Goal: Feedback & Contribution: Submit feedback/report problem

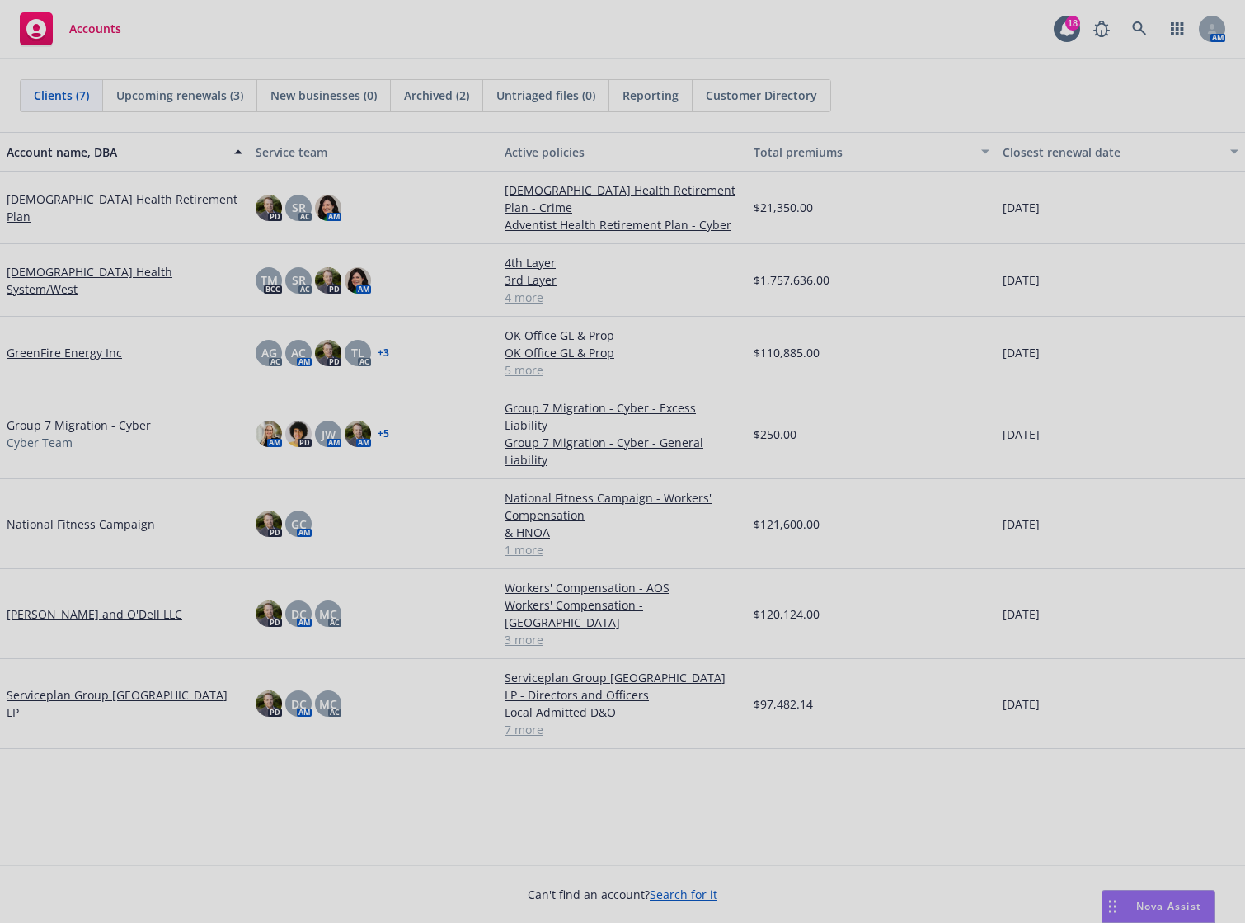
click at [1178, 25] on div at bounding box center [622, 461] width 1245 height 923
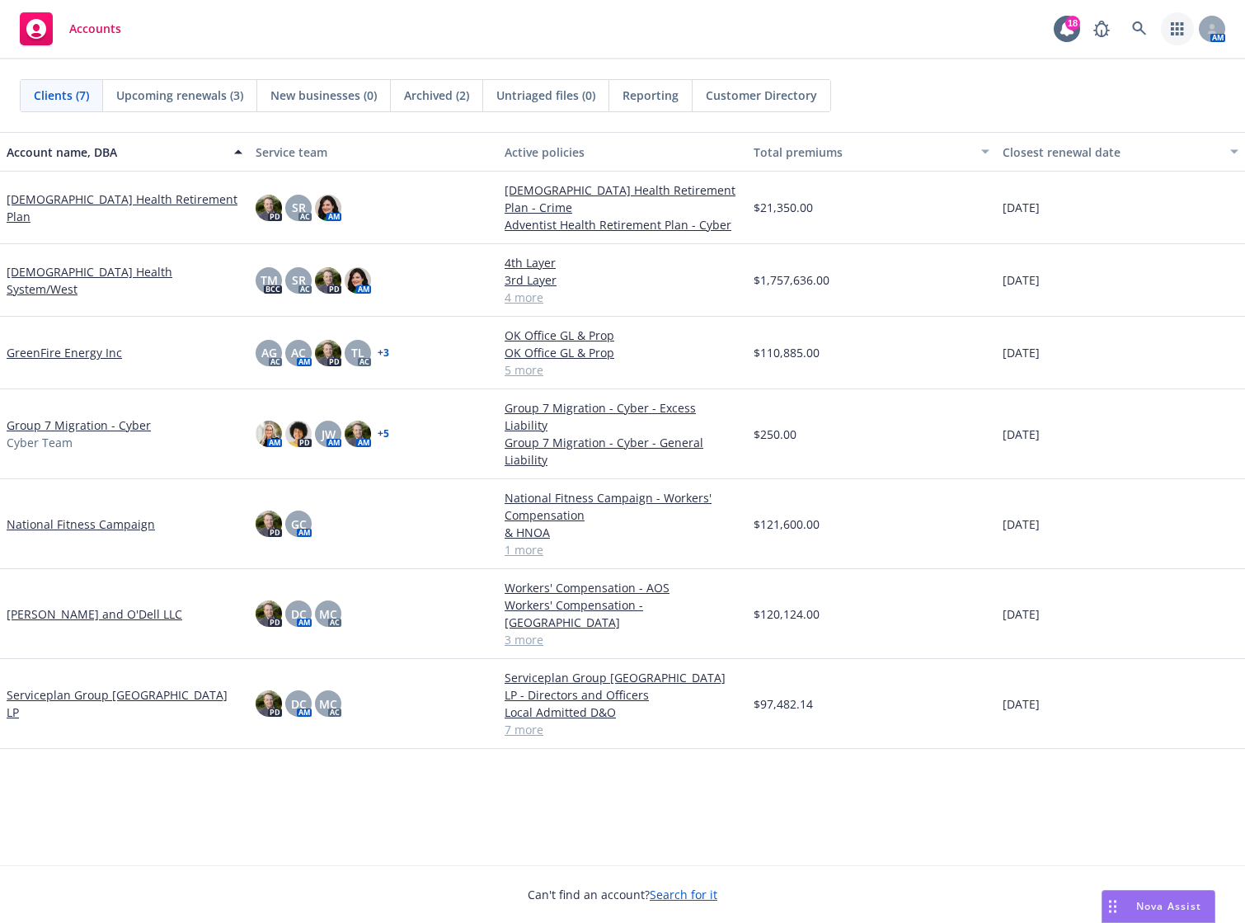
click at [1178, 26] on icon "button" at bounding box center [1177, 28] width 13 height 13
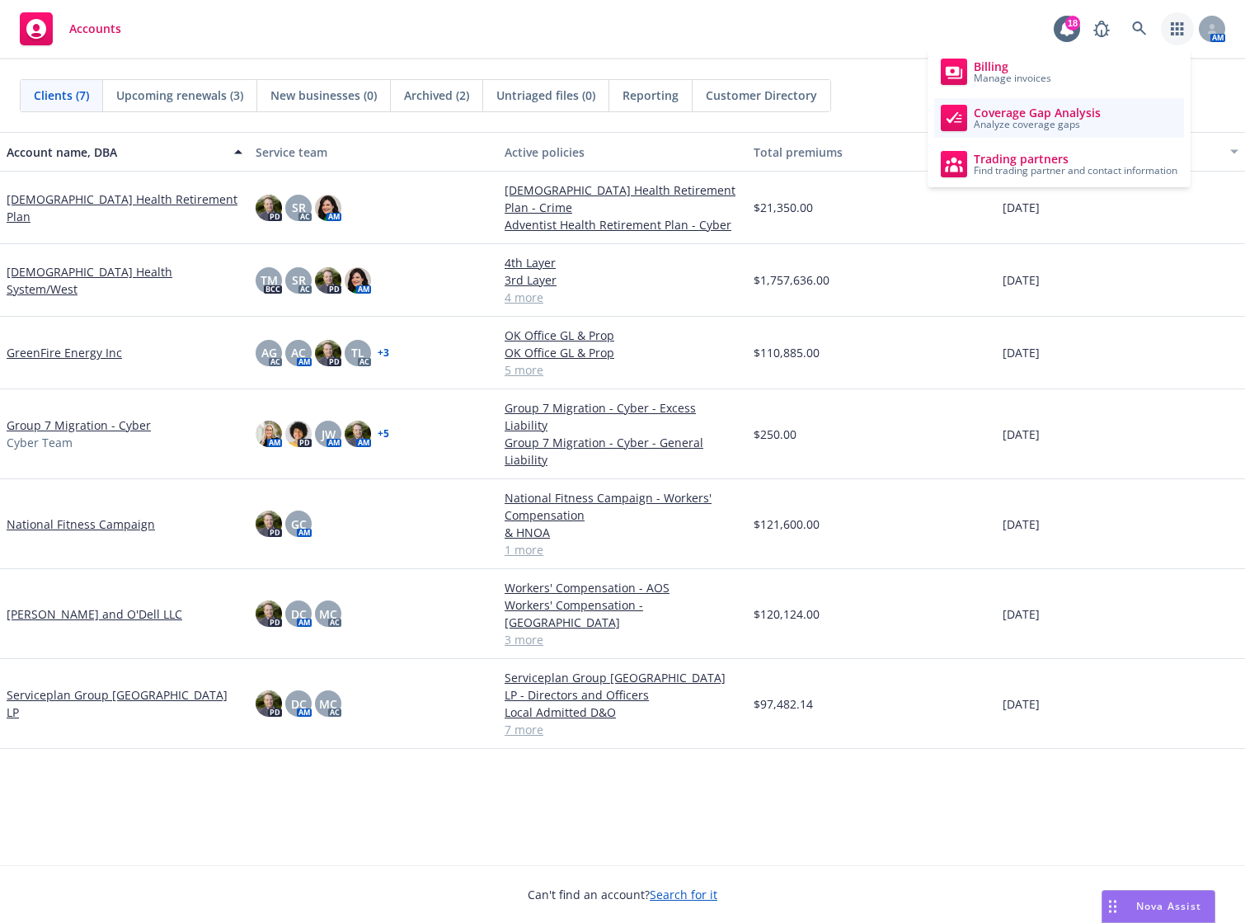
click at [1073, 120] on span "Analyze coverage gaps" at bounding box center [1037, 125] width 127 height 10
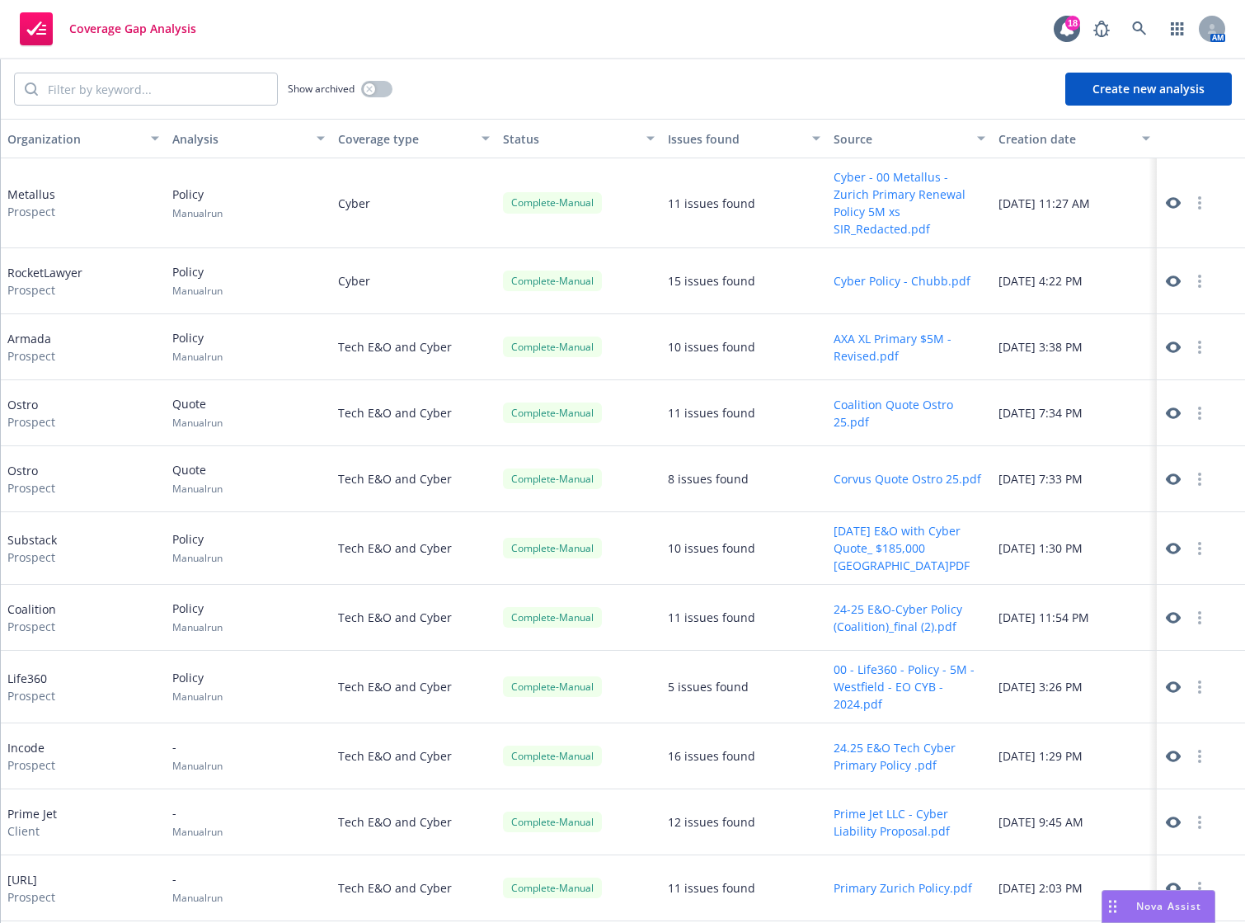
click at [1127, 99] on button "Create new analysis" at bounding box center [1148, 89] width 167 height 33
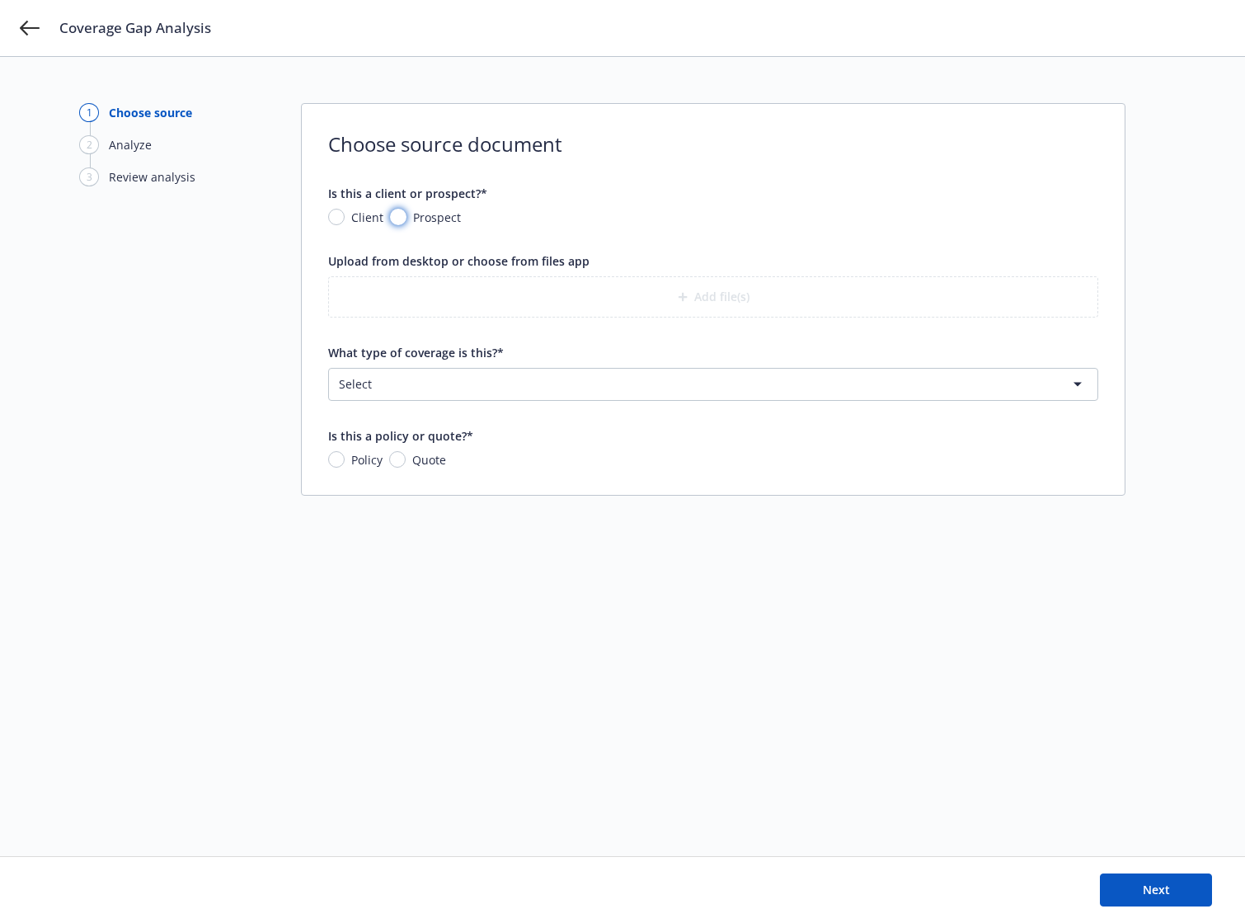
click at [398, 216] on input "Prospect" at bounding box center [398, 217] width 16 height 16
radio input "true"
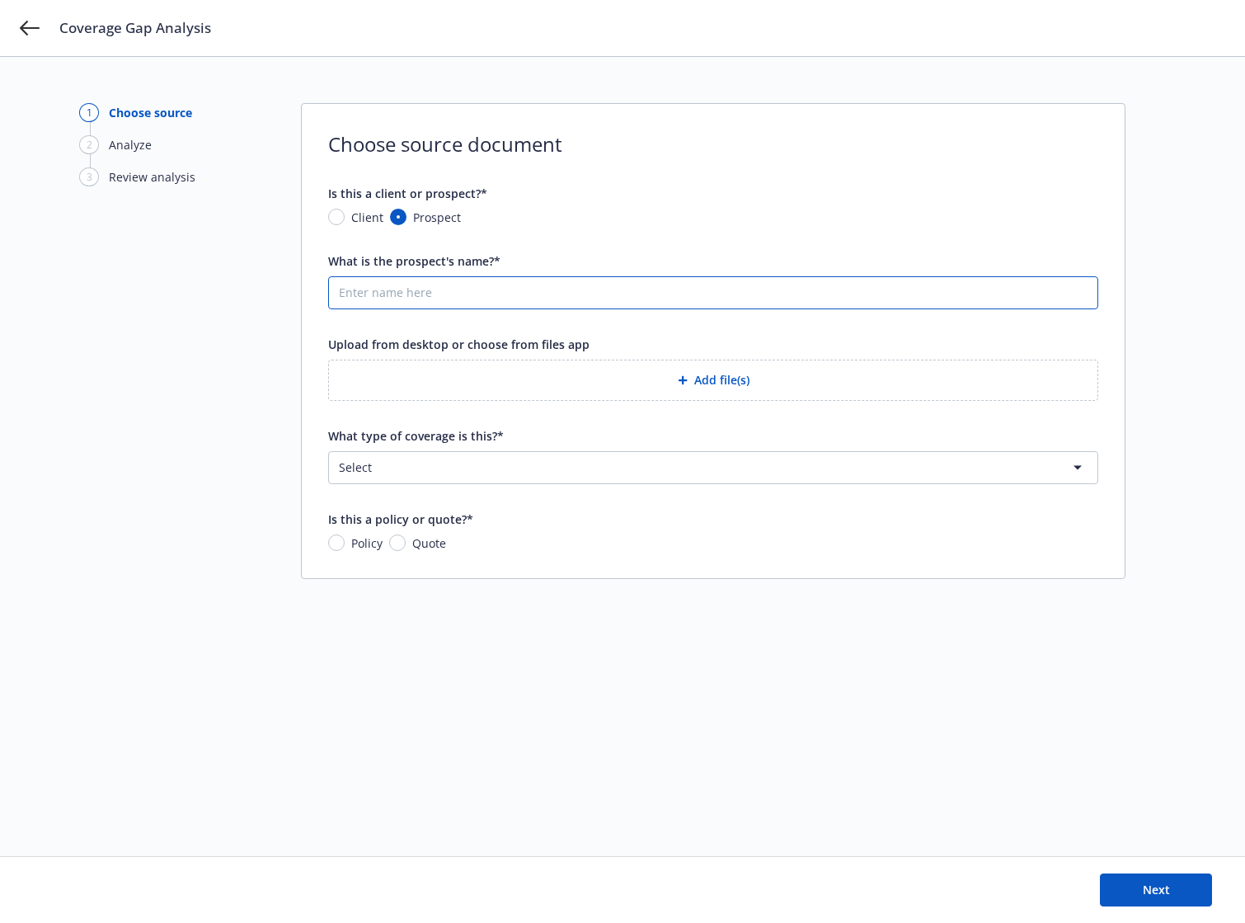
click at [425, 295] on input "What is the prospect's name?*" at bounding box center [713, 292] width 769 height 31
click at [432, 294] on input "What is the prospect's name?*" at bounding box center [713, 292] width 769 height 31
paste input "Adams Street Partners, LLC"
type input "Adams Street Partners, LLC"
click at [346, 541] on span "Policy" at bounding box center [364, 542] width 38 height 17
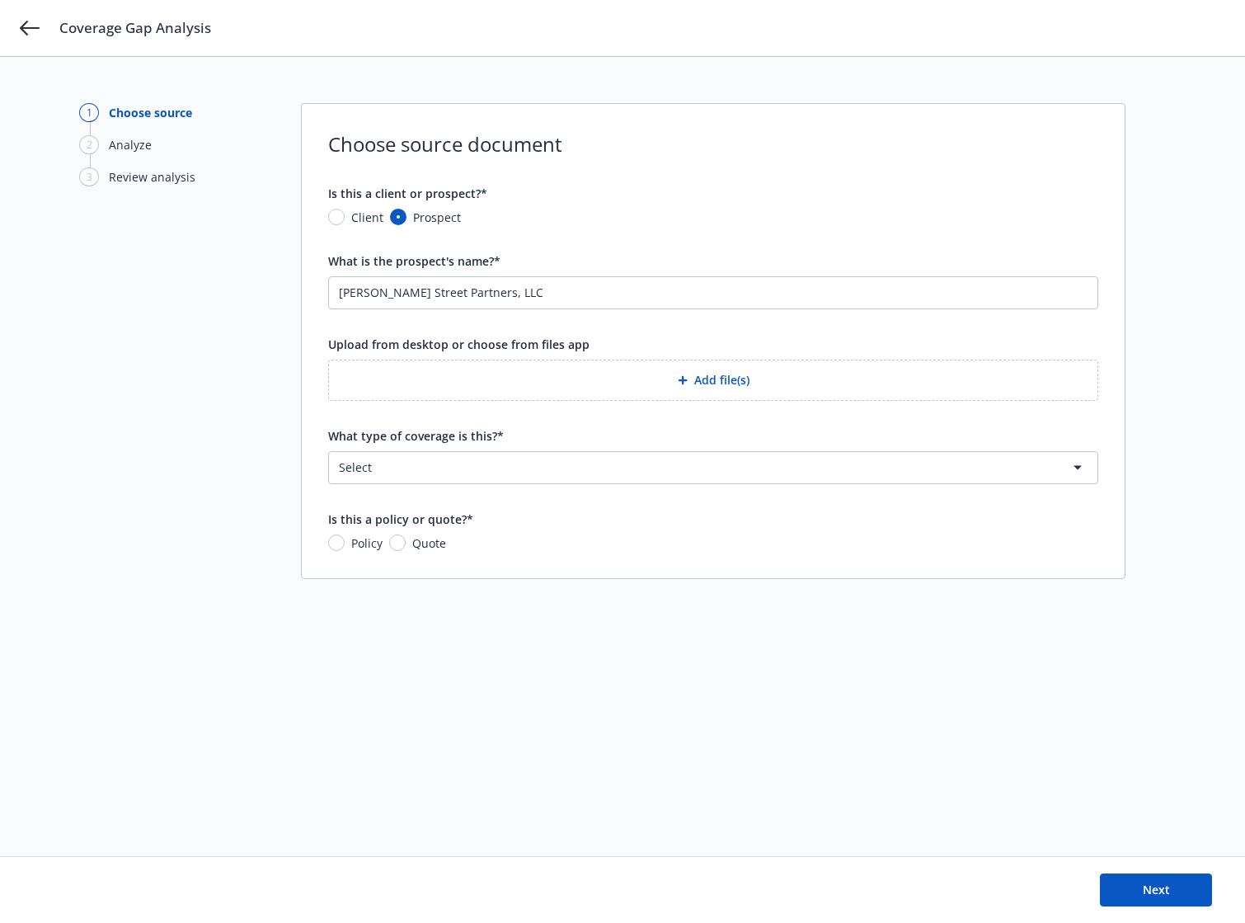
click at [345, 541] on input "Policy" at bounding box center [336, 542] width 16 height 16
radio input "true"
click at [709, 376] on button "Add file(s)" at bounding box center [713, 380] width 770 height 41
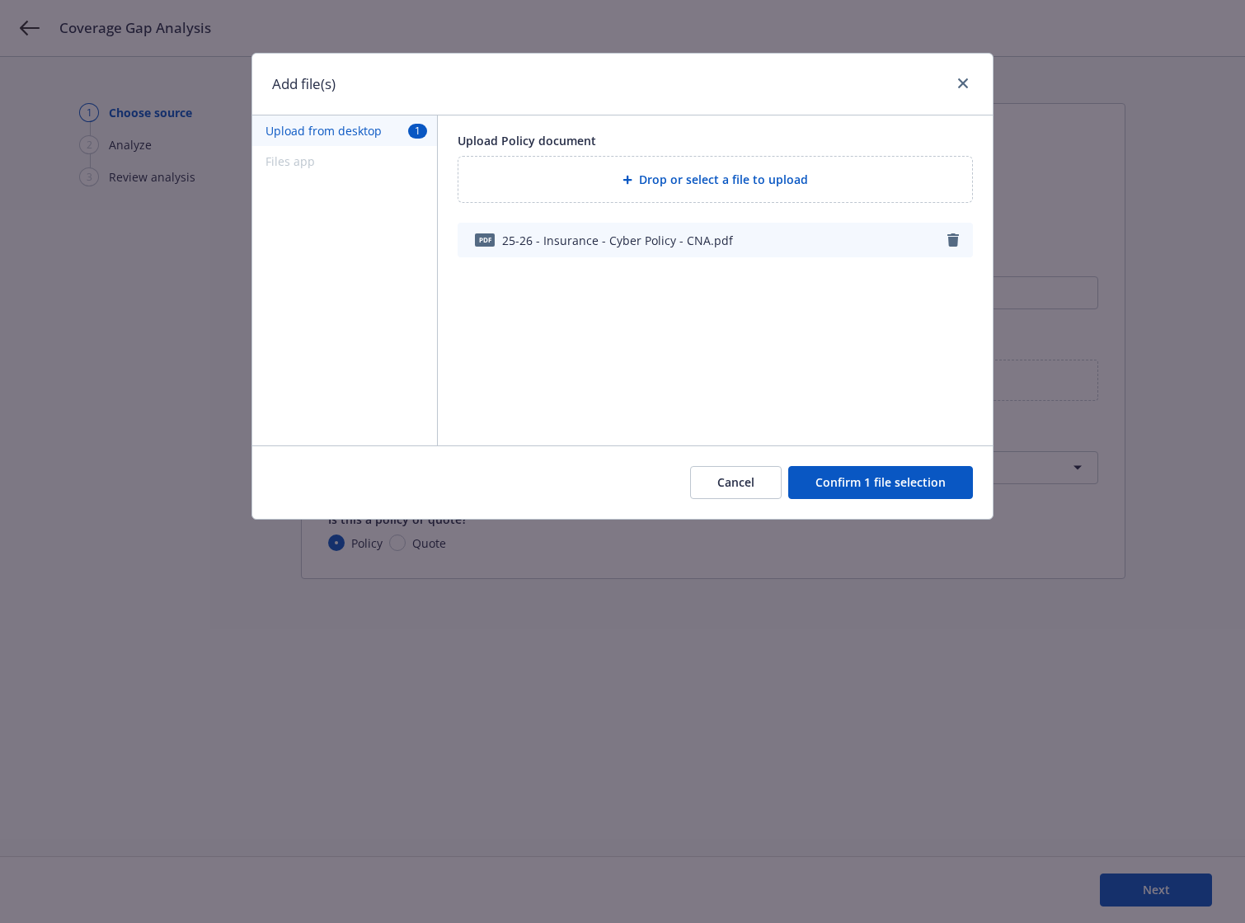
click at [875, 487] on button "Confirm 1 file selection" at bounding box center [880, 482] width 185 height 33
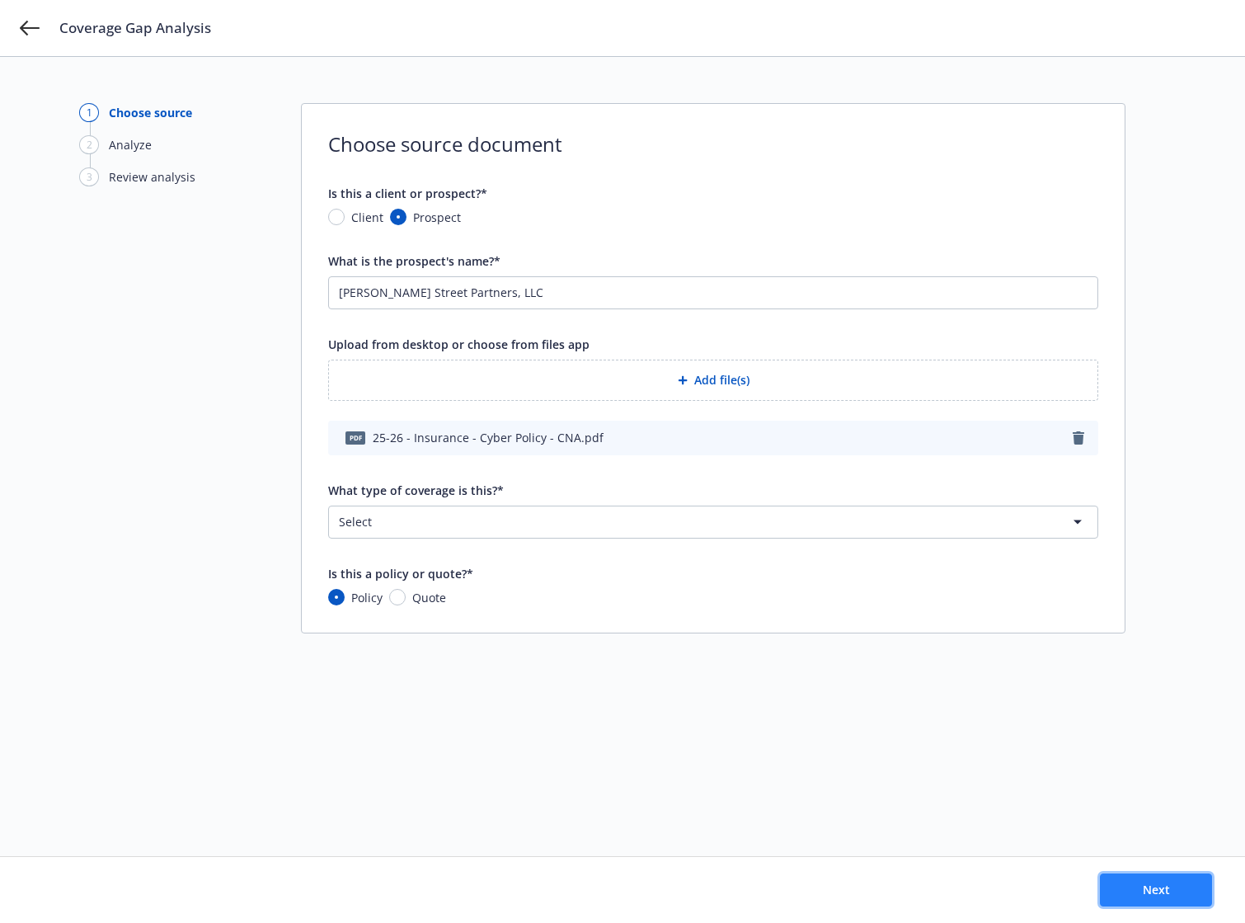
click at [1164, 890] on span "Next" at bounding box center [1156, 890] width 27 height 16
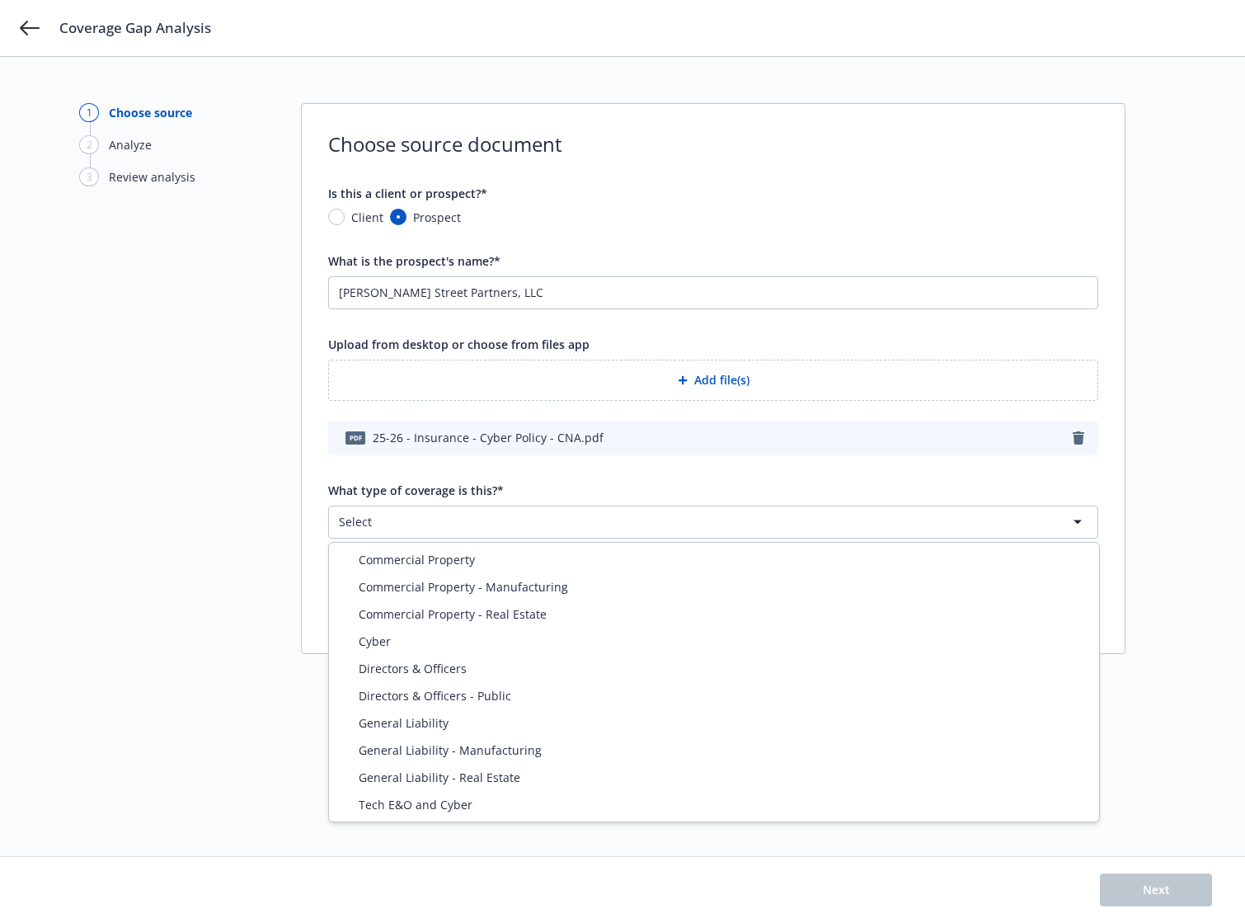
click at [727, 520] on html "Coverage Gap Analysis 1 Choose source 2 Analyze 3 Review analysis Choose source…" at bounding box center [622, 461] width 1245 height 923
select select "CYBER"
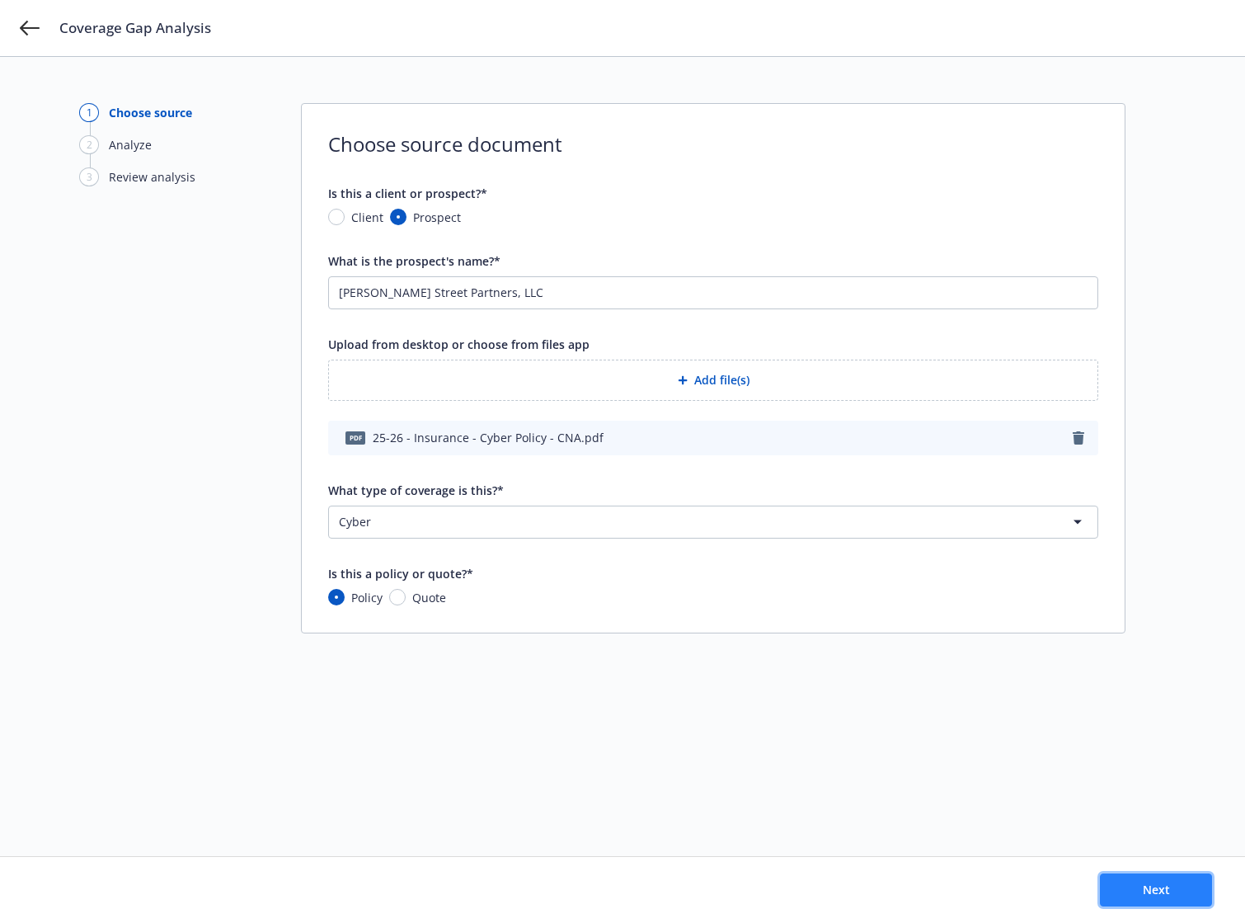
click at [1149, 898] on button "Next" at bounding box center [1156, 889] width 112 height 33
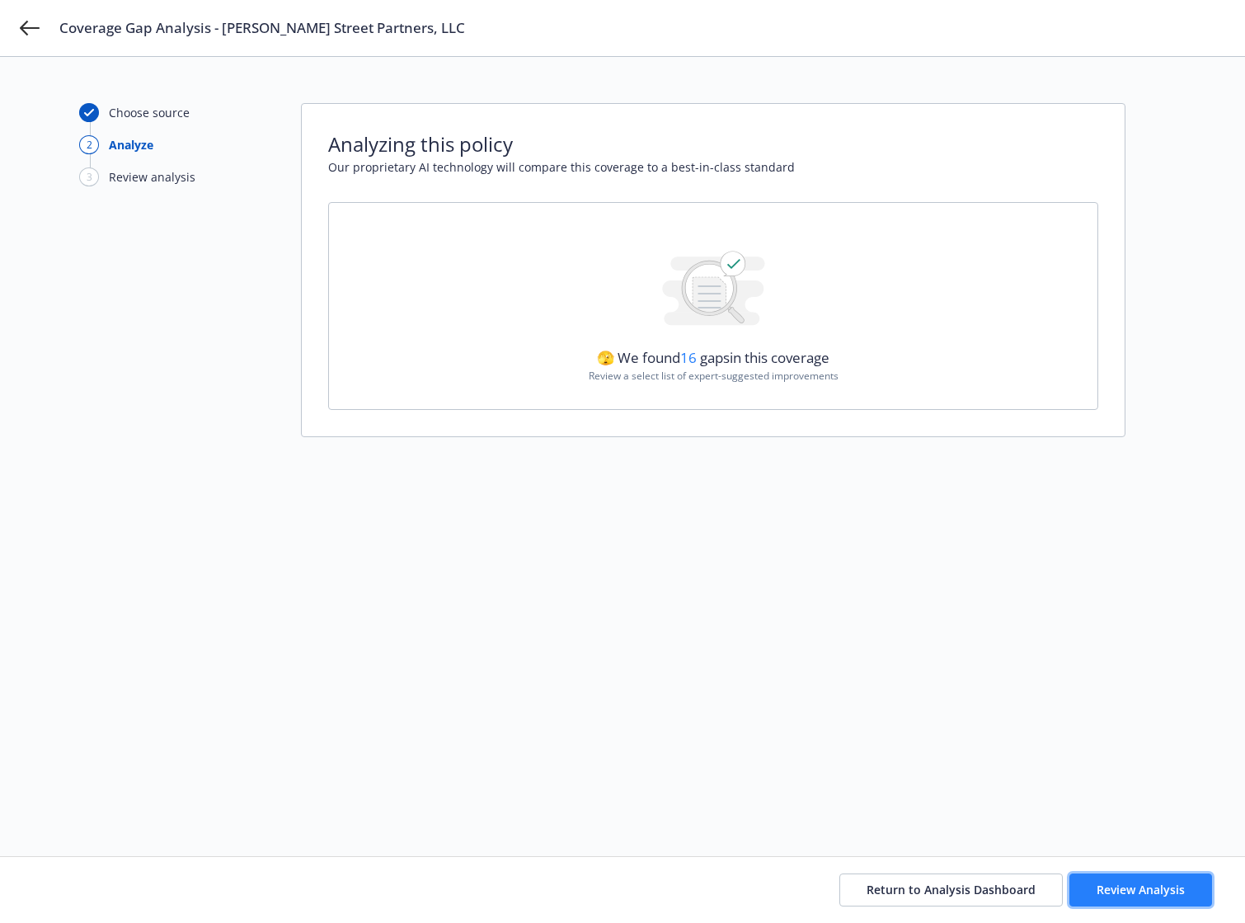
click at [1153, 886] on span "Review Analysis" at bounding box center [1141, 890] width 88 height 16
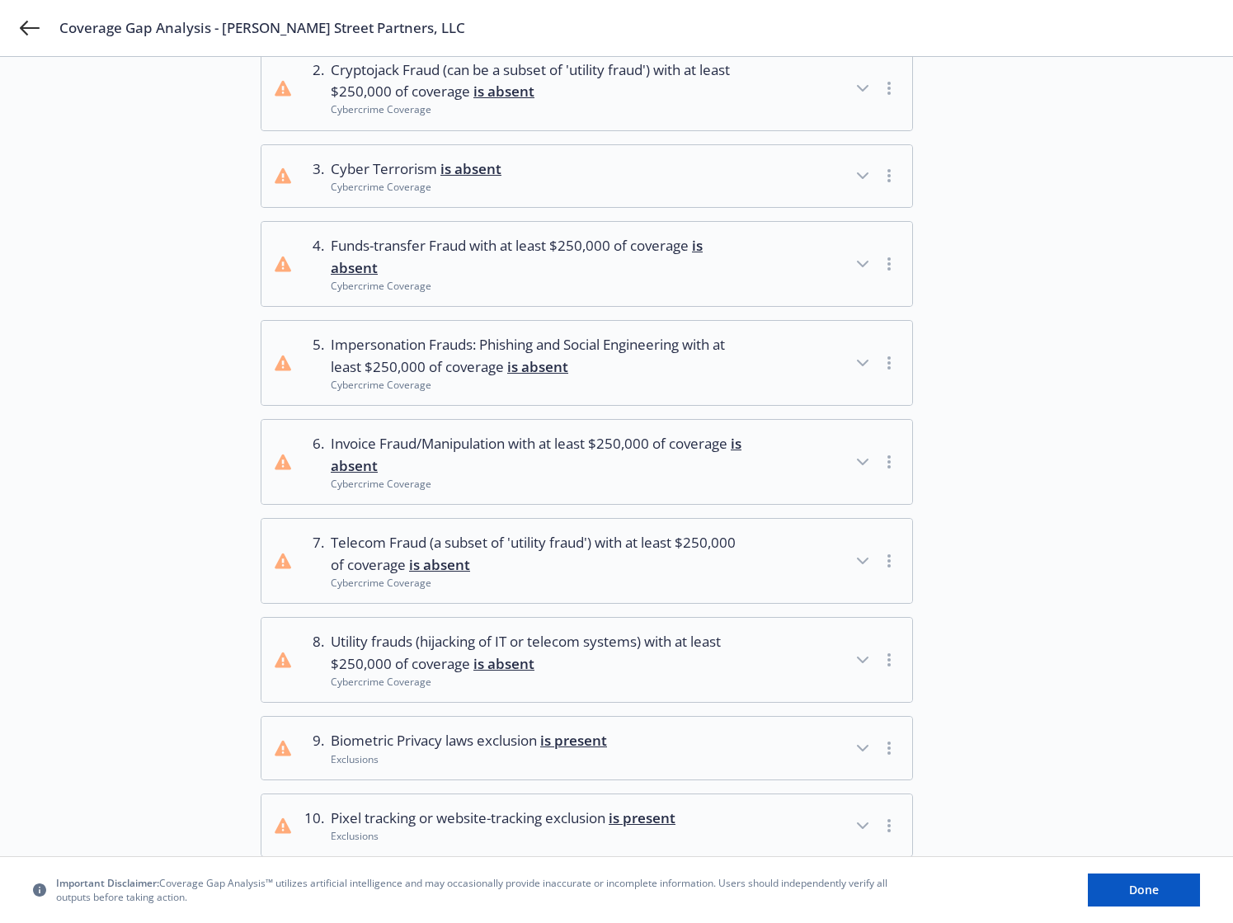
scroll to position [214, 0]
click at [856, 174] on icon "button" at bounding box center [863, 175] width 20 height 20
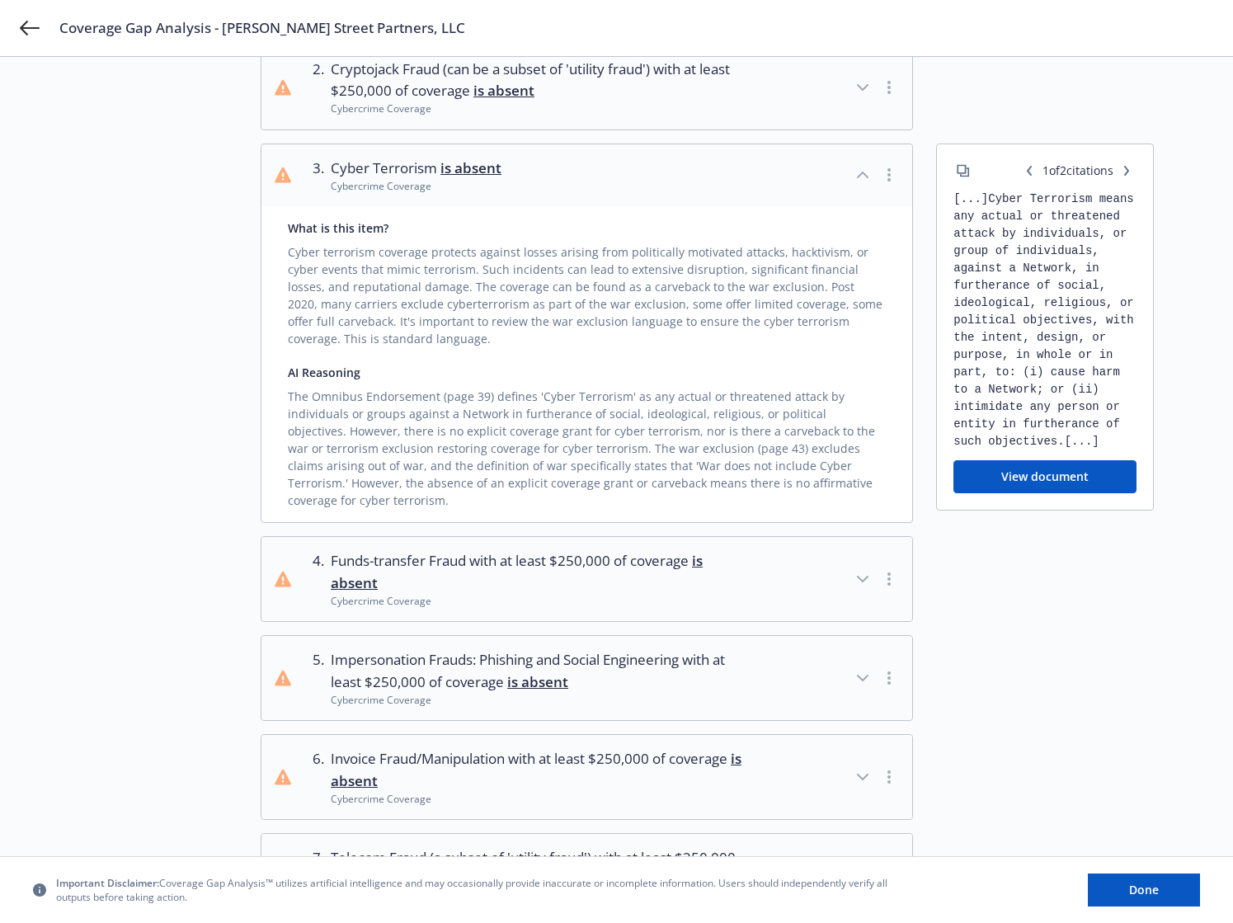
click at [887, 176] on icon "button" at bounding box center [888, 174] width 3 height 13
click at [886, 213] on link "Mark as wrong" at bounding box center [890, 211] width 134 height 33
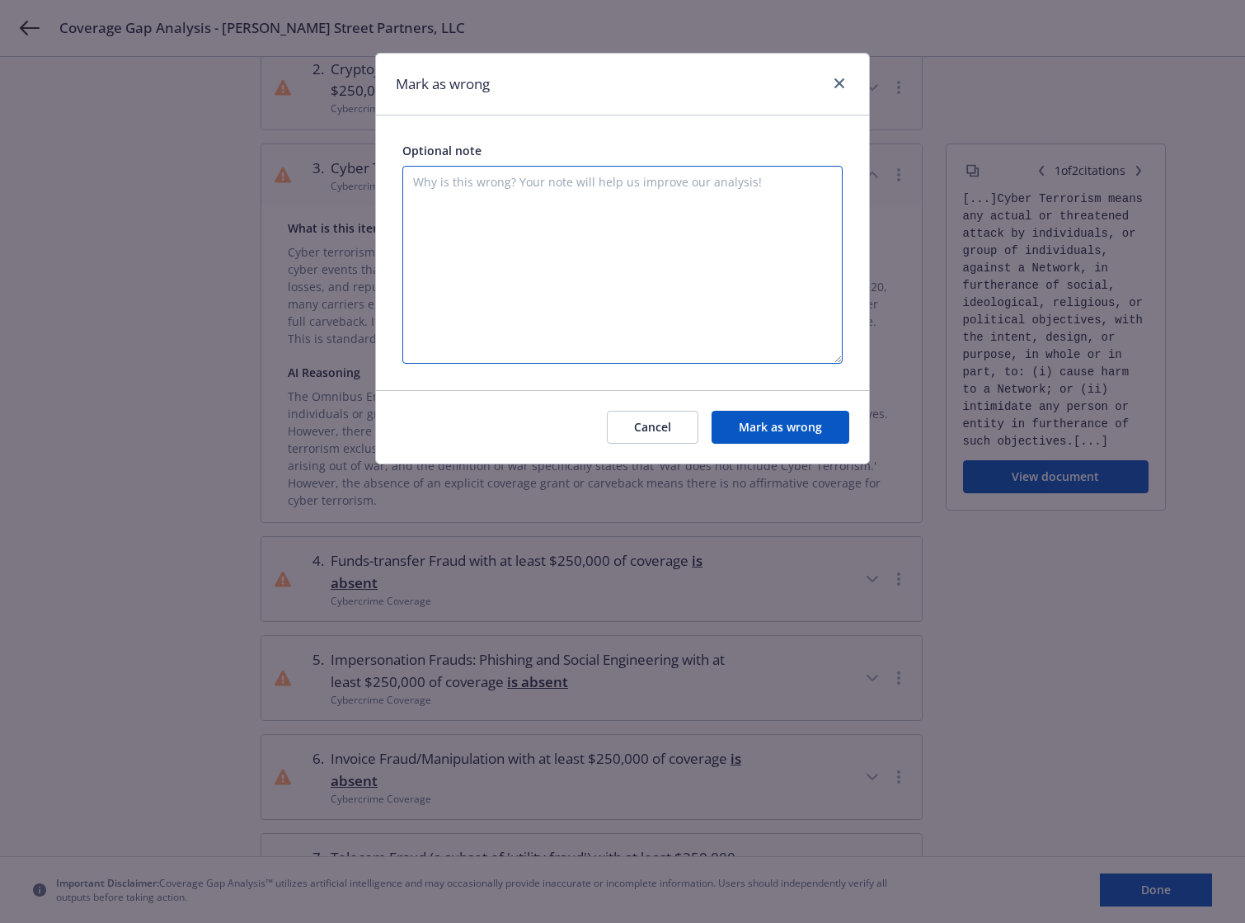
click at [640, 209] on textarea at bounding box center [622, 265] width 440 height 198
type textarea "The war exclusion carves back for cyber terrorim and the term appears three tim…"
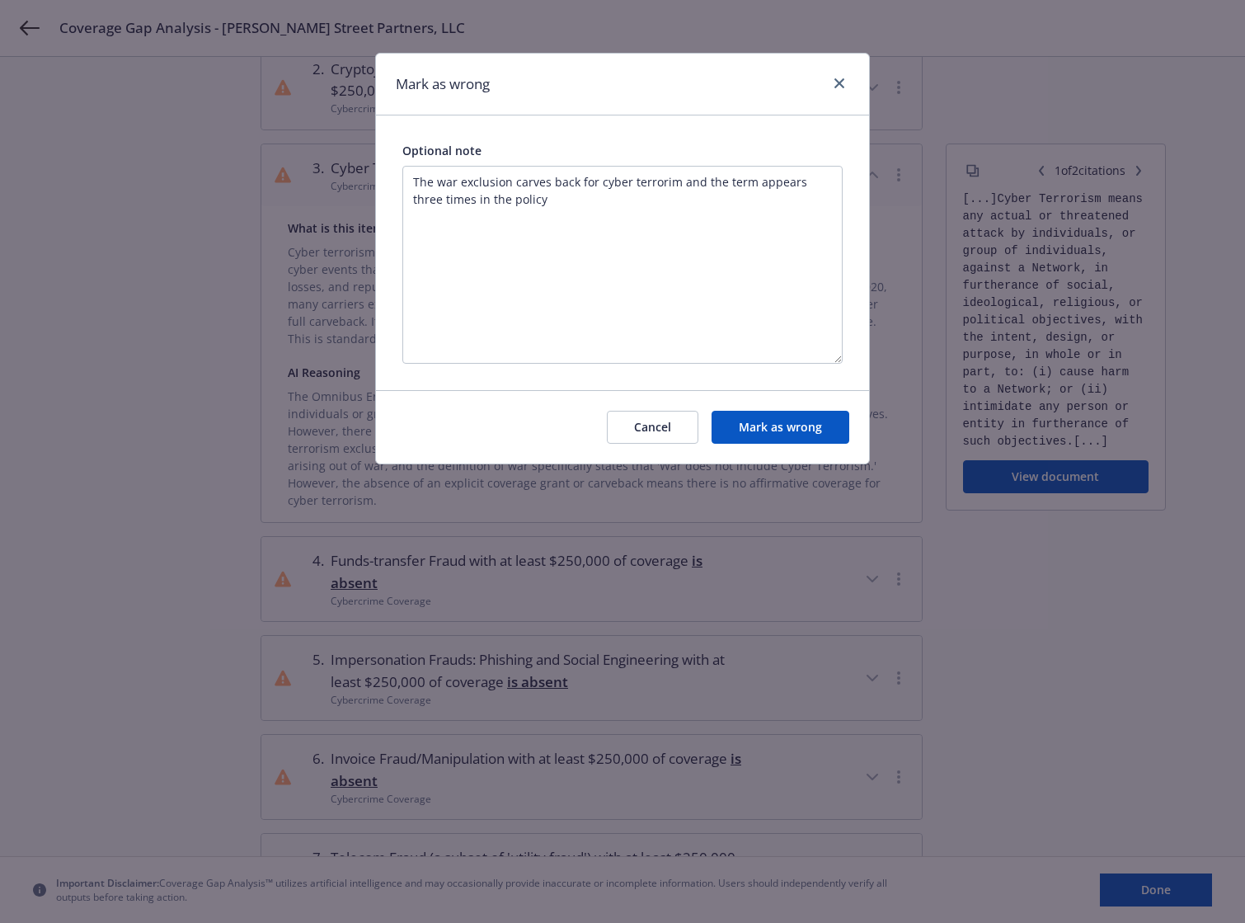
click at [808, 425] on button "Mark as wrong" at bounding box center [781, 427] width 138 height 33
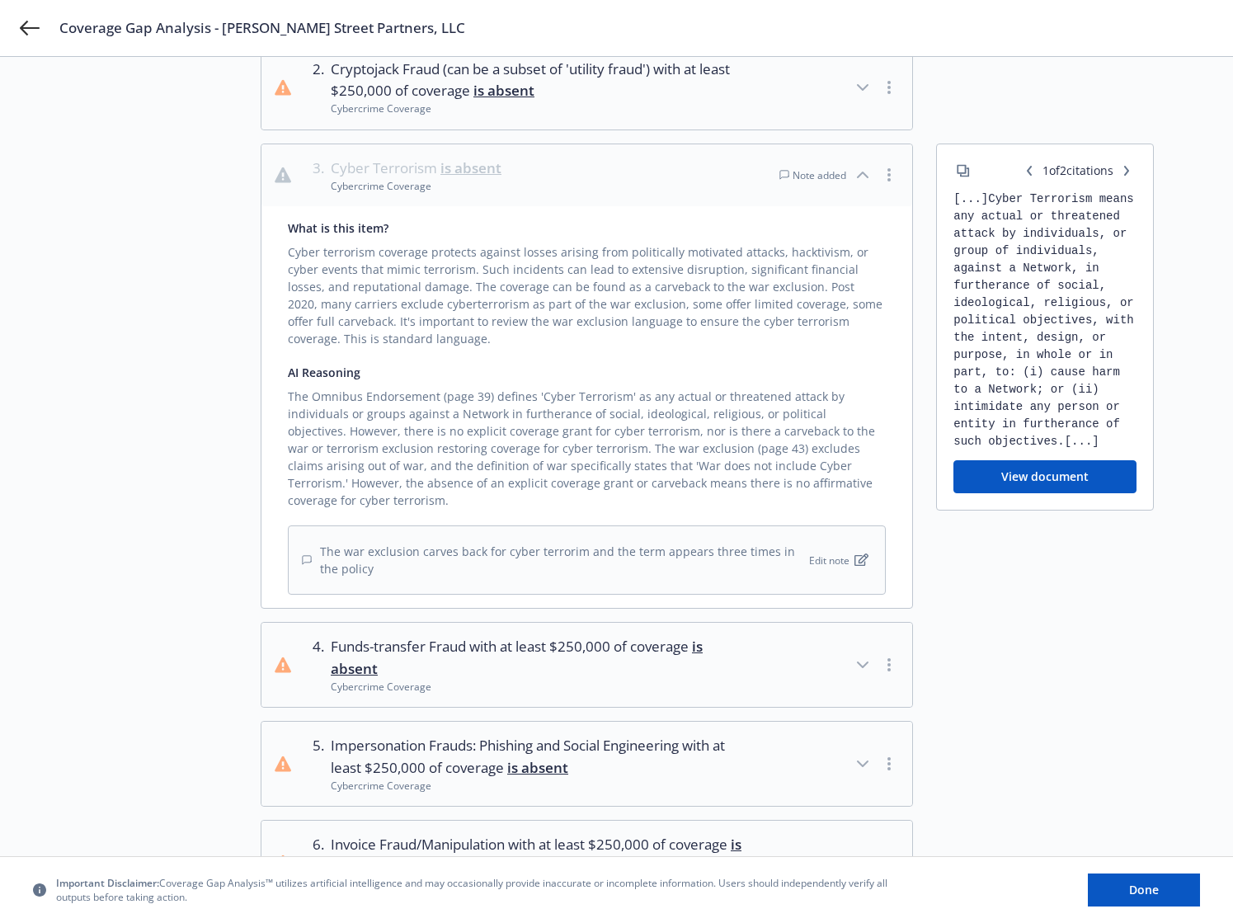
click at [865, 172] on icon "button" at bounding box center [863, 175] width 20 height 20
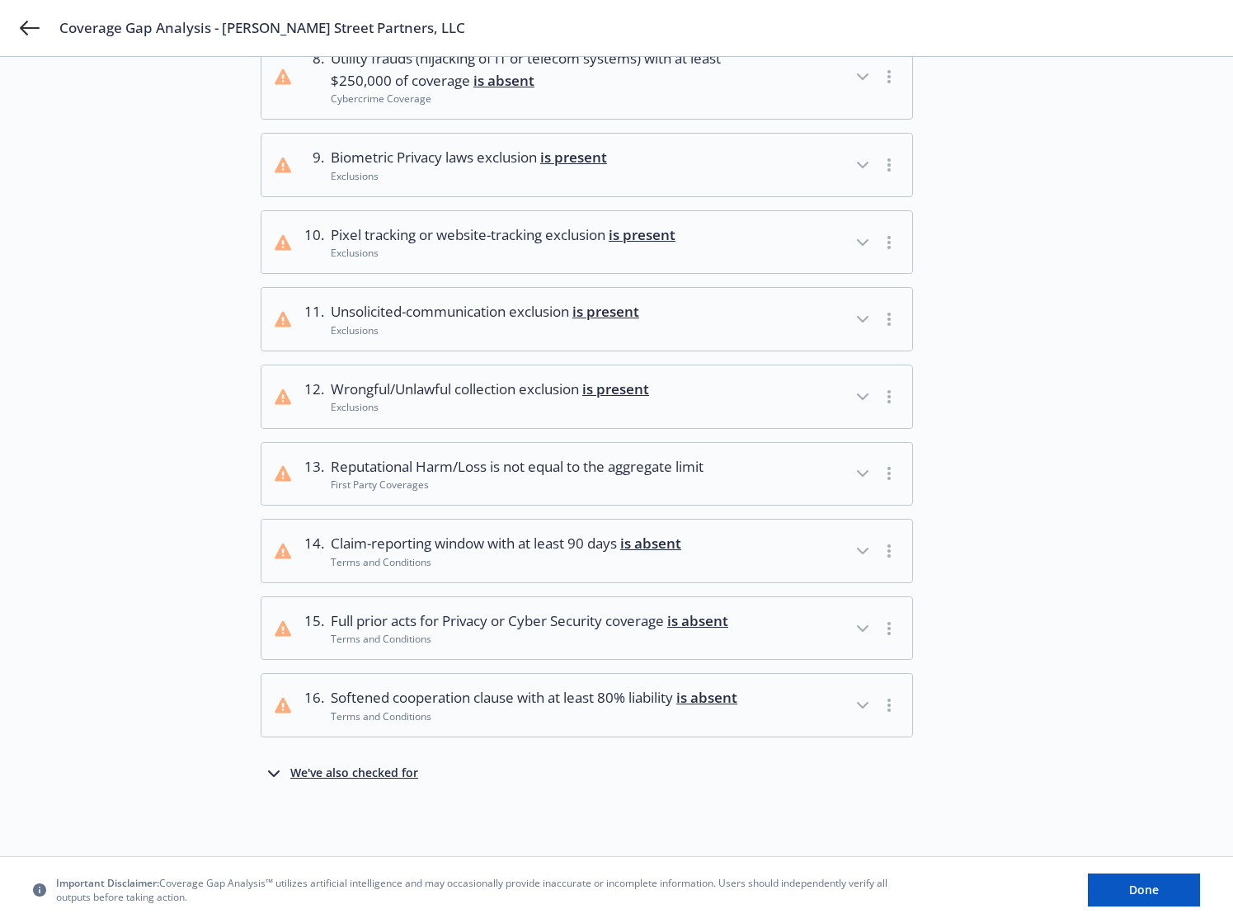
scroll to position [817, 0]
click at [863, 233] on icon "button" at bounding box center [863, 243] width 20 height 20
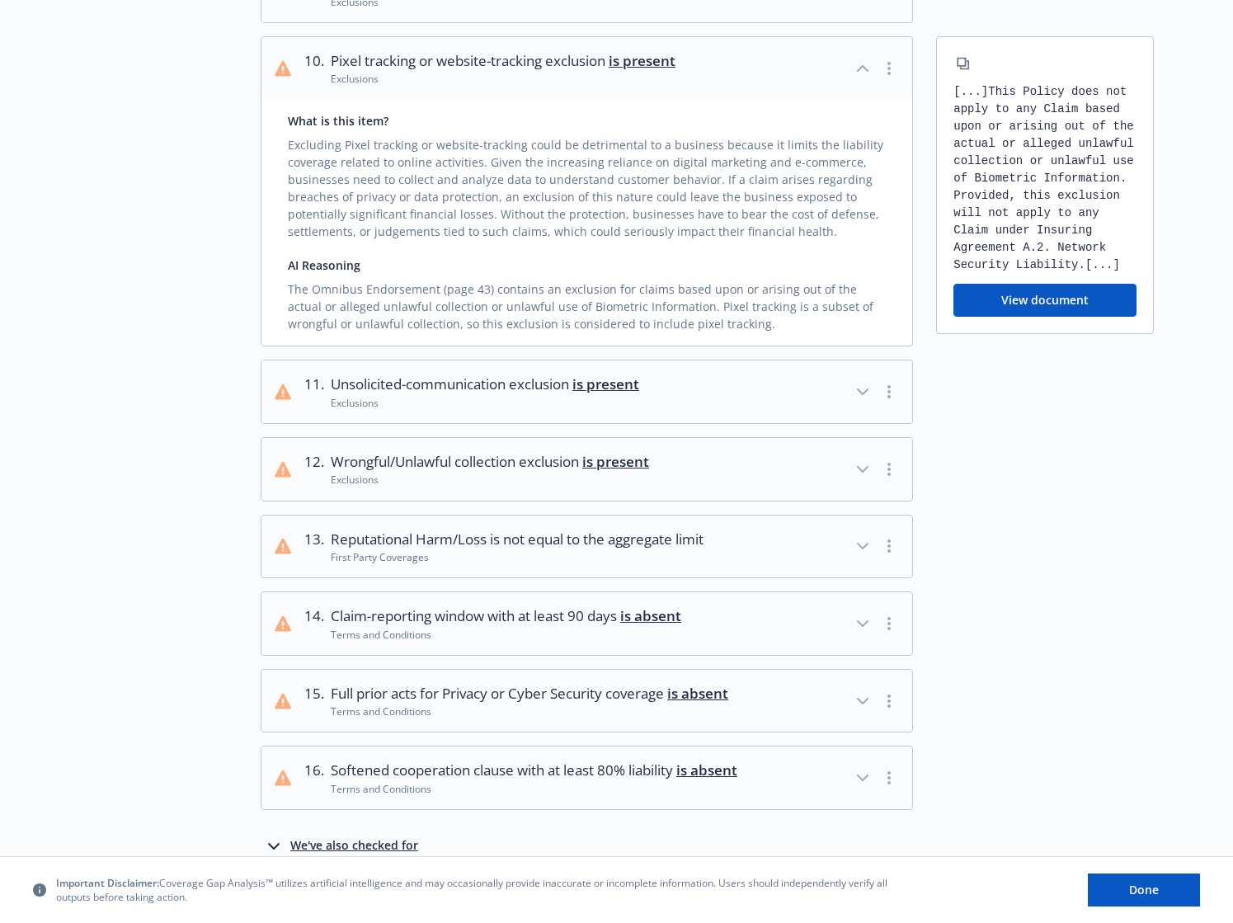
scroll to position [972, 0]
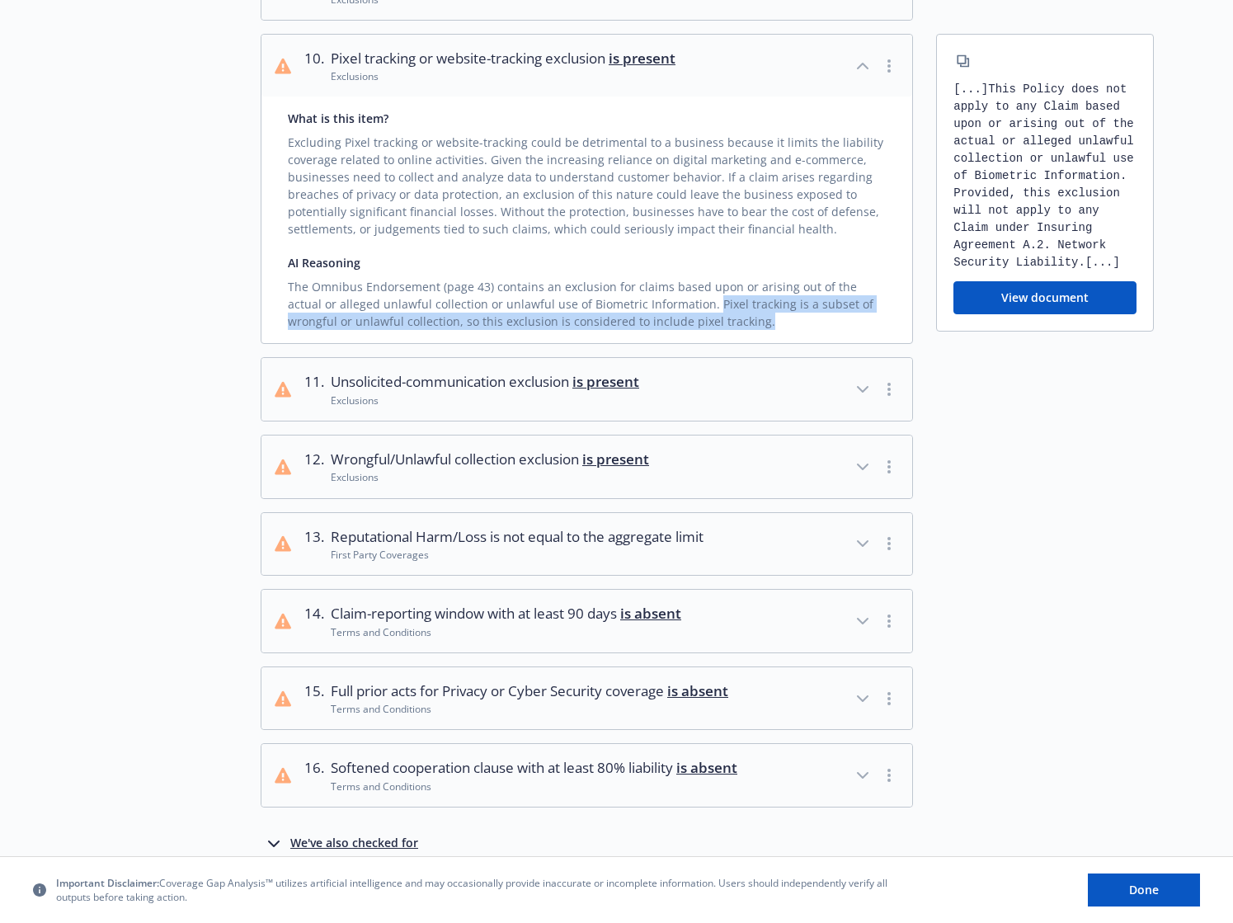
drag, startPoint x: 672, startPoint y: 306, endPoint x: 711, endPoint y: 319, distance: 40.9
click at [711, 319] on div "The Omnibus Endorsement (page 43) contains an exclusion for claims based upon o…" at bounding box center [587, 300] width 598 height 59
copy div "Pixel tracking is a subset of wrongful or unlawful collection, so this exclusio…"
click at [891, 60] on button "button" at bounding box center [889, 66] width 20 height 20
click at [886, 100] on link "Mark as wrong" at bounding box center [890, 102] width 134 height 33
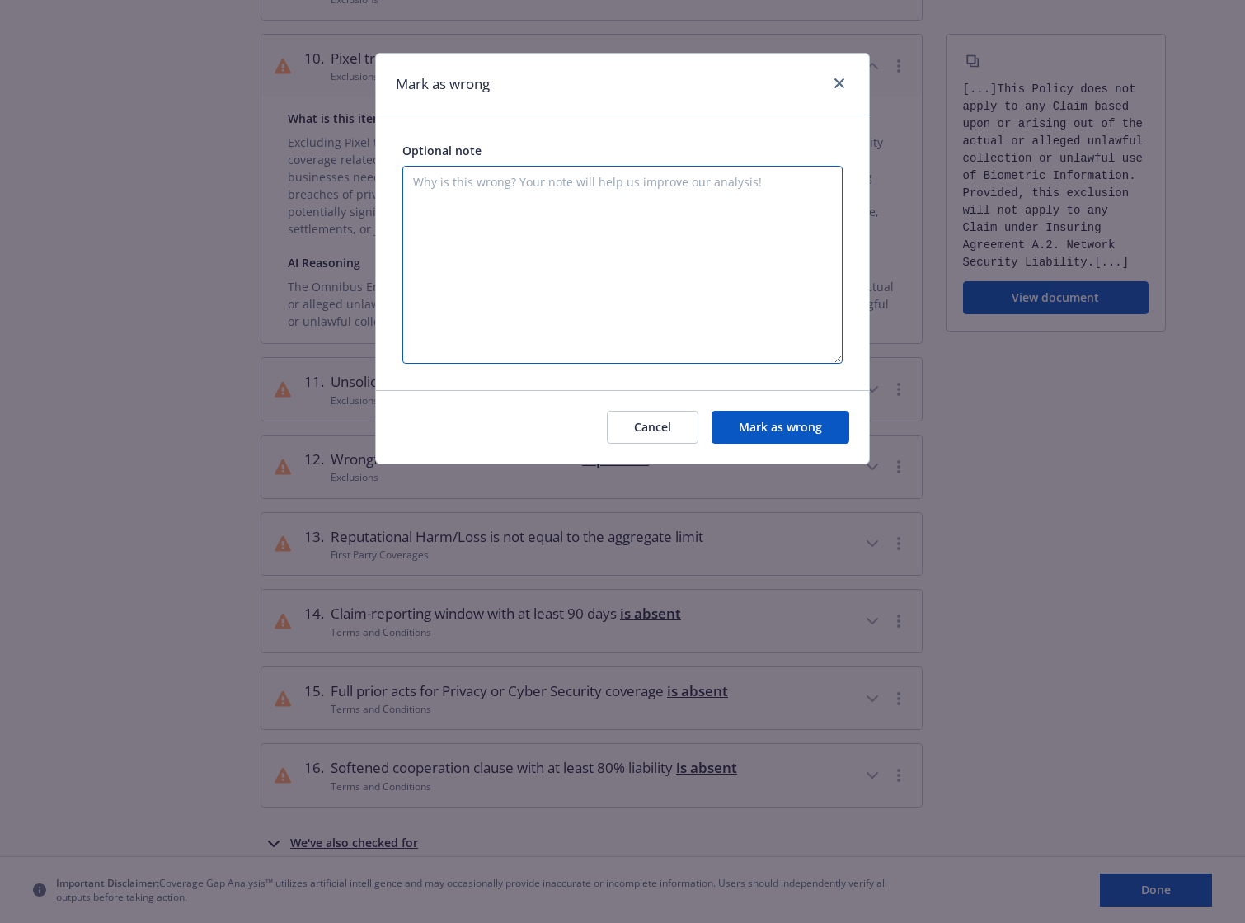
click at [778, 174] on textarea at bounding box center [622, 265] width 440 height 198
paste textarea "Pixel tracking is a subset of wrongful or unlawful collection, so this exclusio…"
click at [500, 214] on textarea "The reasoning is wrong, so the prompt muyst be corrected. Pixel tracking is a s…" at bounding box center [622, 265] width 440 height 198
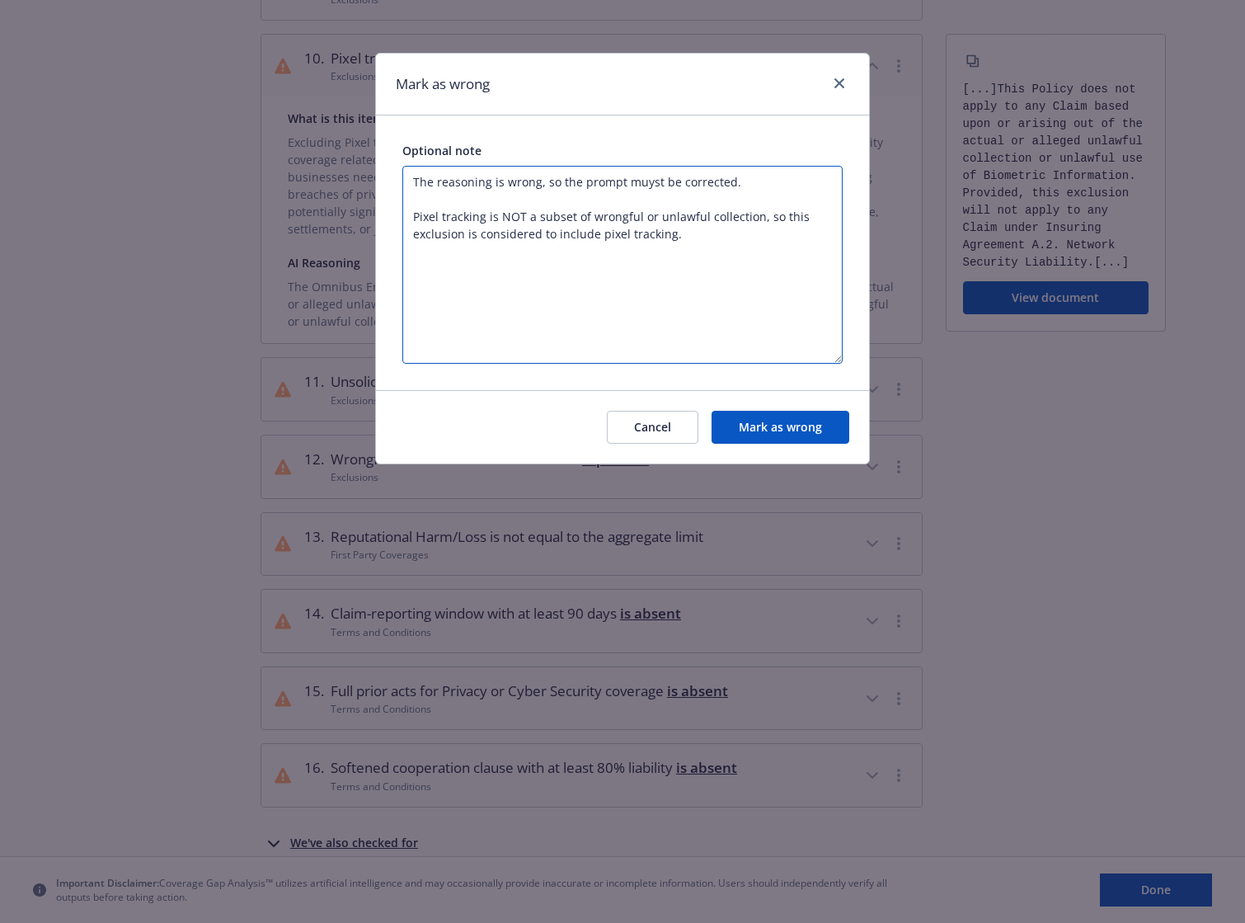
click at [755, 252] on textarea "The reasoning is wrong, so the prompt muyst be corrected. Pixel tracking is NOT…" at bounding box center [622, 265] width 440 height 198
click at [759, 217] on textarea "The reasoning is wrong, so the prompt muyst be corrected. Pixel tracking is NOT…" at bounding box center [622, 265] width 440 height 198
click at [644, 178] on textarea "The reasoning is wrong, so the prompt muyst be corrected. Pixel tracking is NOT…" at bounding box center [622, 265] width 440 height 198
click at [670, 264] on textarea "The reasoning is wrong, so the prompt must be corrected. Pixel tracking is NOT …" at bounding box center [622, 265] width 440 height 198
click at [520, 215] on textarea "The reasoning is wrong, so the prompt must be corrected. Pixel tracking is NOT …" at bounding box center [622, 265] width 440 height 198
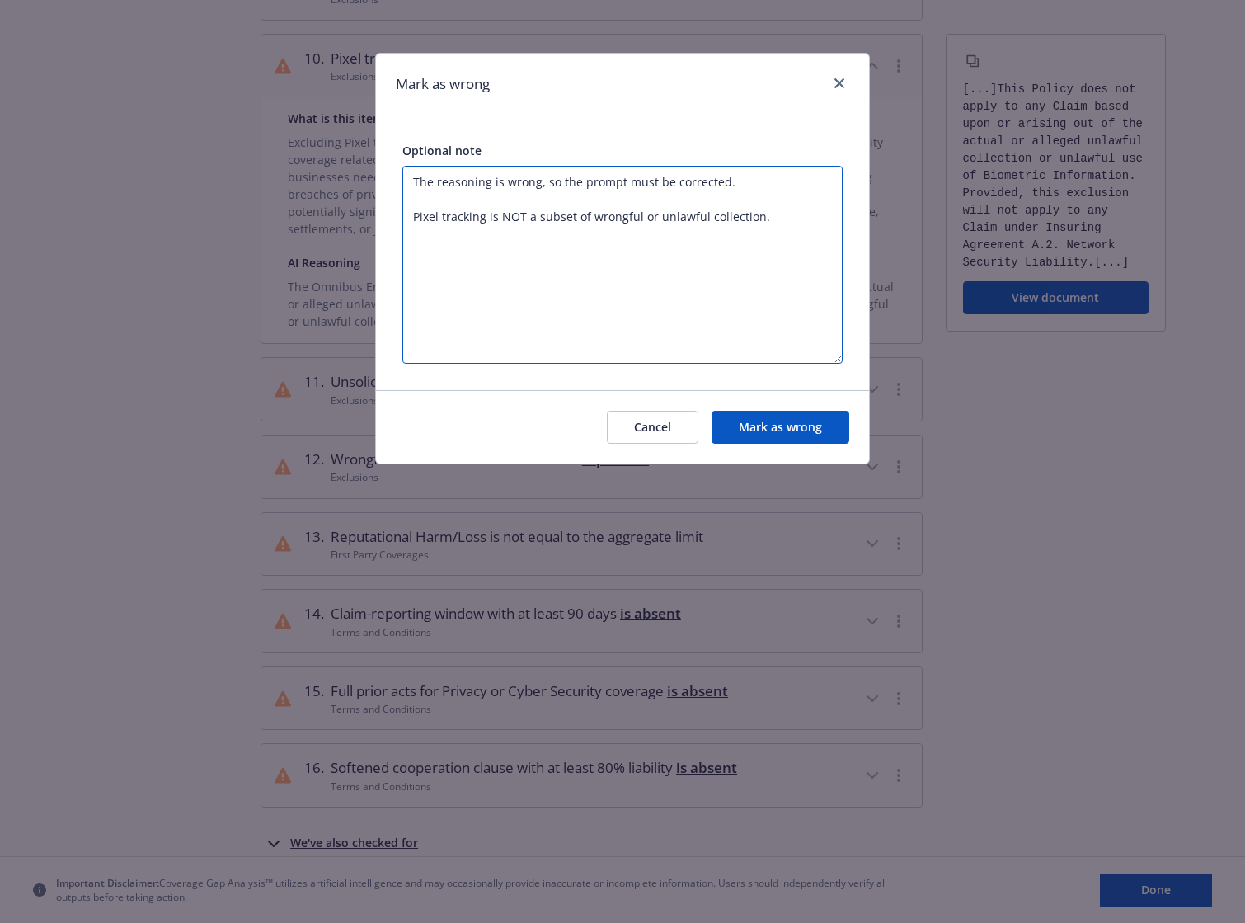
click at [500, 214] on textarea "The reasoning is wrong, so the prompt must be corrected. Pixel tracking is NOT …" at bounding box center [622, 265] width 440 height 198
click at [411, 218] on textarea "The reasoning is wrong, so the prompt must be corrected. Pixel tracking is a su…" at bounding box center [622, 265] width 440 height 198
click at [791, 214] on textarea "The reasoning is wrong, so the prompt must be corrected. Although "Pixel tracki…" at bounding box center [622, 265] width 440 height 198
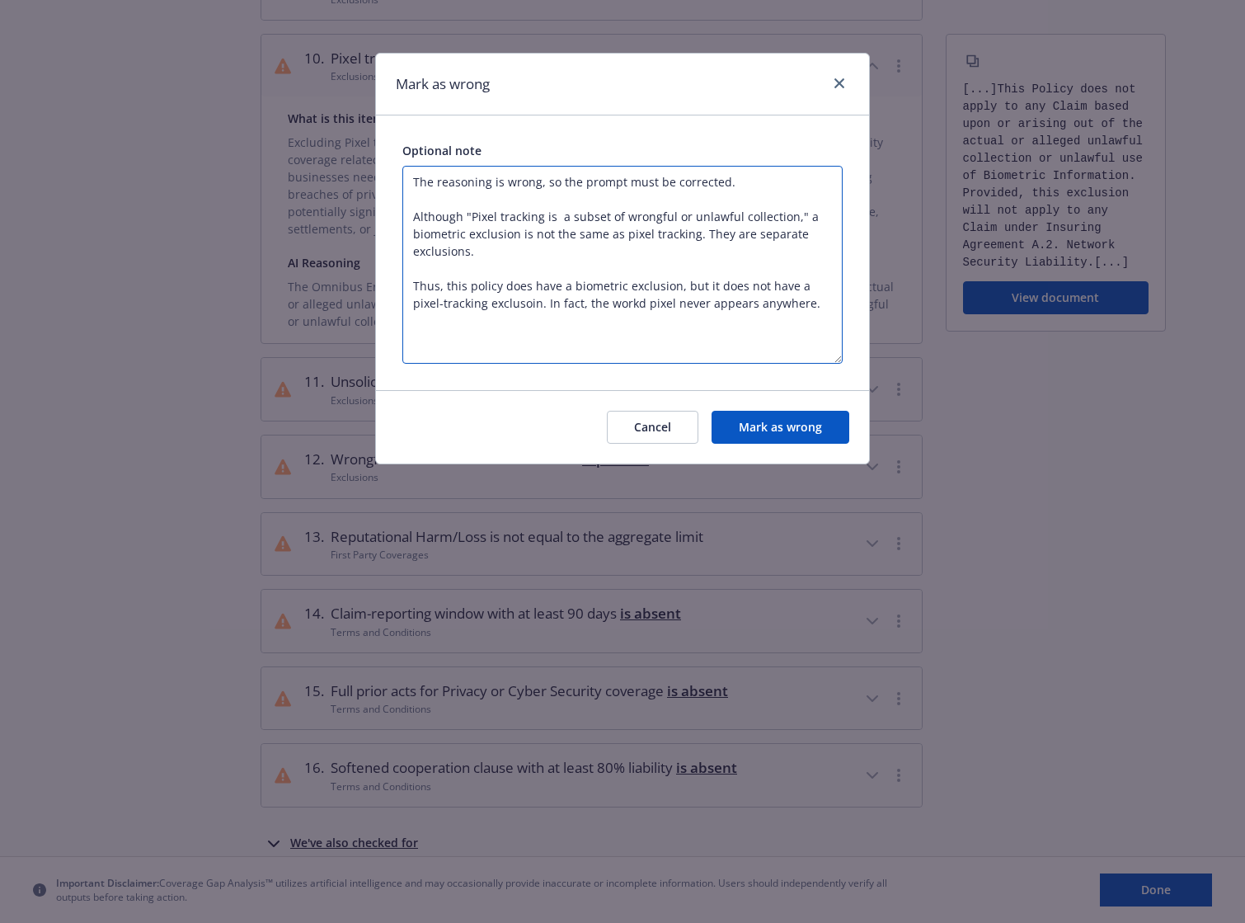
click at [604, 305] on textarea "The reasoning is wrong, so the prompt must be corrected. Although "Pixel tracki…" at bounding box center [622, 265] width 440 height 198
click at [502, 307] on textarea "The reasoning is wrong, so the prompt must be corrected. Although "Pixel tracki…" at bounding box center [622, 265] width 440 height 198
type textarea "The reasoning is wrong, so the prompt must be corrected. Although "Pixel tracki…"
click at [759, 422] on button "Mark as wrong" at bounding box center [781, 427] width 138 height 33
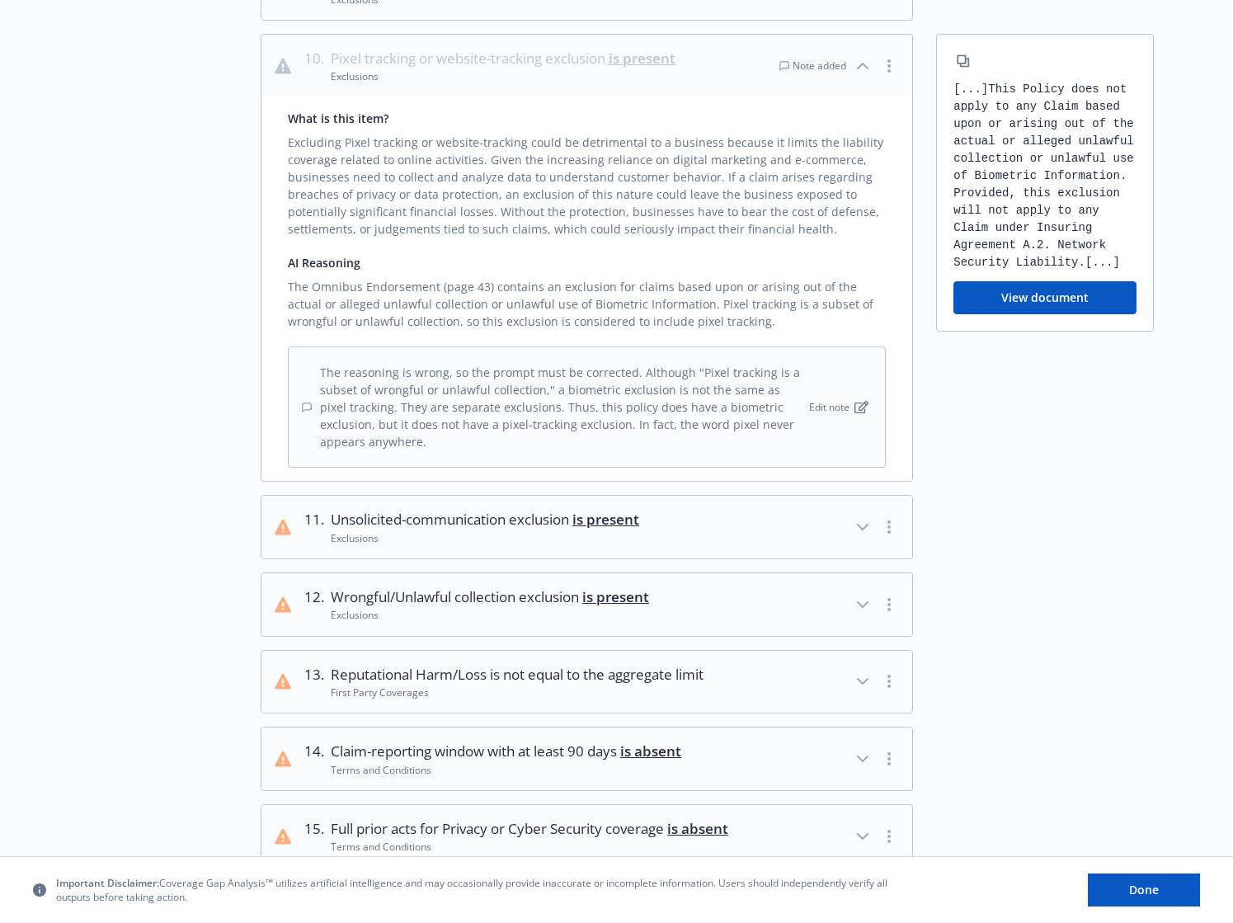
click at [863, 67] on icon "button" at bounding box center [863, 66] width 20 height 20
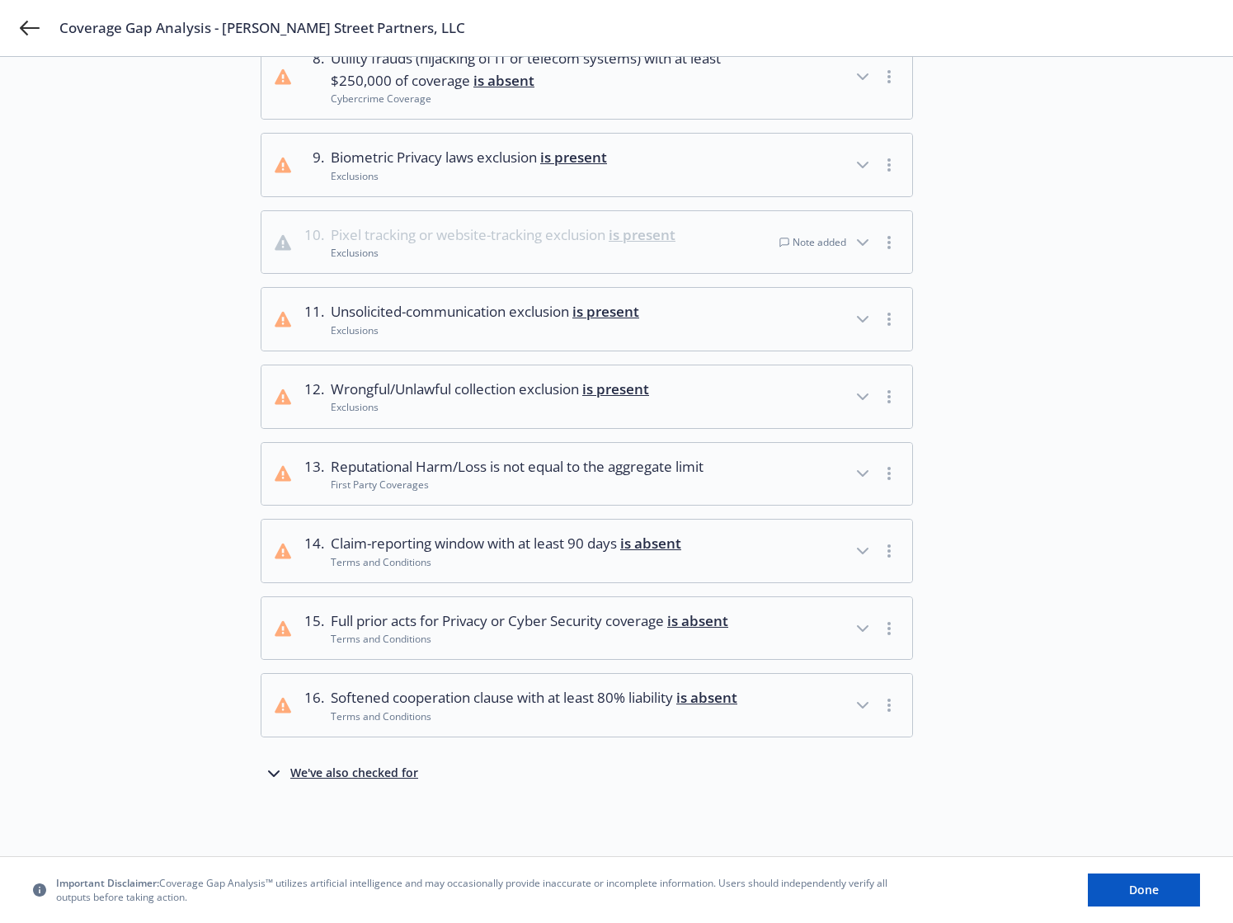
scroll to position [817, 0]
click at [865, 387] on icon "button" at bounding box center [863, 397] width 20 height 20
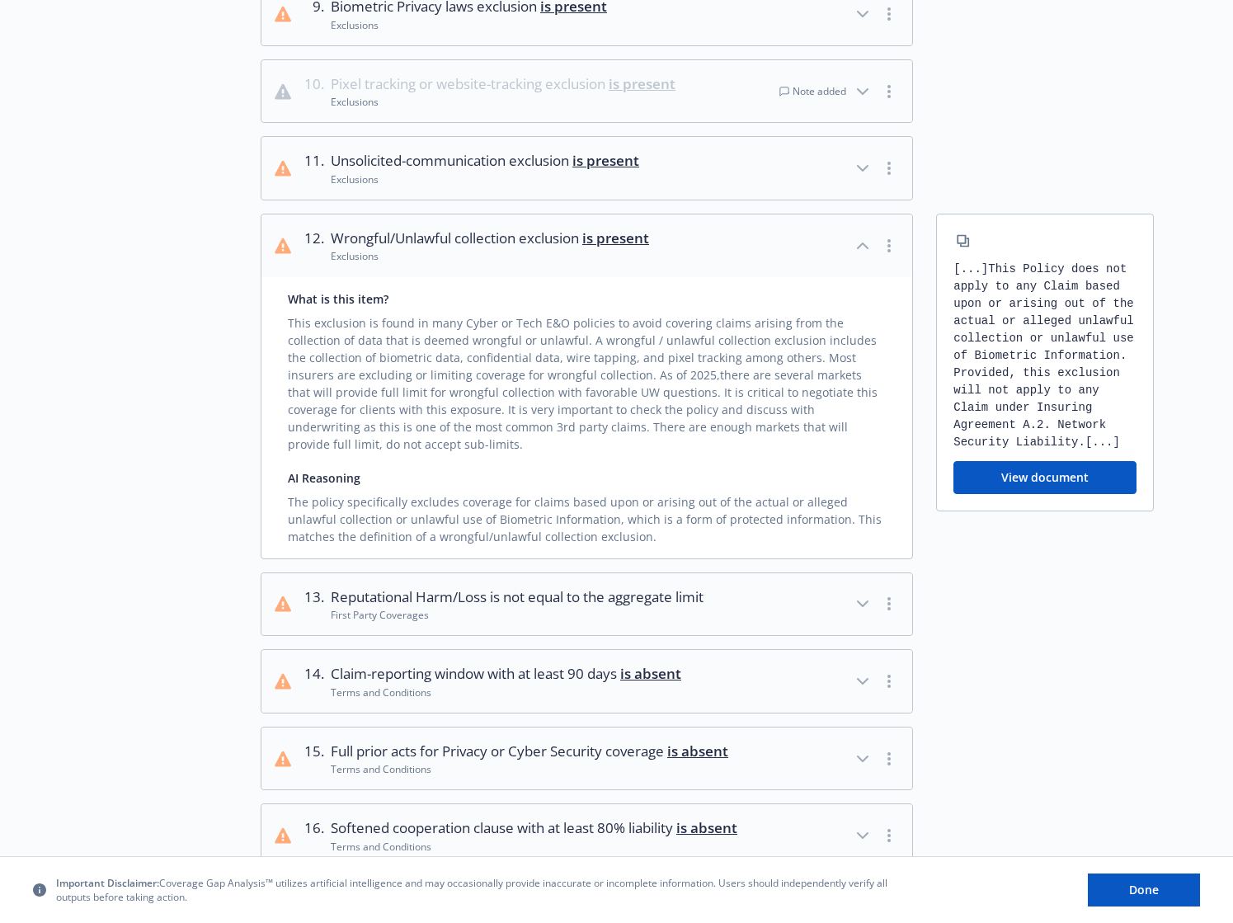
scroll to position [947, 0]
click at [887, 244] on circle "button" at bounding box center [888, 244] width 3 height 3
click at [872, 283] on link "Mark as wrong" at bounding box center [890, 281] width 134 height 33
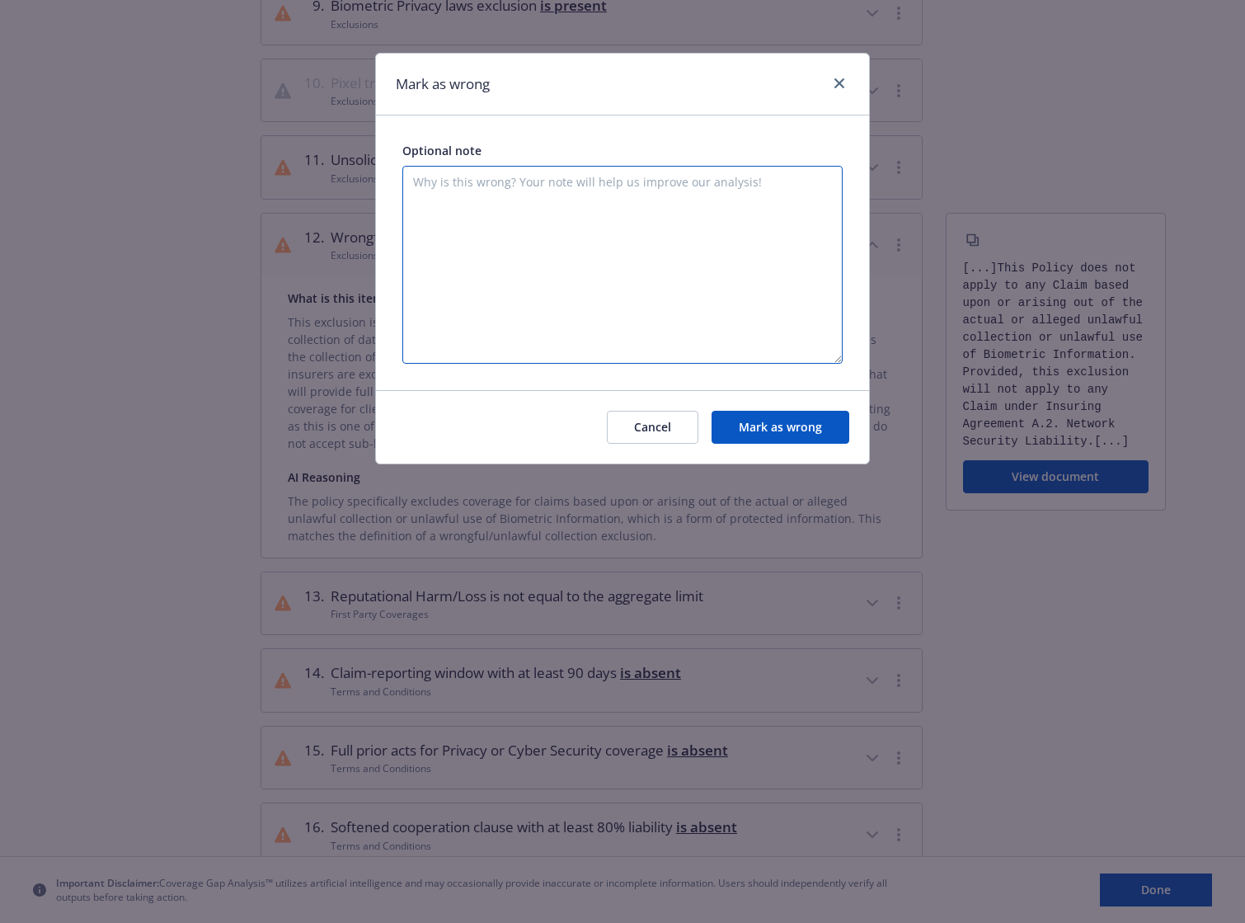
click at [745, 241] on textarea at bounding box center [622, 265] width 440 height 198
type textarea "See previous comment on biometrics vs pixels"
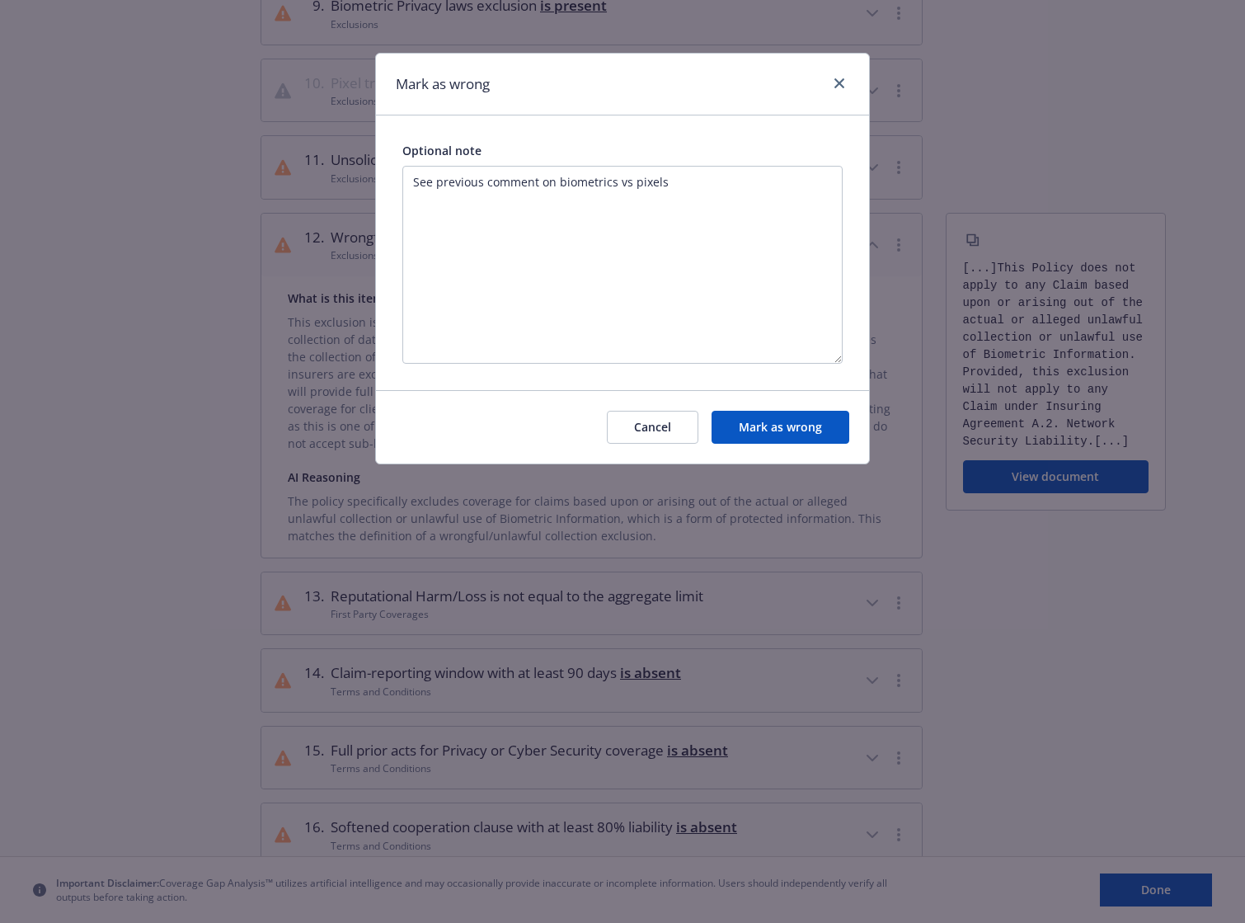
click at [821, 428] on button "Mark as wrong" at bounding box center [781, 427] width 138 height 33
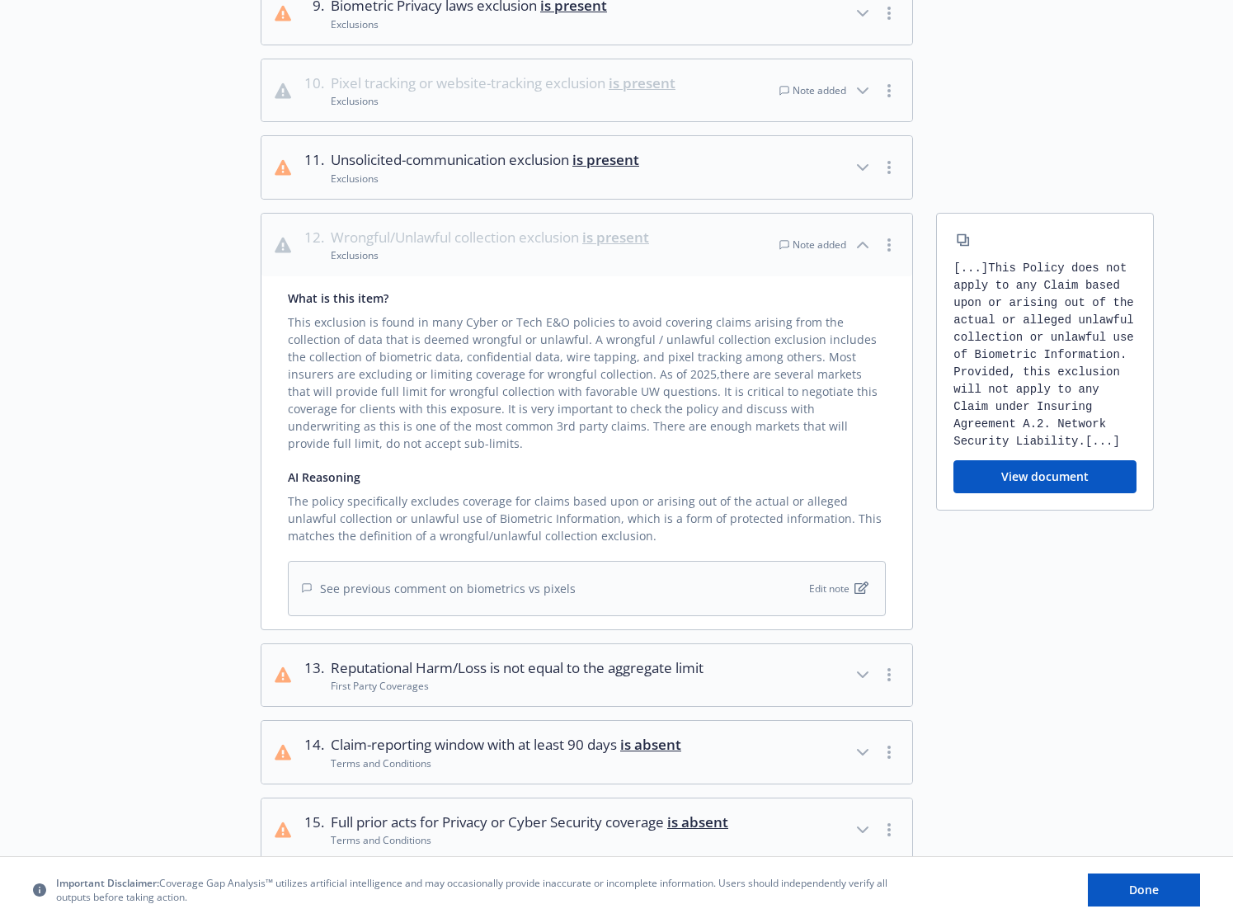
click at [862, 243] on icon "button" at bounding box center [863, 245] width 20 height 20
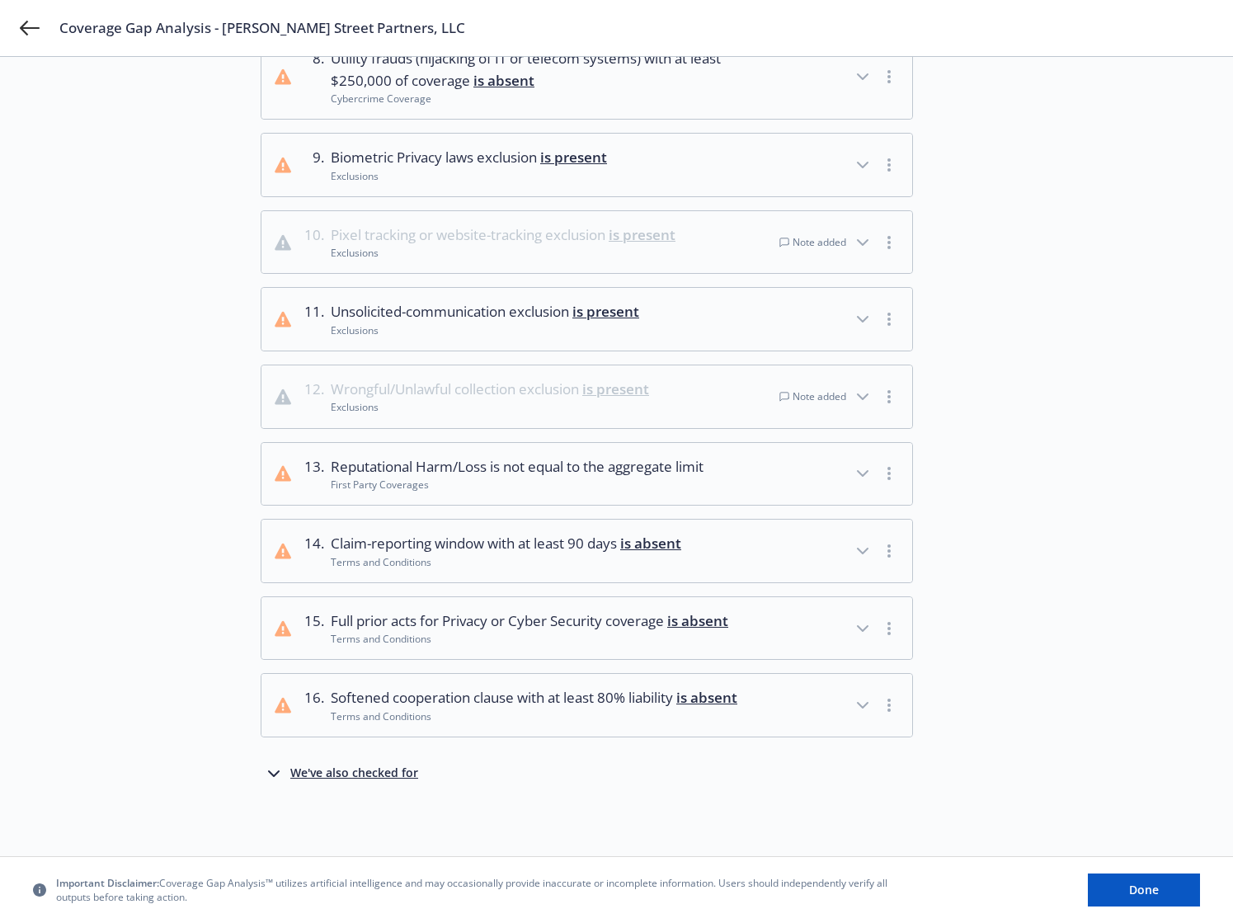
scroll to position [817, 0]
click at [860, 309] on icon "button" at bounding box center [863, 319] width 20 height 20
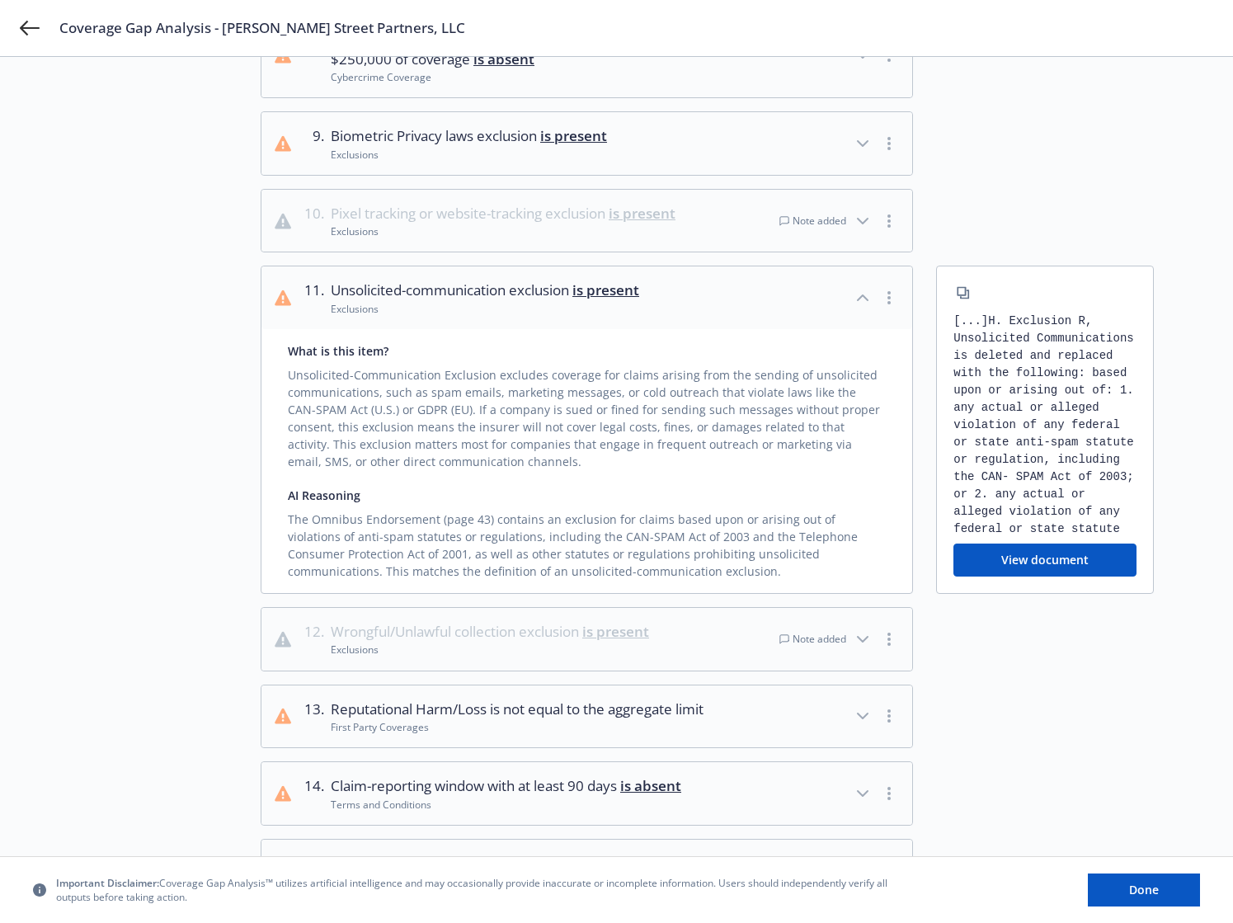
click at [888, 294] on circle "button" at bounding box center [888, 292] width 3 height 3
click at [884, 330] on link "Mark as wrong" at bounding box center [890, 333] width 134 height 33
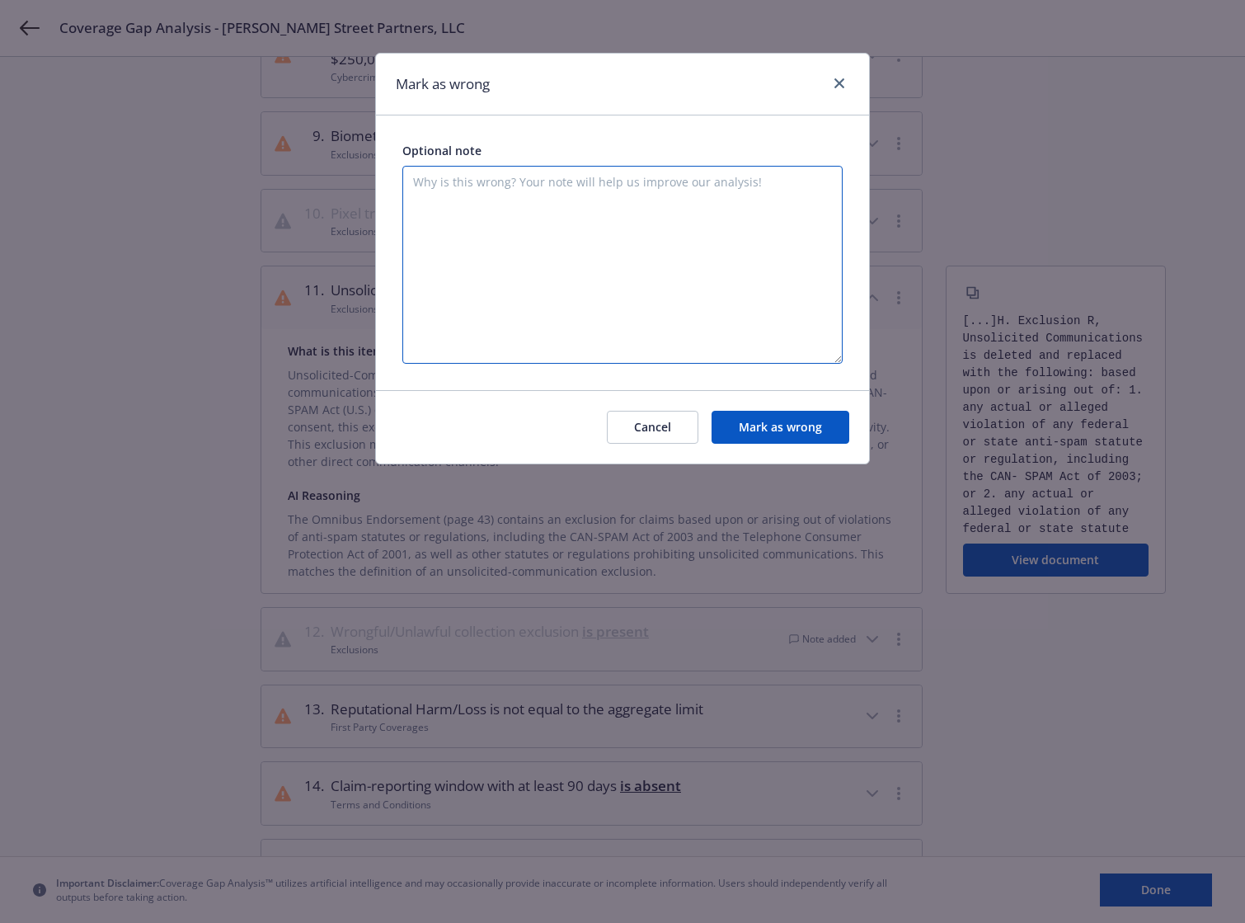
click at [656, 200] on textarea at bounding box center [622, 265] width 440 height 198
click at [679, 431] on button "Cancel" at bounding box center [653, 427] width 92 height 33
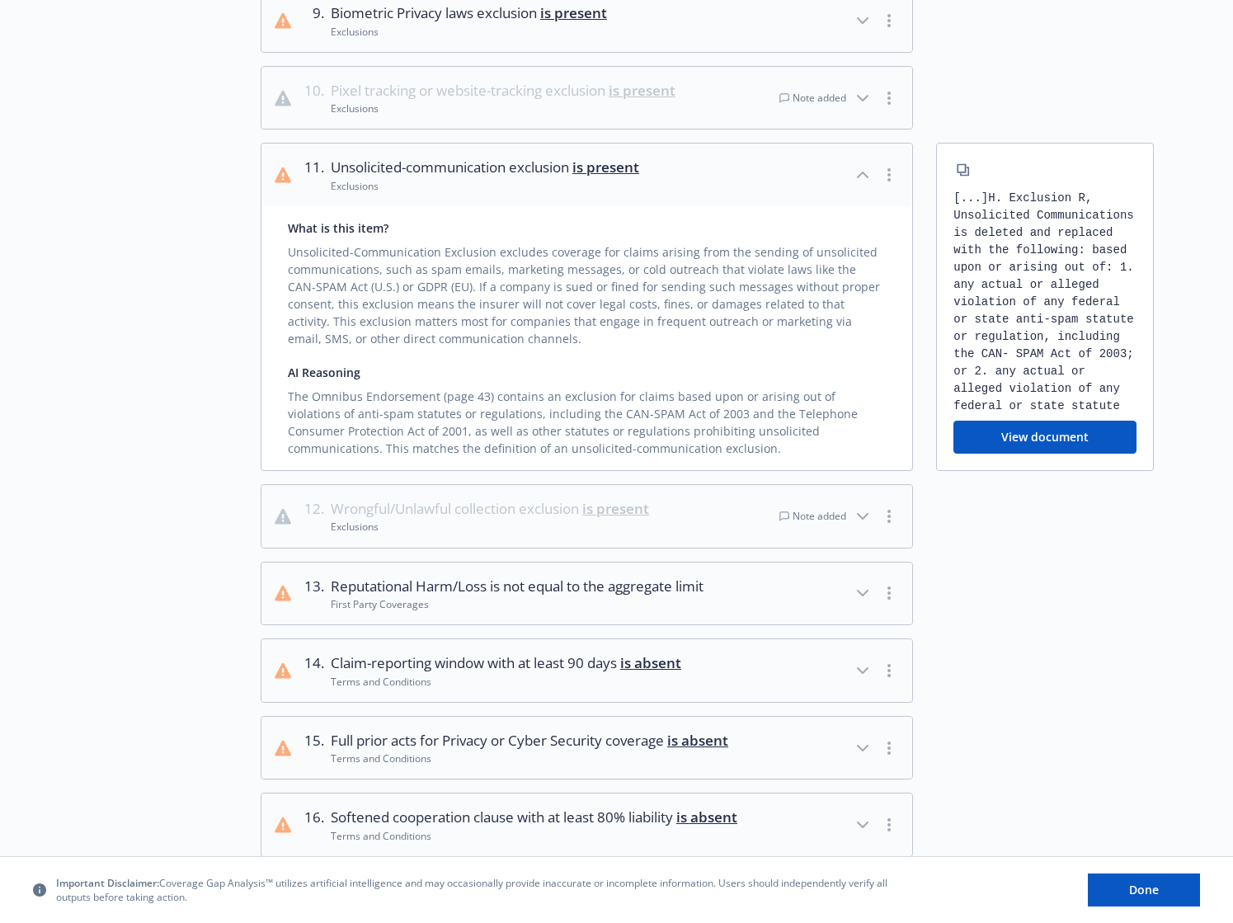
scroll to position [950, 0]
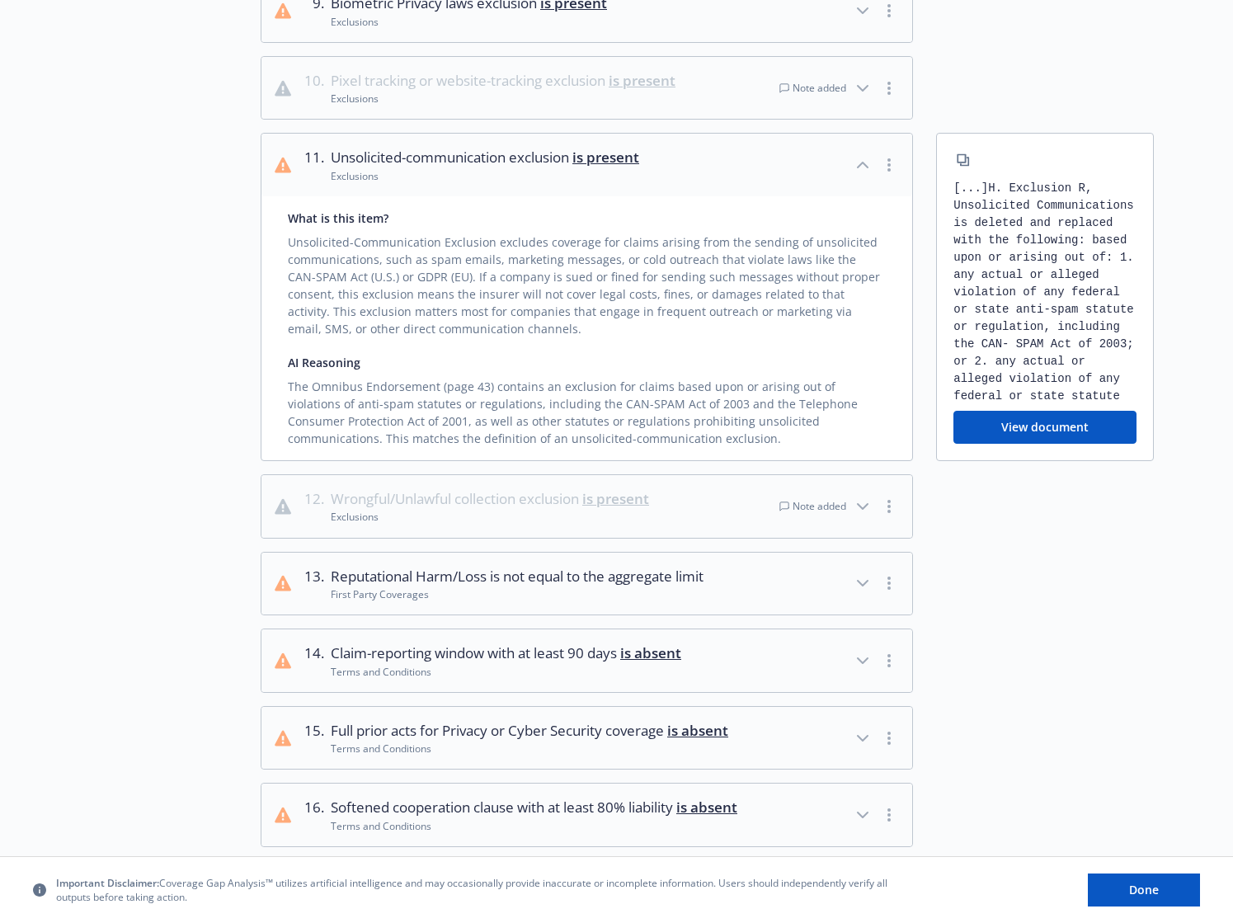
click at [863, 162] on icon "button" at bounding box center [863, 164] width 10 height 5
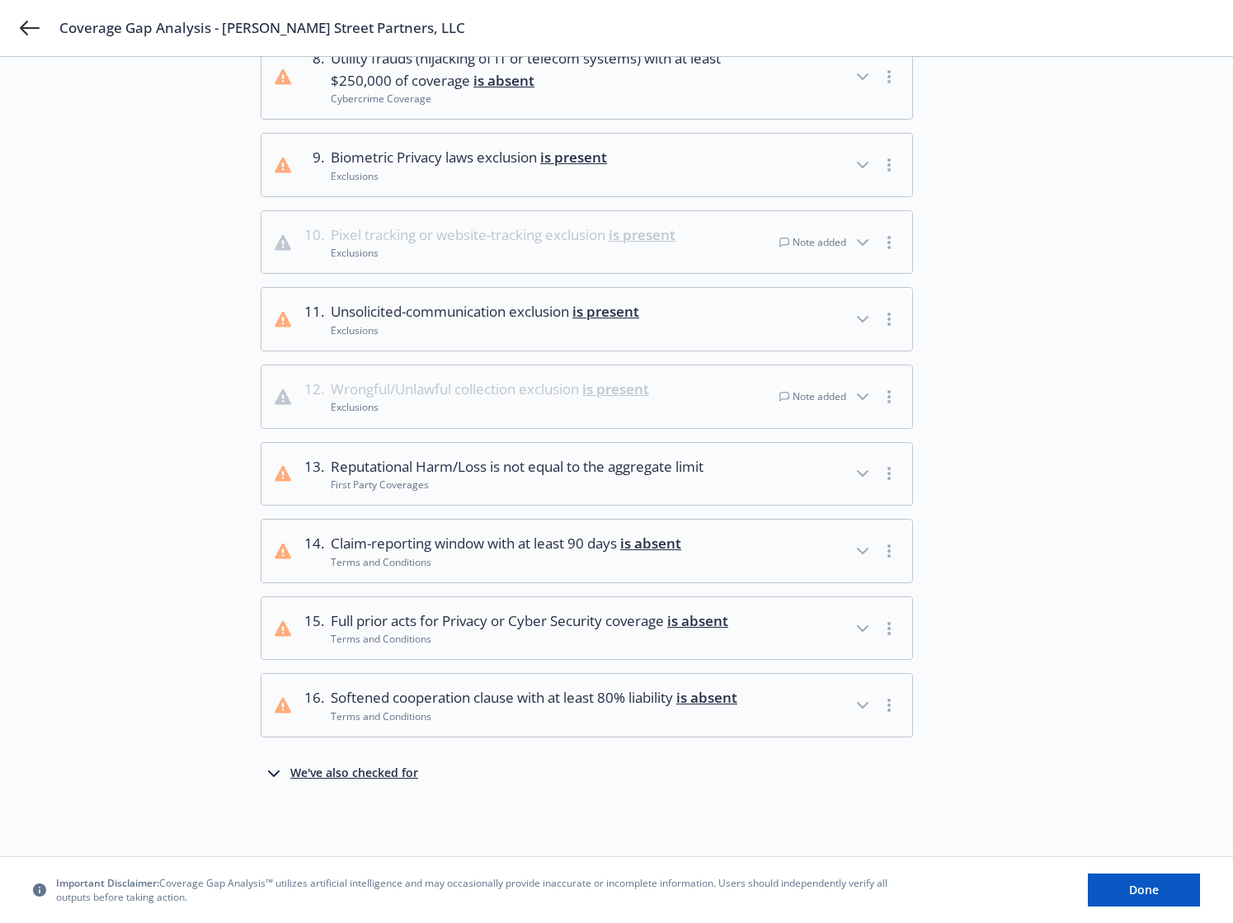
scroll to position [817, 0]
click at [885, 541] on button "button" at bounding box center [889, 551] width 20 height 20
click at [871, 567] on link "Mark as wrong" at bounding box center [890, 565] width 134 height 33
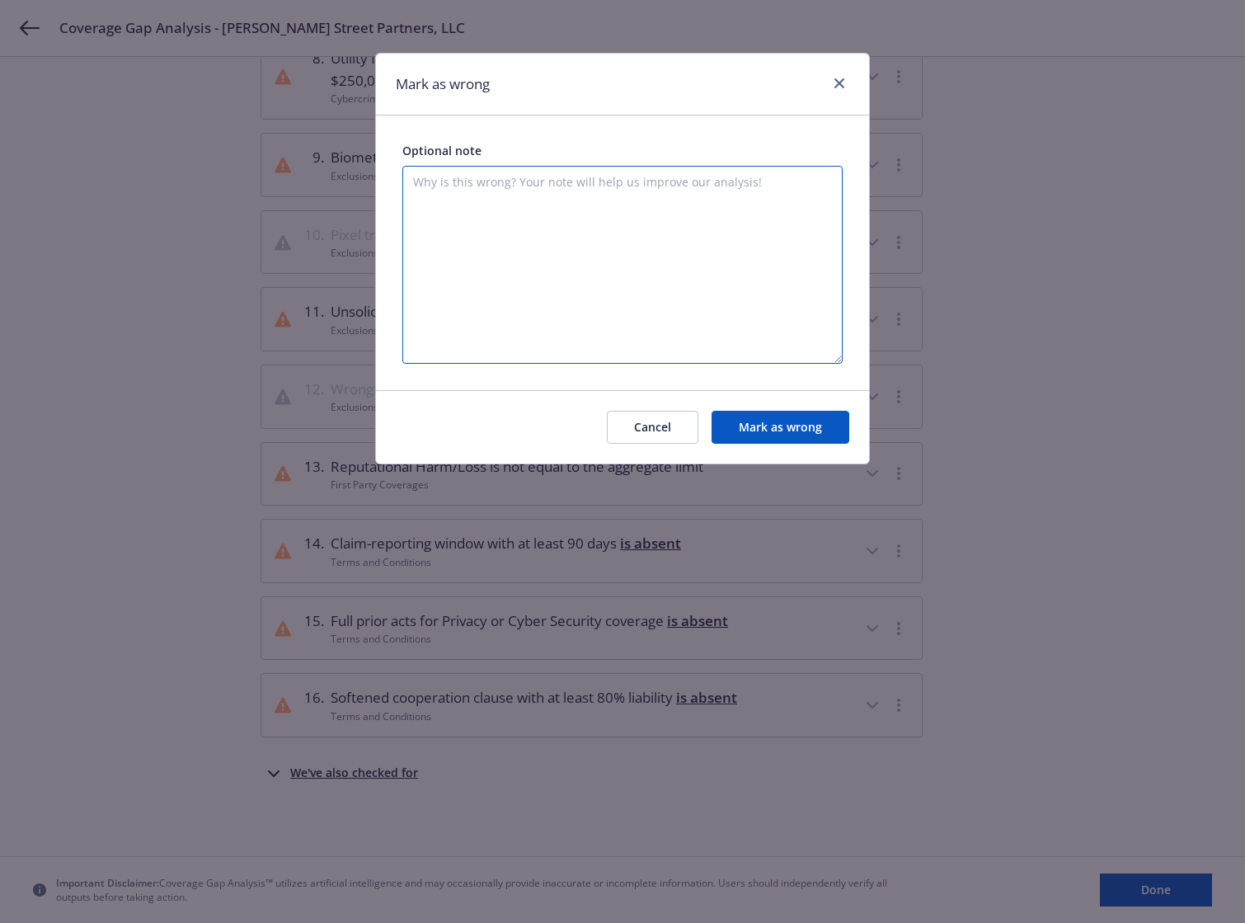
click at [595, 205] on textarea at bounding box center [622, 265] width 440 height 198
type textarea "Policy clearly states 90 days for notices and demands. See page 17"
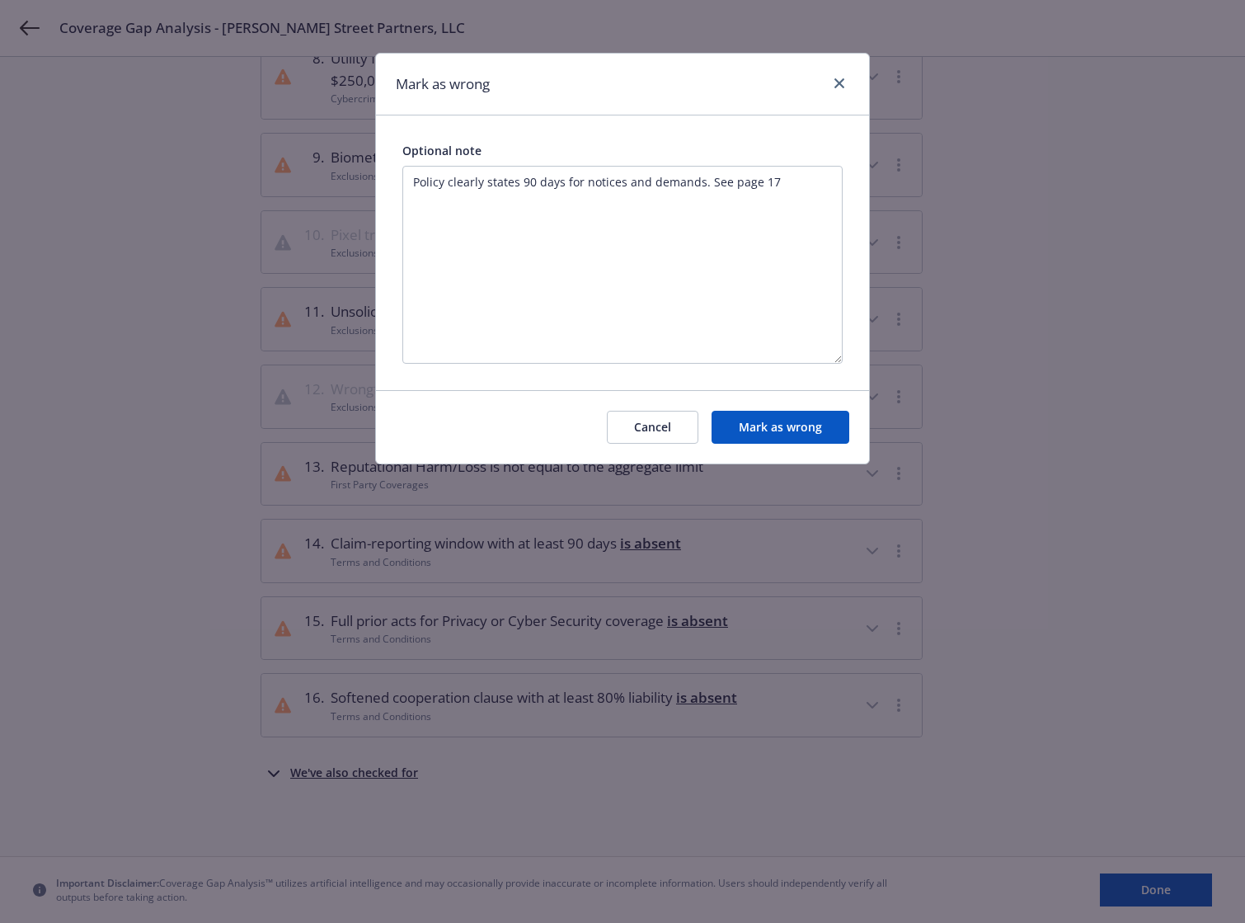
click at [788, 432] on button "Mark as wrong" at bounding box center [781, 427] width 138 height 33
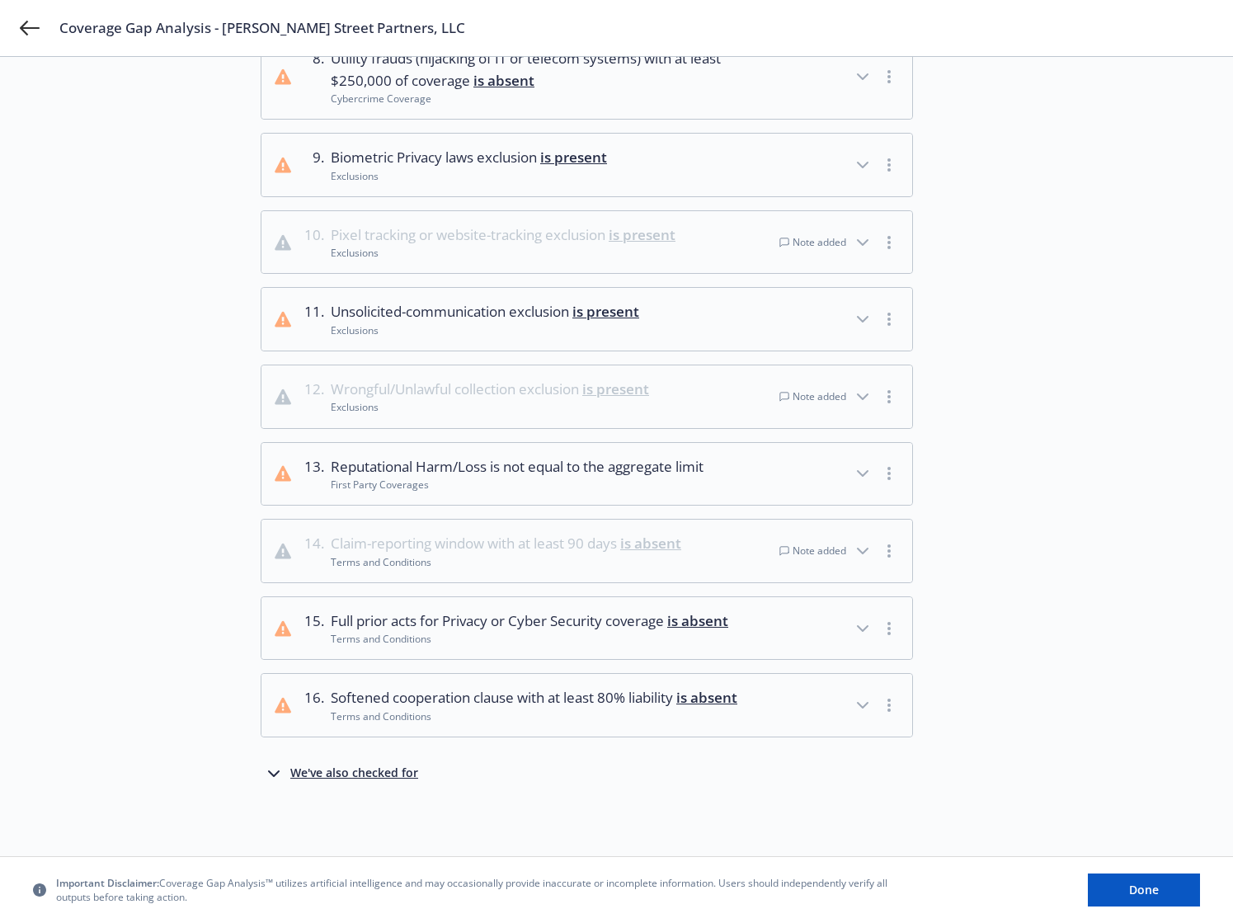
scroll to position [817, 0]
click at [891, 618] on button "button" at bounding box center [889, 628] width 20 height 20
click at [884, 643] on link "Mark as wrong" at bounding box center [890, 643] width 134 height 33
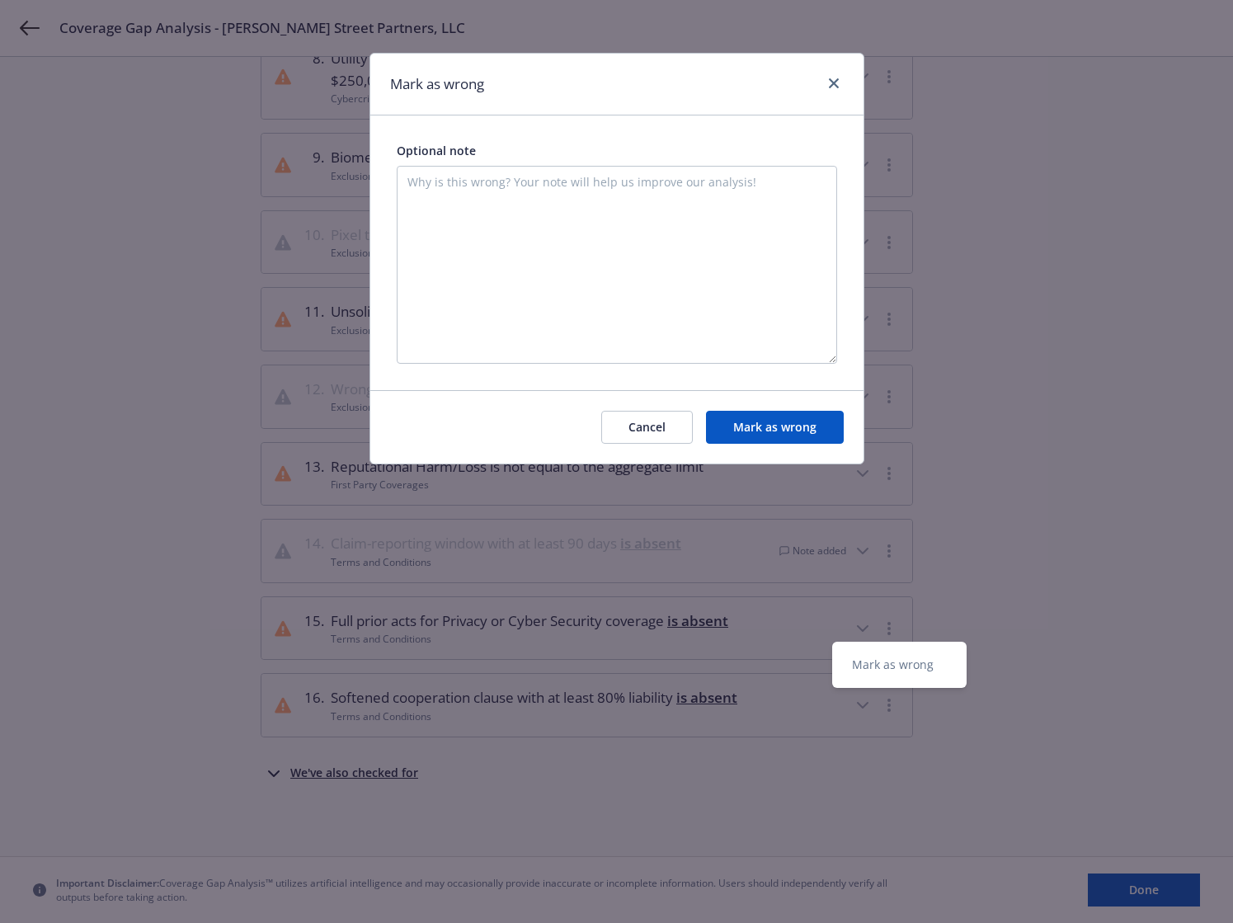
scroll to position [796, 0]
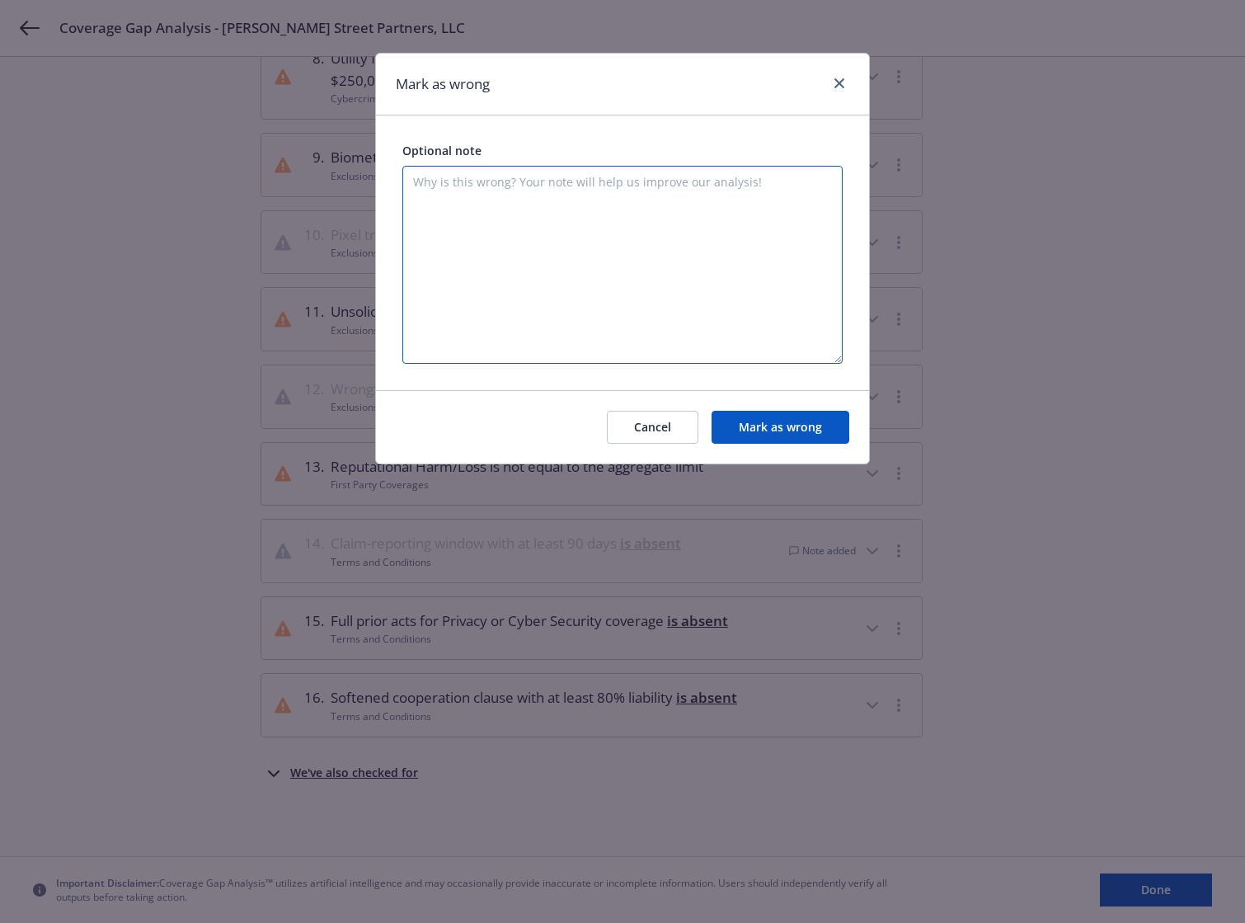
click at [482, 205] on textarea at bounding box center [622, 265] width 440 height 198
click at [430, 201] on textarea "The policy states that the retro date is "NA." That is the same as saying full …" at bounding box center [622, 265] width 440 height 198
type textarea "The policy states that the retro date is "NA." That is the same as saying full …"
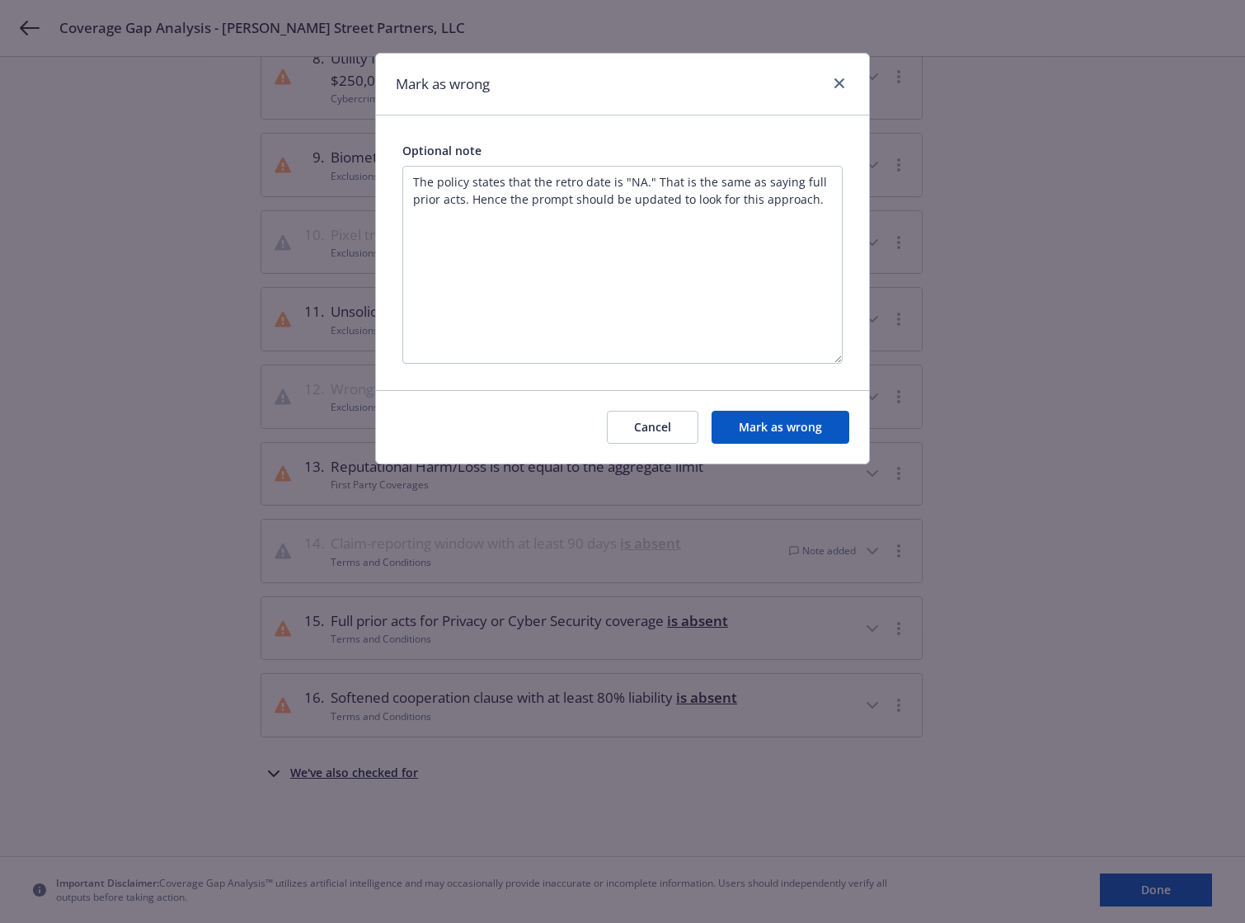
click at [755, 430] on button "Mark as wrong" at bounding box center [781, 427] width 138 height 33
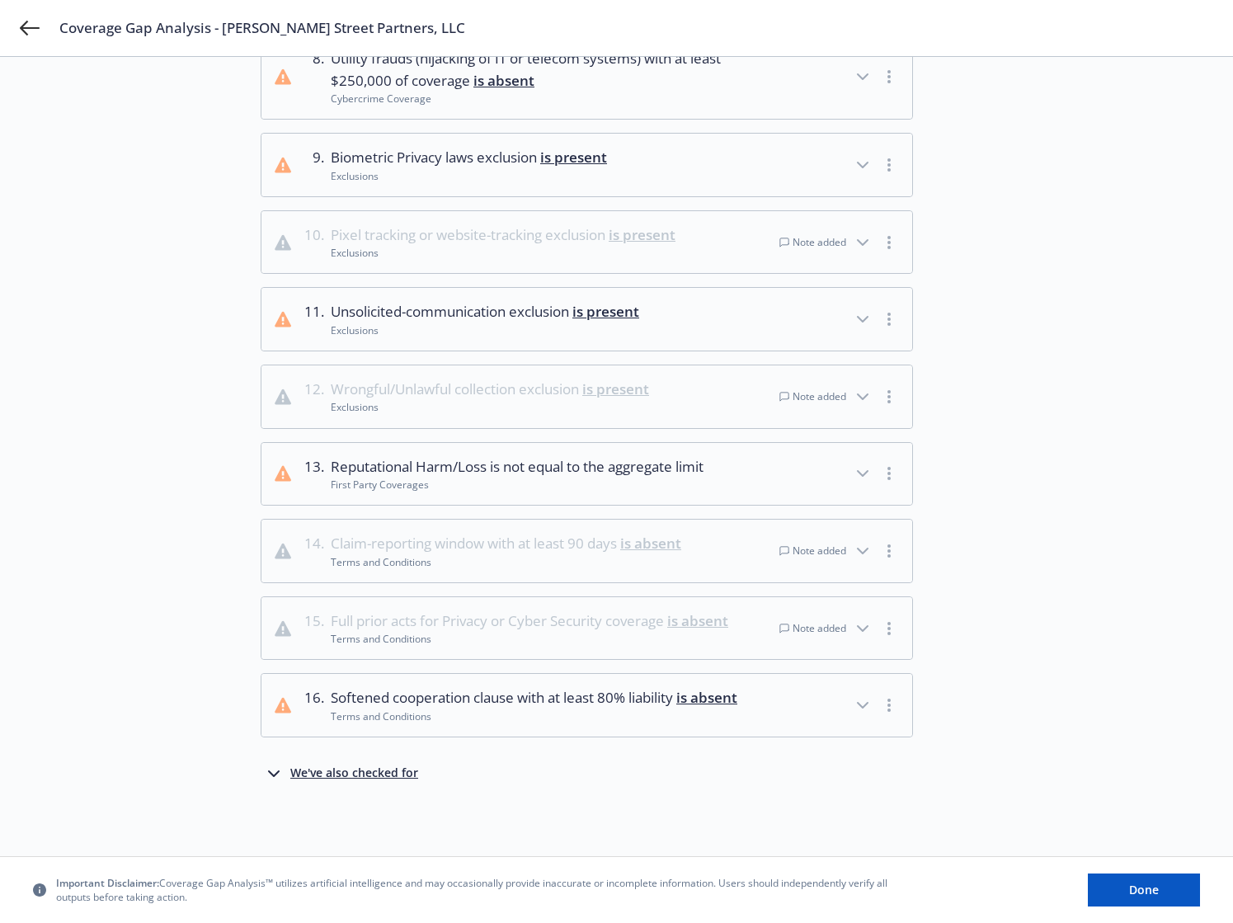
scroll to position [817, 0]
click at [326, 774] on div "We've also checked for" at bounding box center [354, 774] width 128 height 20
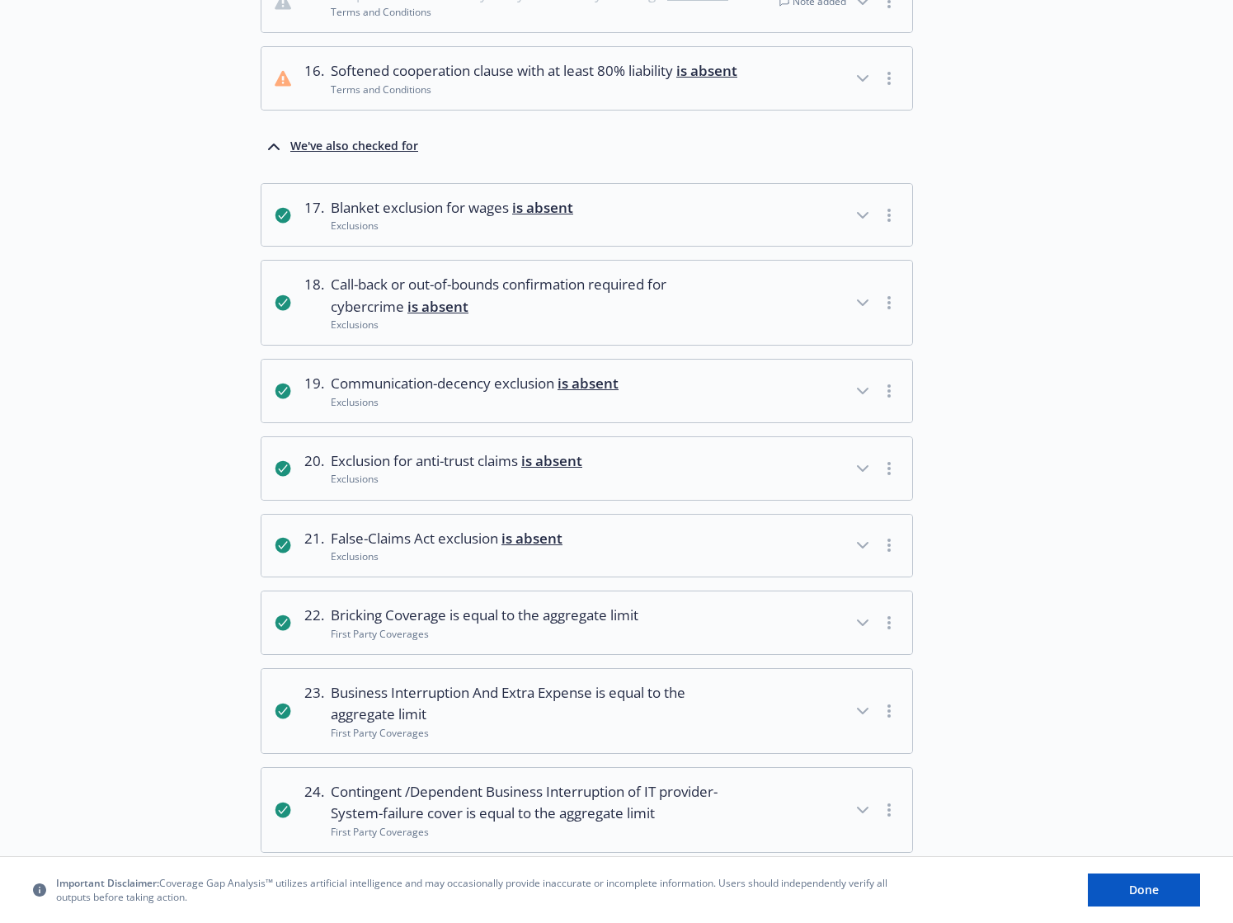
scroll to position [1427, 0]
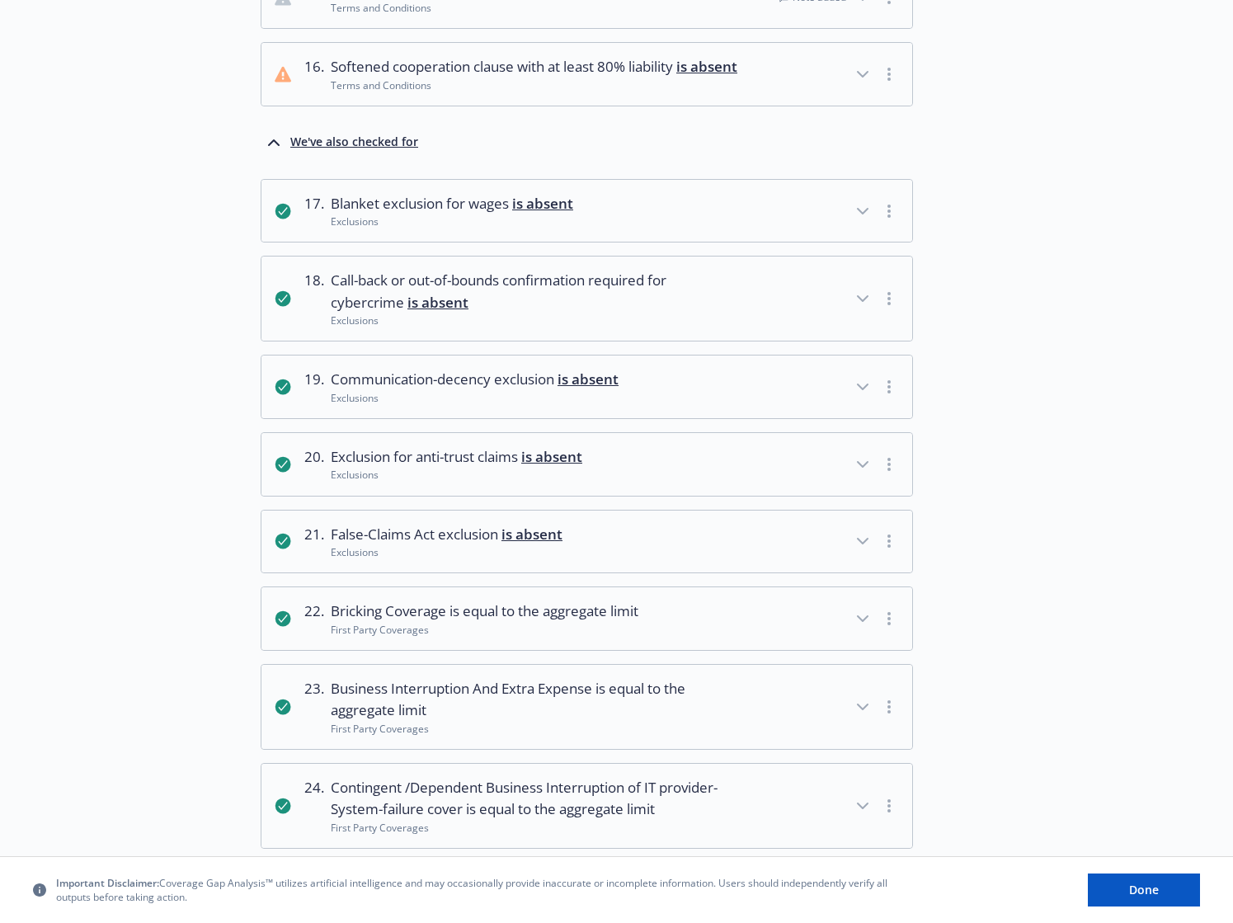
click at [886, 221] on button "button" at bounding box center [889, 211] width 20 height 20
click at [883, 268] on link "Mark as wrong" at bounding box center [890, 268] width 134 height 33
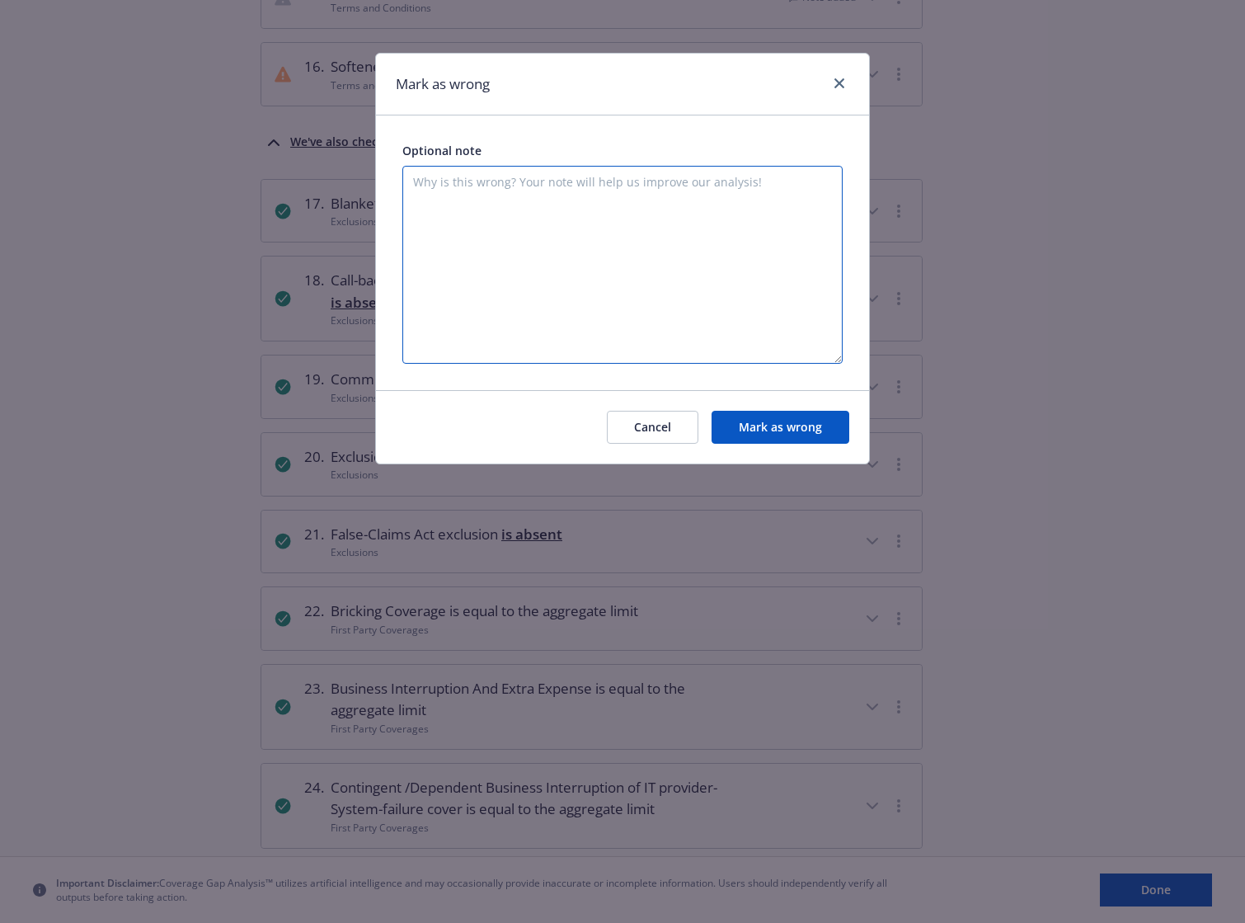
click at [713, 209] on textarea at bounding box center [622, 265] width 440 height 198
type textarea "Policy excludes wages in the "Overhead" definition"
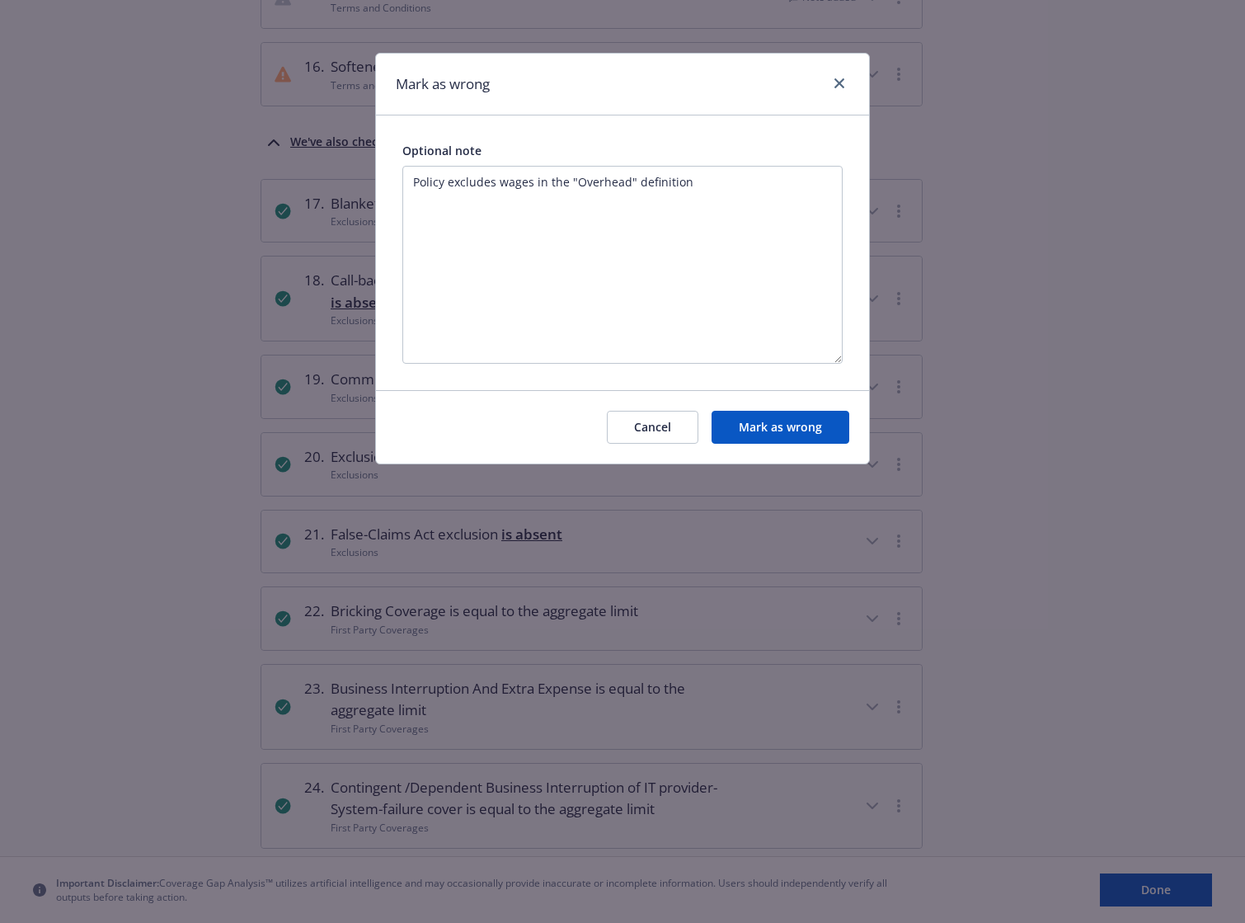
click at [780, 422] on button "Mark as wrong" at bounding box center [781, 427] width 138 height 33
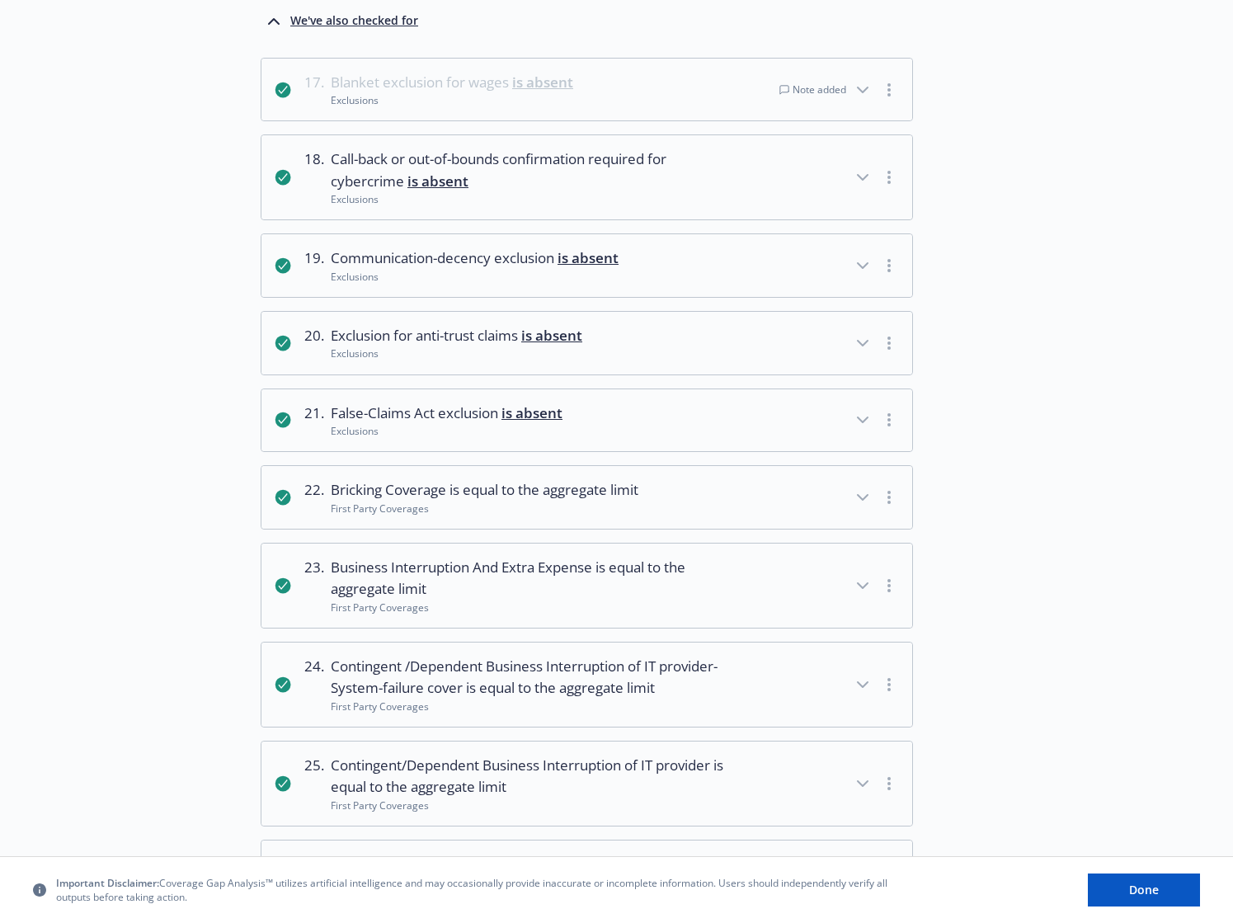
scroll to position [1552, 0]
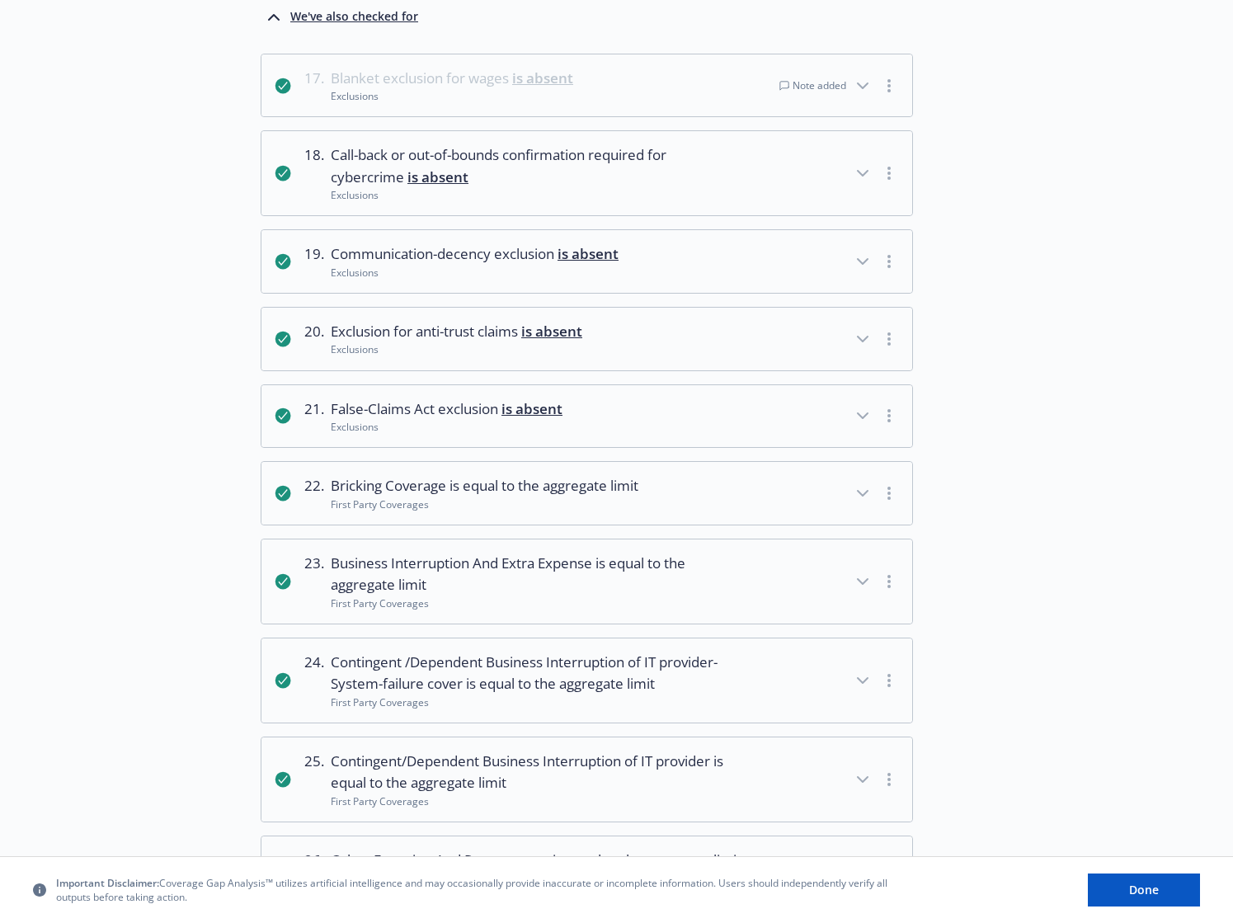
click at [886, 183] on button "button" at bounding box center [889, 173] width 20 height 20
click at [882, 237] on link "Mark as wrong" at bounding box center [890, 231] width 134 height 33
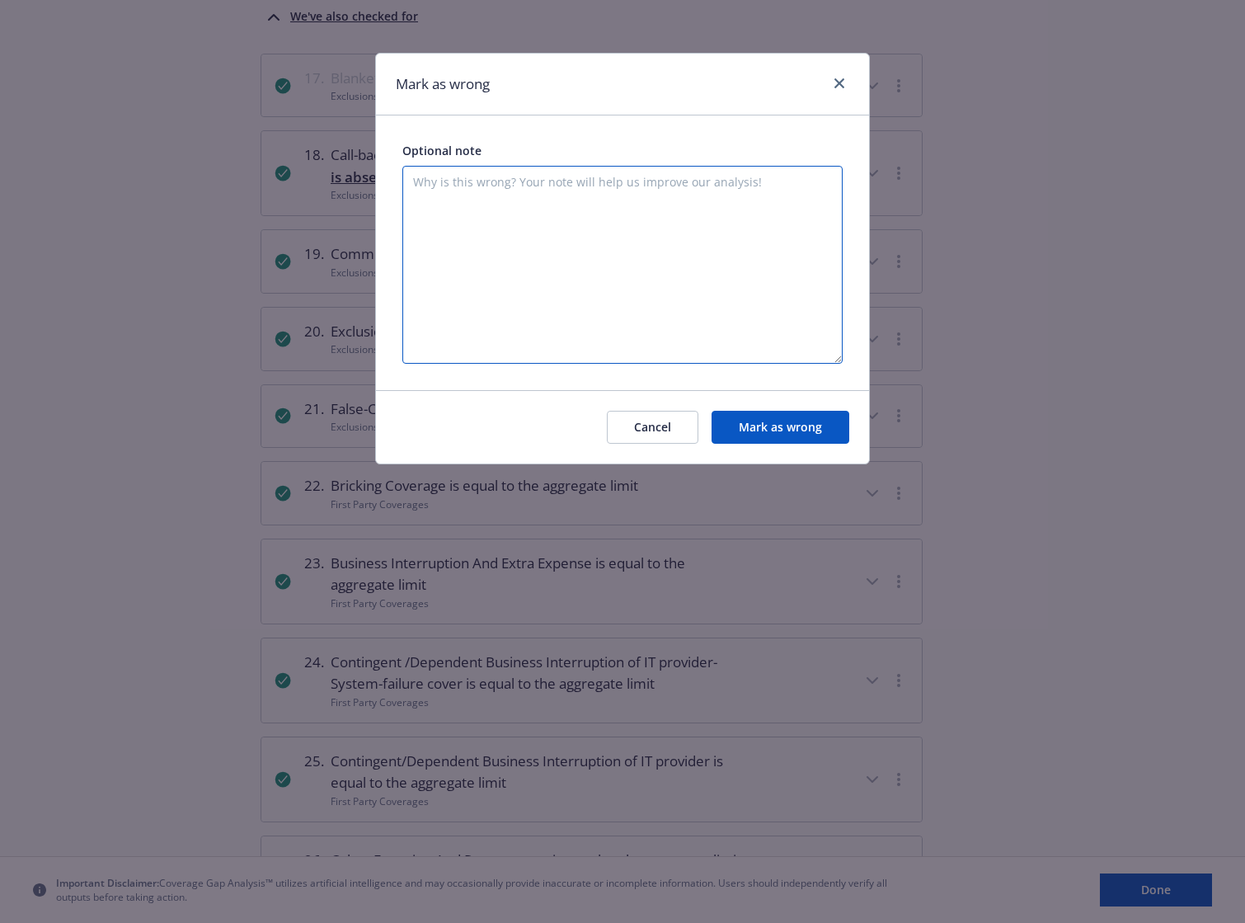
click at [583, 201] on textarea at bounding box center [622, 265] width 440 height 198
click at [692, 182] on textarea "There is no cybercrime at all. It was removed by endorsment." at bounding box center [622, 265] width 440 height 198
click at [676, 181] on textarea "There is no cybercrime at all. It was removed by endorsement." at bounding box center [622, 265] width 440 height 198
type textarea "There is no cybercrime at all. It was removed by the "financial" endorsement."
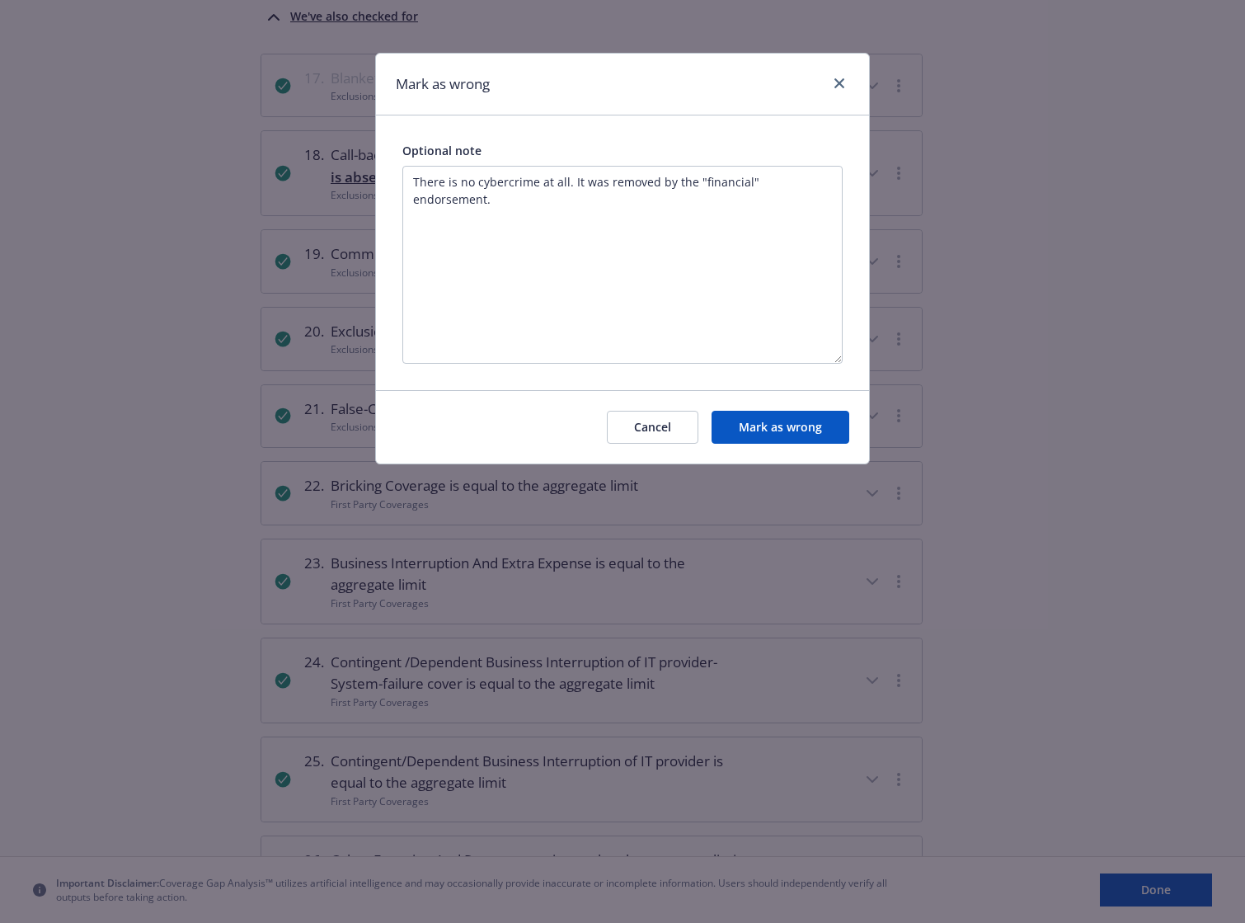
click at [767, 428] on button "Mark as wrong" at bounding box center [781, 427] width 138 height 33
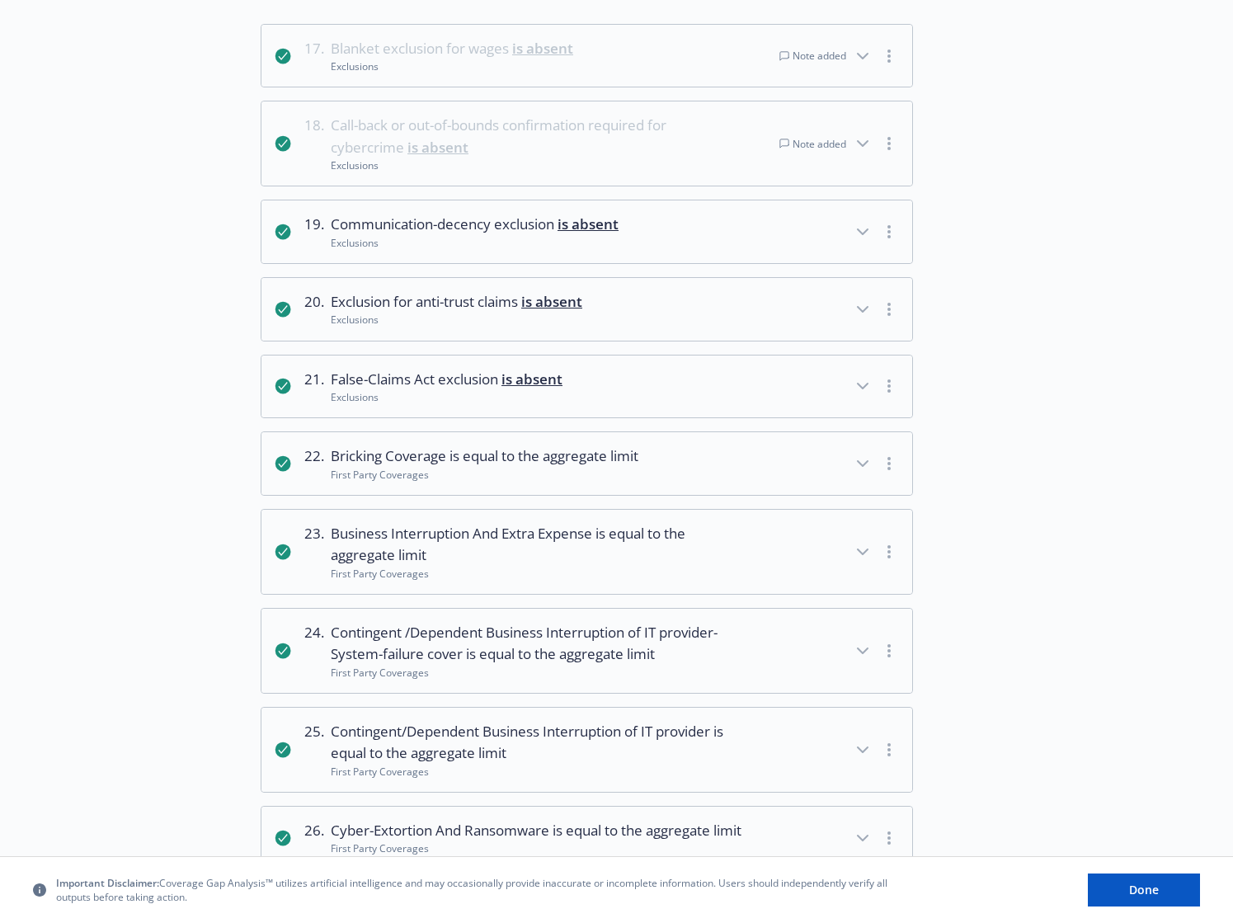
scroll to position [1588, 0]
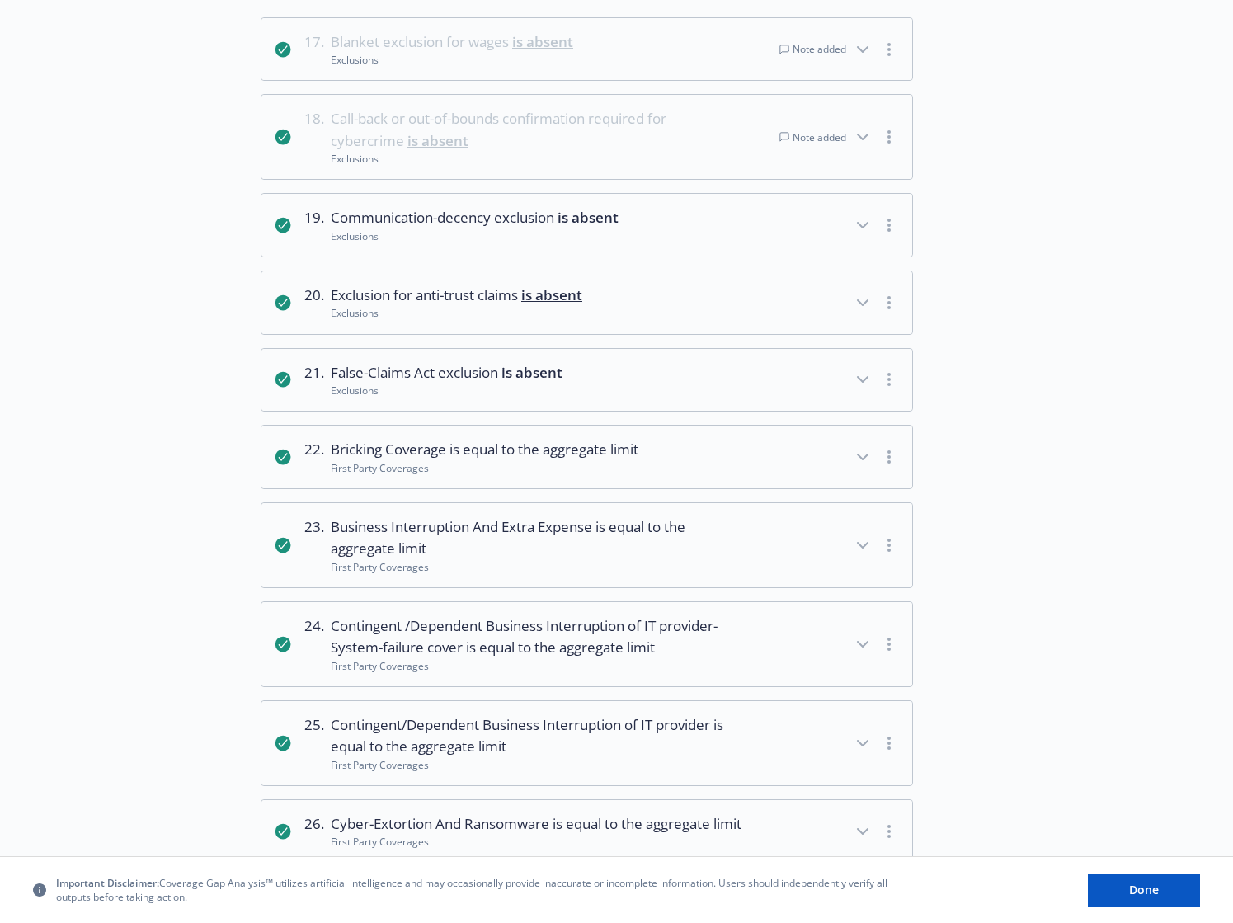
click at [892, 313] on button "button" at bounding box center [889, 303] width 20 height 20
click at [879, 362] on link "Mark as wrong" at bounding box center [890, 360] width 134 height 33
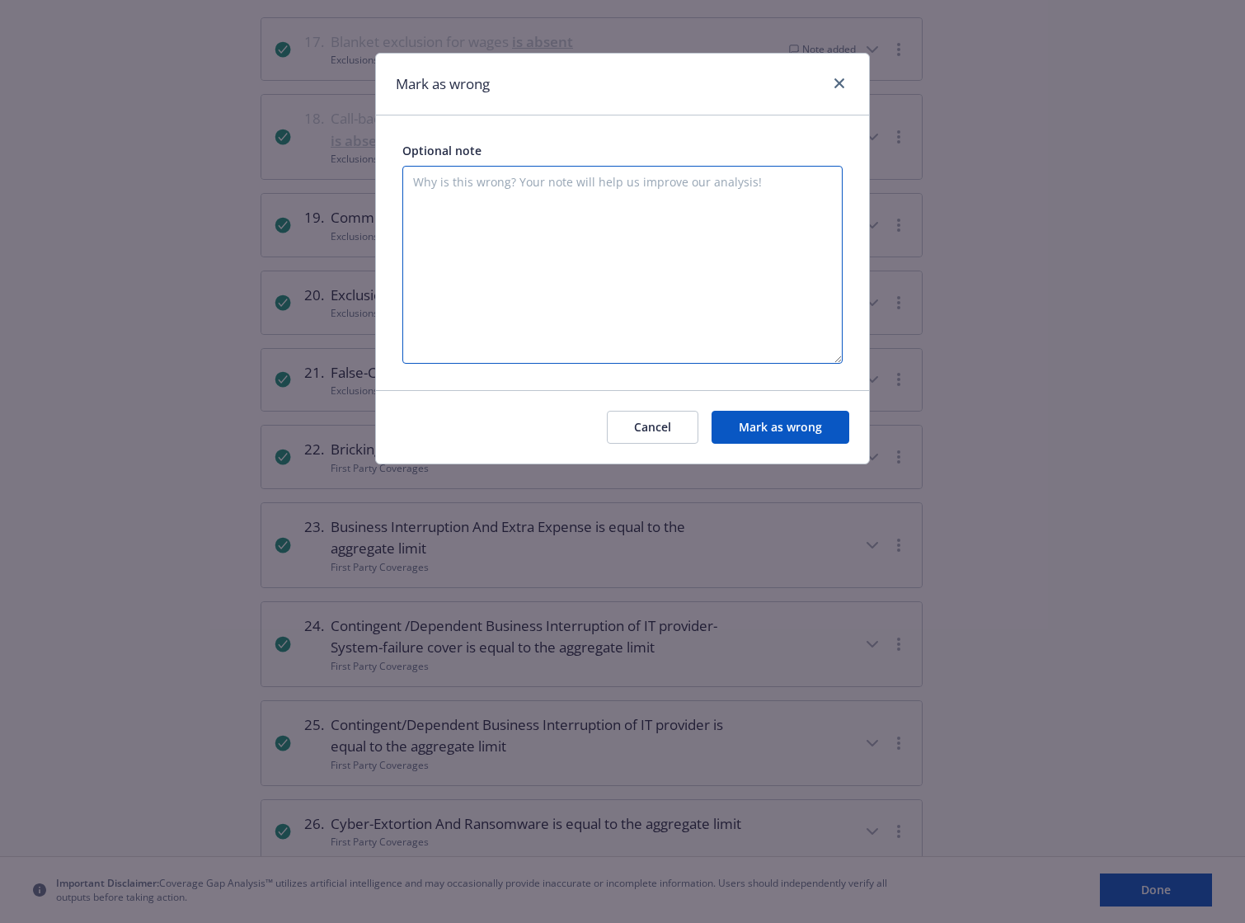
click at [628, 197] on textarea at bounding box center [622, 265] width 440 height 198
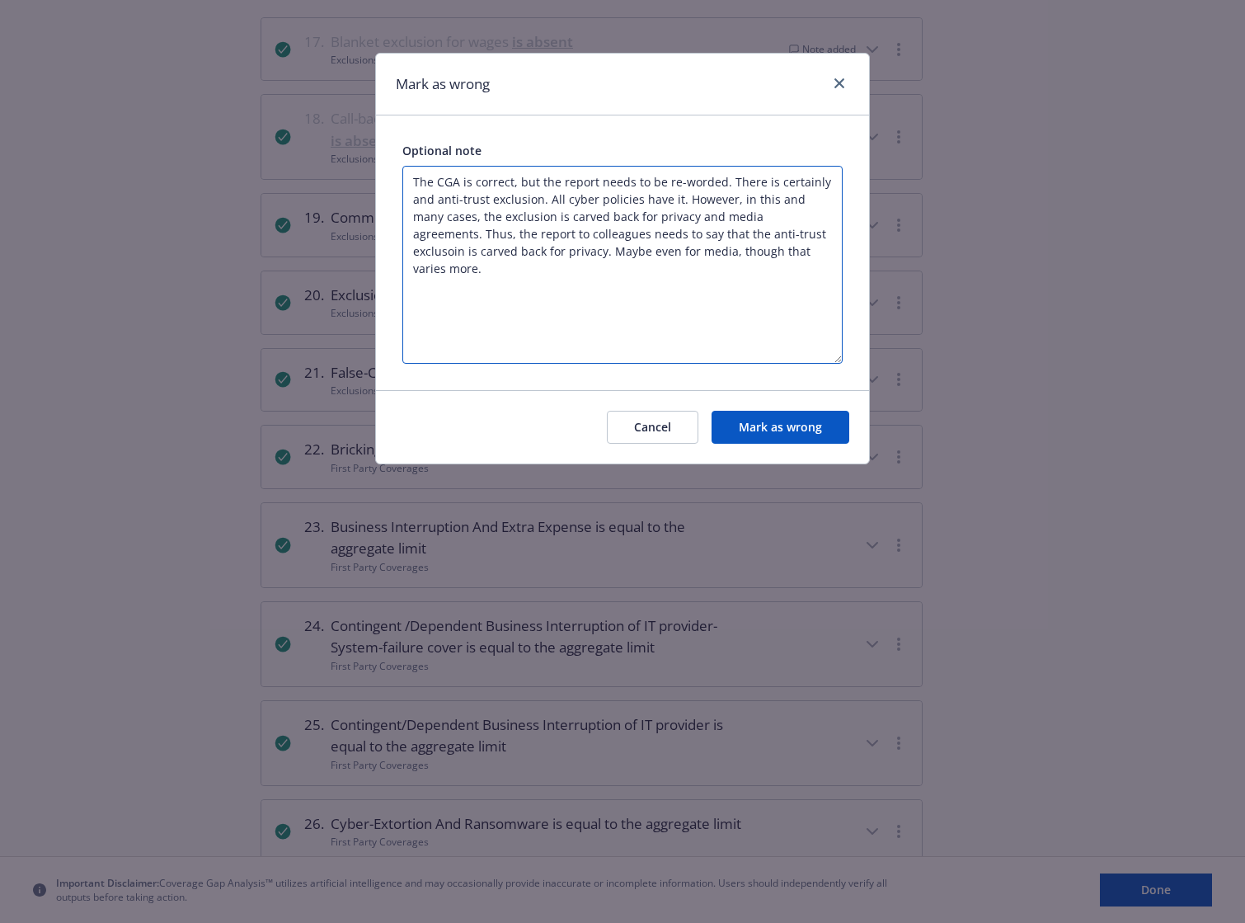
type textarea "The CGA is correct, but the report needs to be re-worded. There is certainly an…"
click at [779, 423] on button "Mark as wrong" at bounding box center [781, 427] width 138 height 33
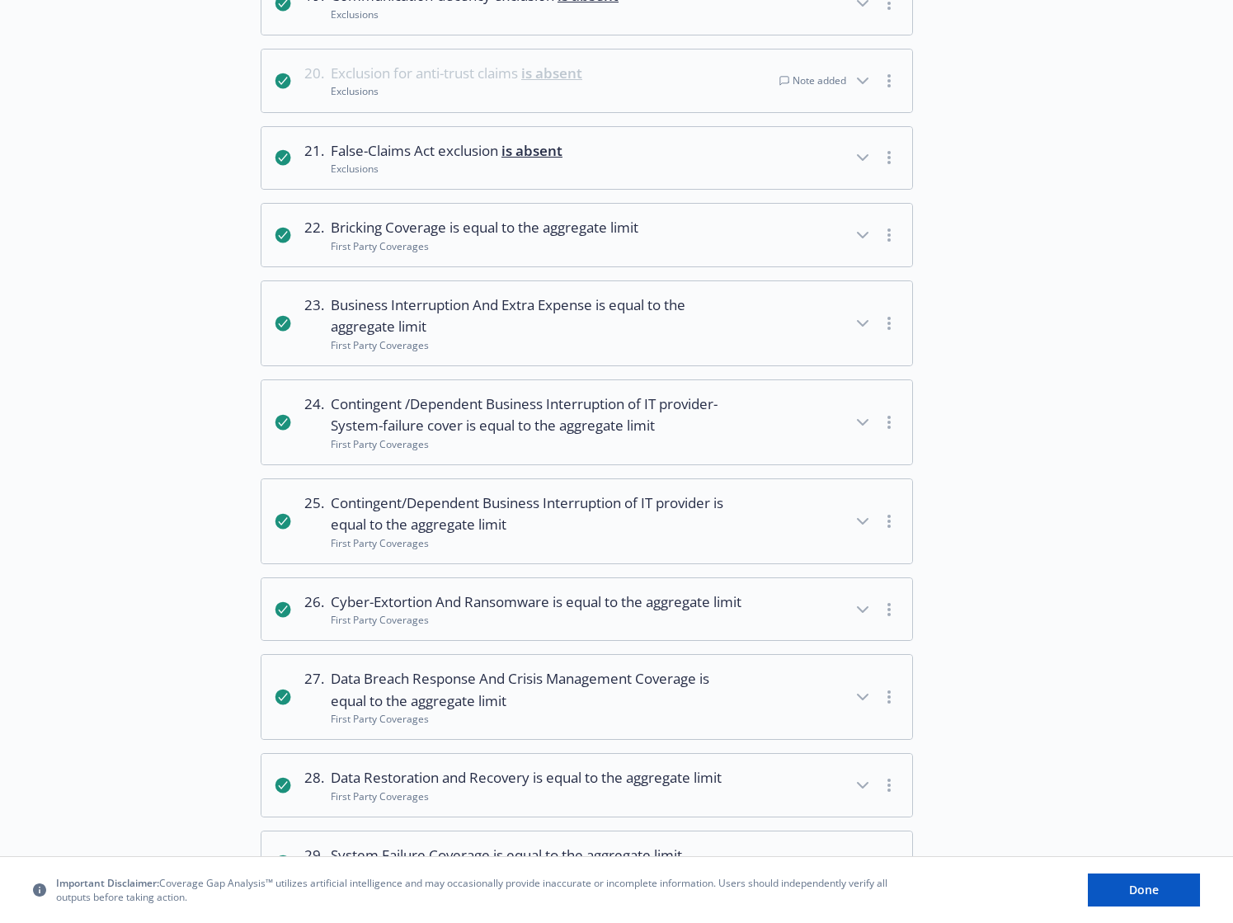
scroll to position [1811, 0]
click at [886, 244] on button "button" at bounding box center [889, 234] width 20 height 20
click at [876, 293] on link "Mark as wrong" at bounding box center [890, 291] width 134 height 33
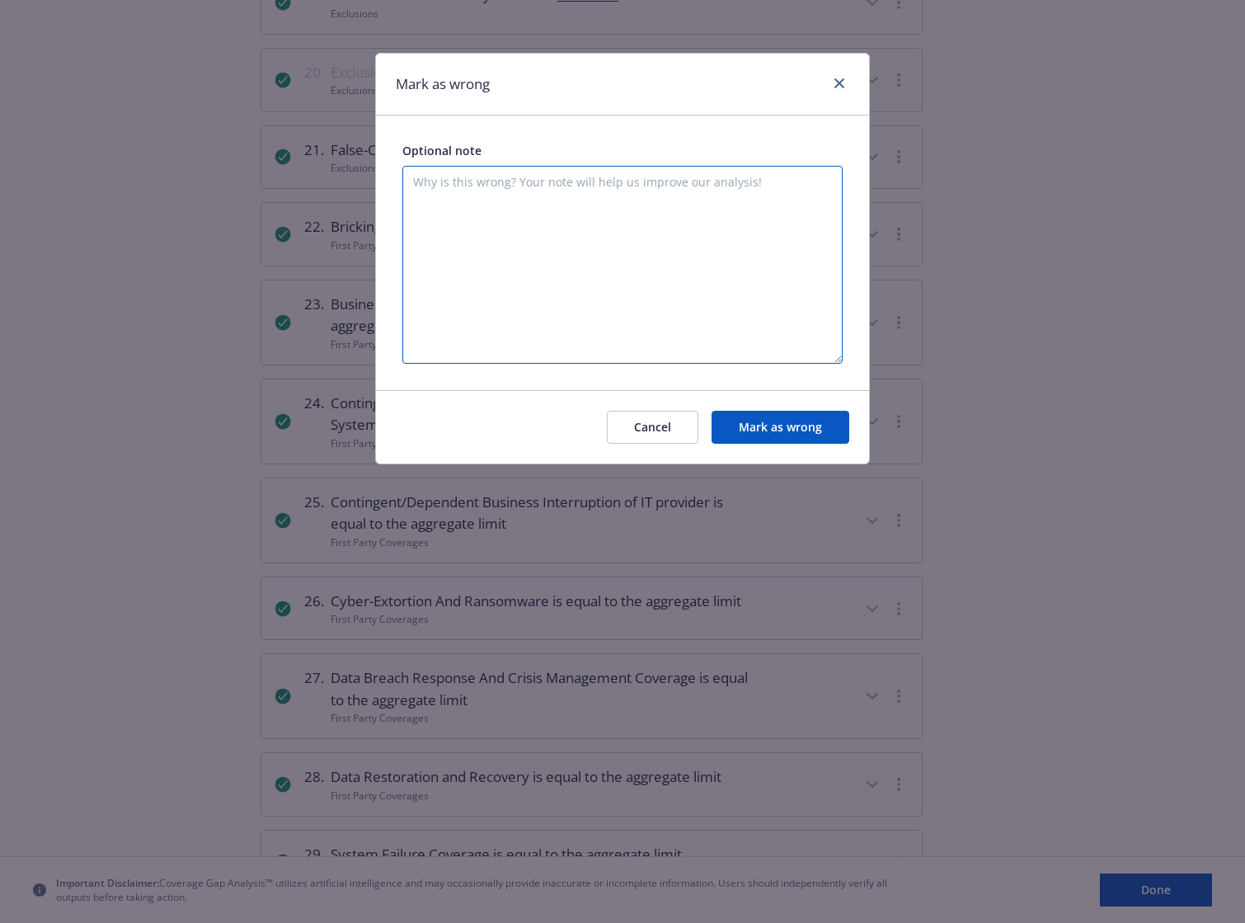
click at [736, 211] on textarea at bounding box center [622, 265] width 440 height 198
type textarea "N"
paste textarea "Unauthorized Reprogramming;"
click at [541, 202] on textarea "The word bricking appears twice, but it is not tied to any insuring agreement. …" at bounding box center [622, 265] width 440 height 198
click at [816, 200] on textarea "The word bricking appears twice, but it is not tied to any insuring agreement. …" at bounding box center [622, 265] width 440 height 198
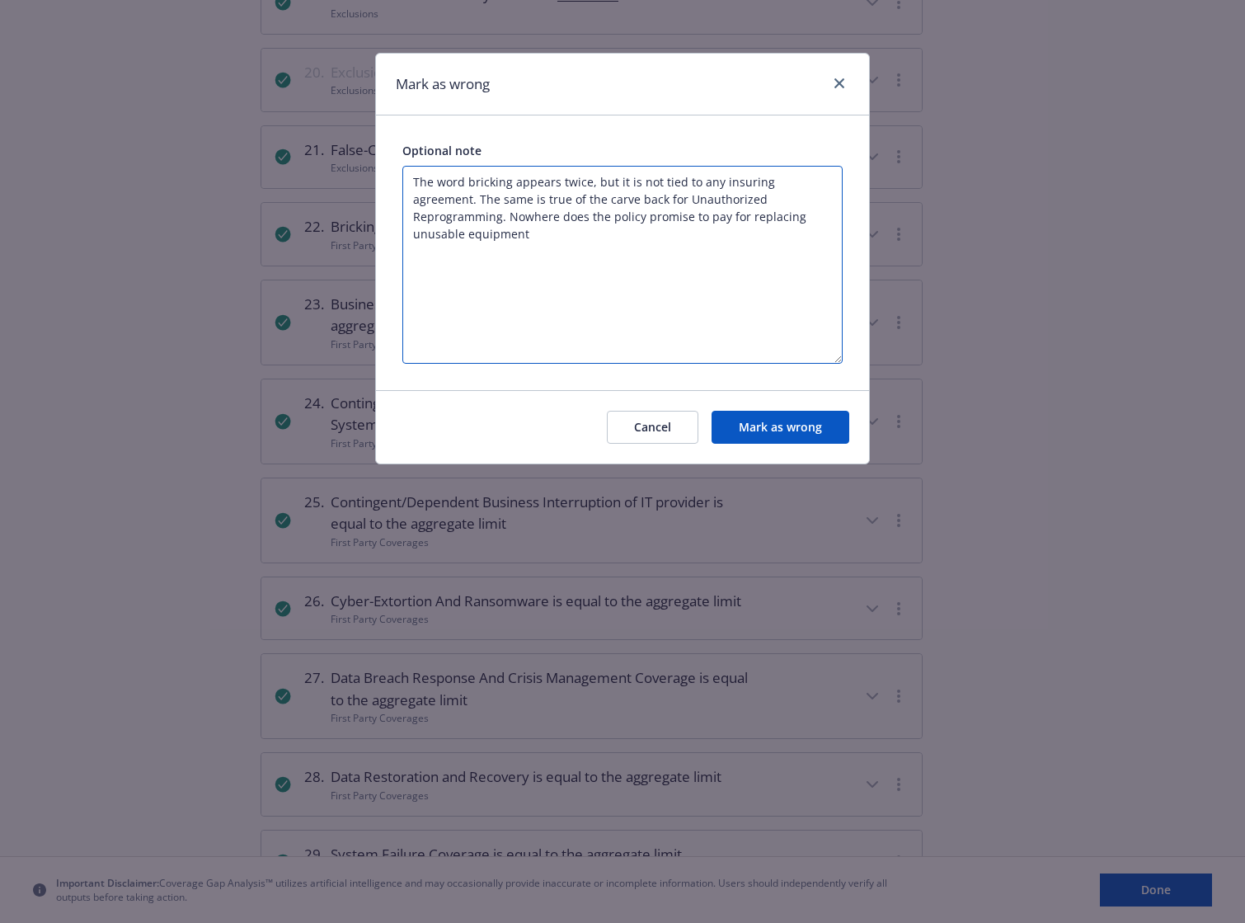
drag, startPoint x: 821, startPoint y: 222, endPoint x: 421, endPoint y: 158, distance: 405.8
click at [421, 158] on div "Optional note The word bricking appears twice, but it is not tied to any insuri…" at bounding box center [622, 253] width 440 height 222
type textarea "The word bricking appears twice, but it is not tied to any insuring agreement. …"
click at [759, 427] on button "Mark as wrong" at bounding box center [781, 427] width 138 height 33
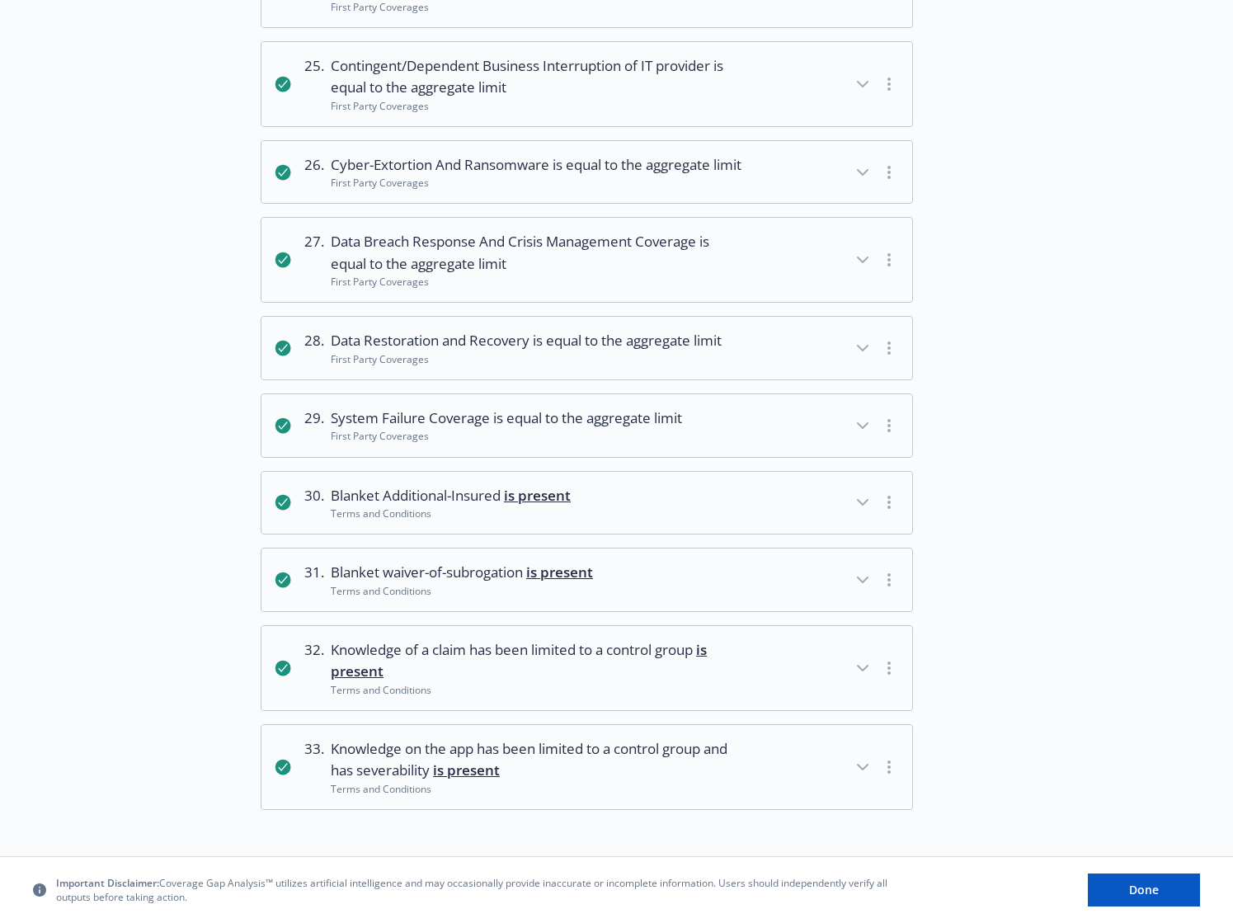
scroll to position [2291, 0]
click at [851, 500] on button "30 . Blanket Additional-Insured is present Terms and Conditions" at bounding box center [586, 503] width 651 height 63
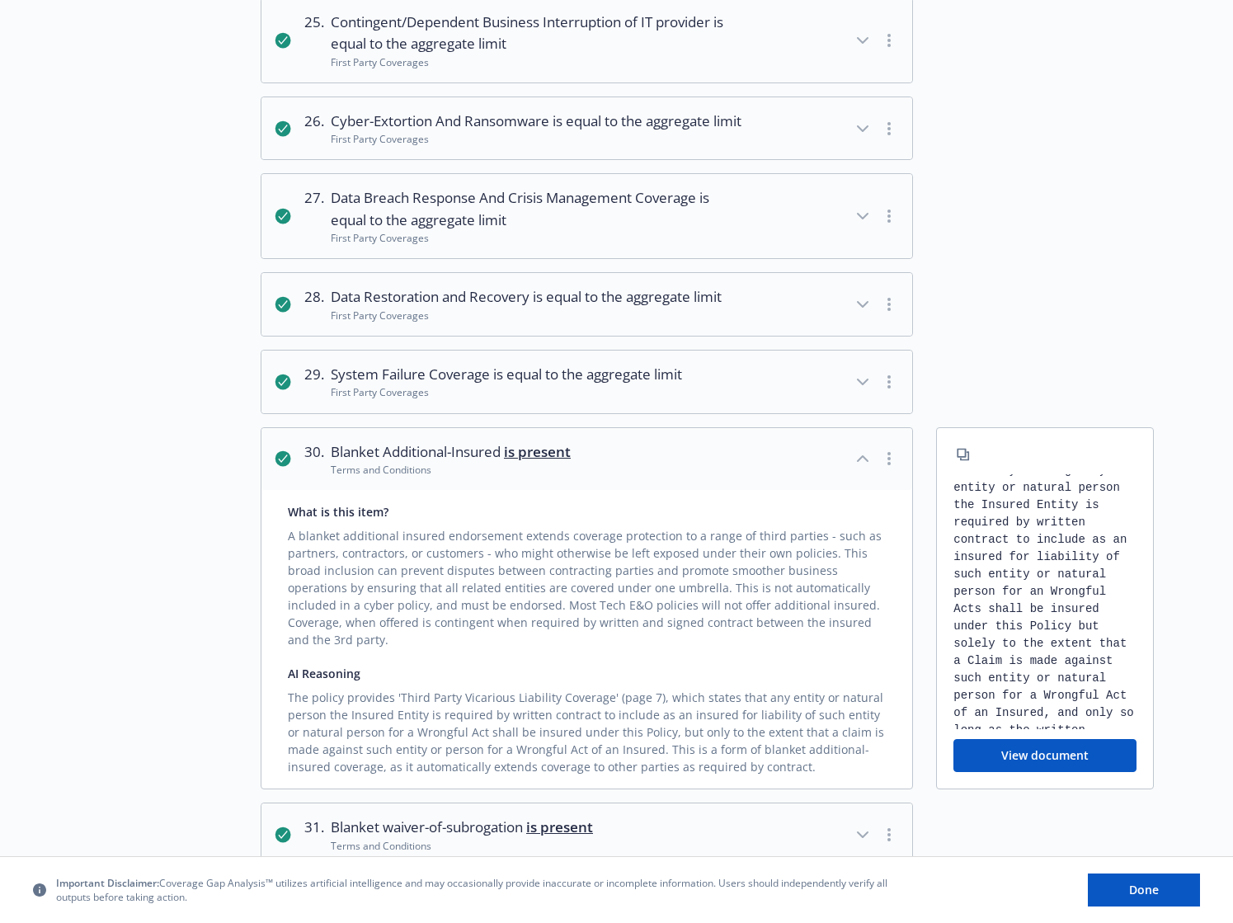
scroll to position [0, 0]
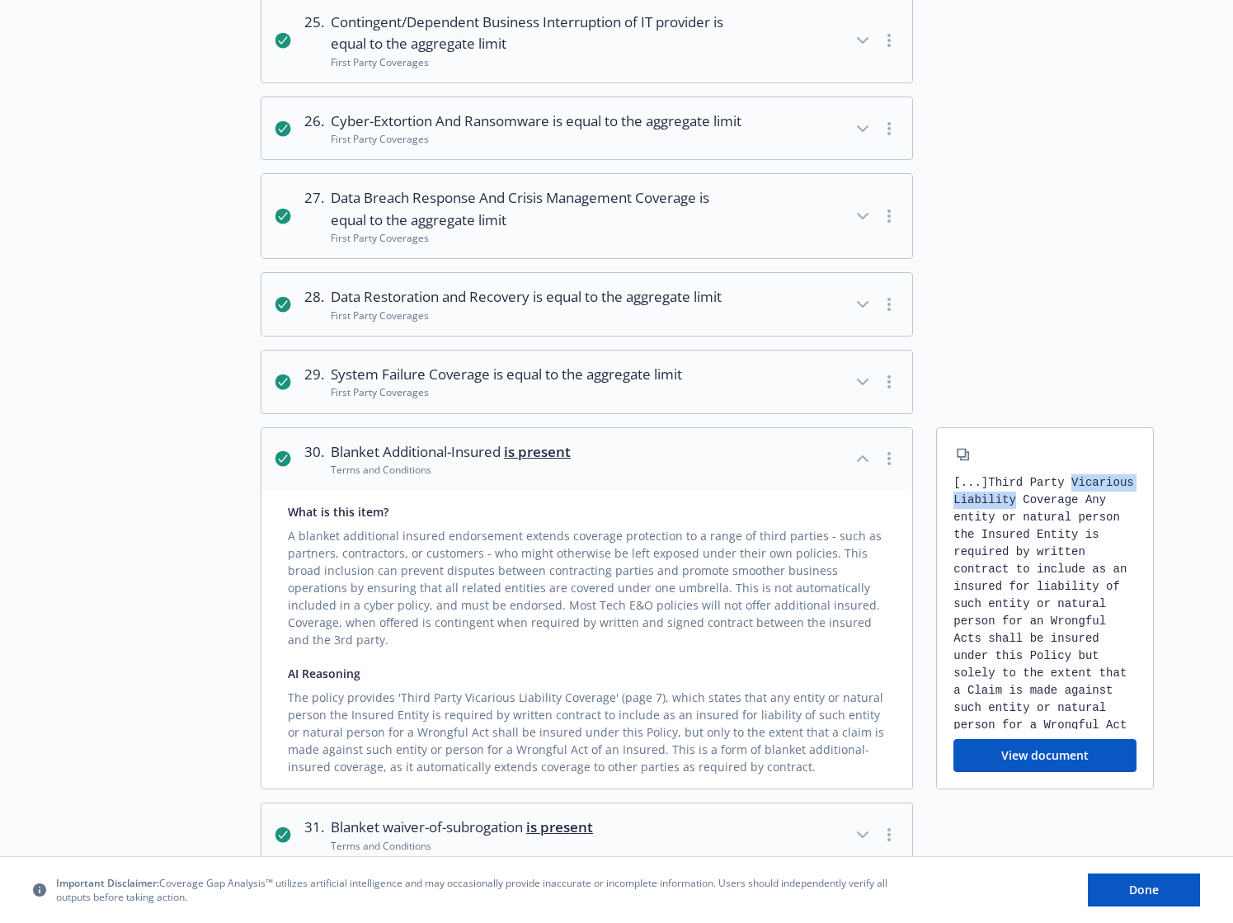
drag, startPoint x: 956, startPoint y: 542, endPoint x: 1093, endPoint y: 538, distance: 136.9
click at [1093, 538] on div "[...] Third Party Vicarious Liability Coverage Any entity or natural person the…" at bounding box center [1044, 602] width 183 height 256
copy div "Vicarious Liability"
click at [861, 461] on icon "button" at bounding box center [863, 458] width 10 height 5
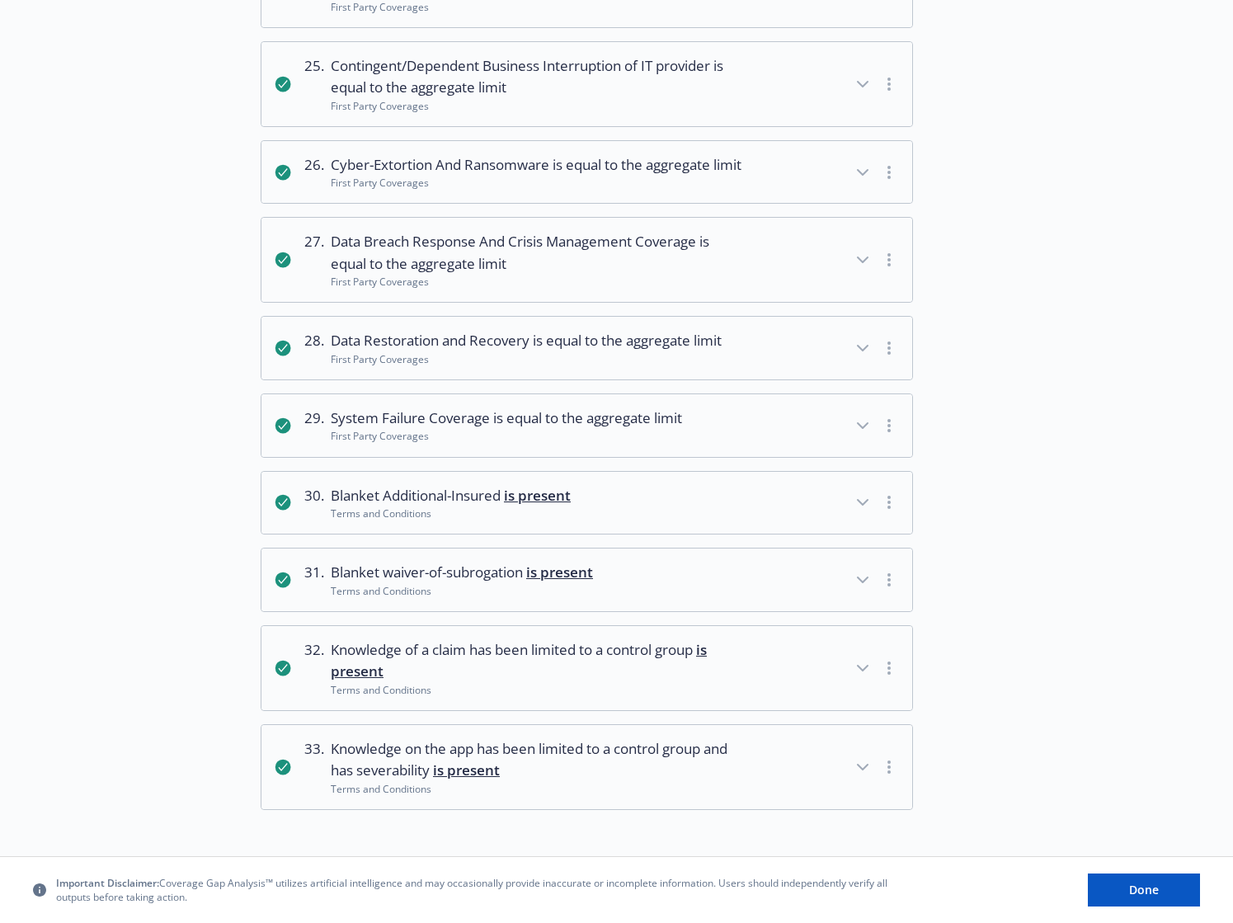
click at [863, 668] on icon "button" at bounding box center [863, 668] width 20 height 20
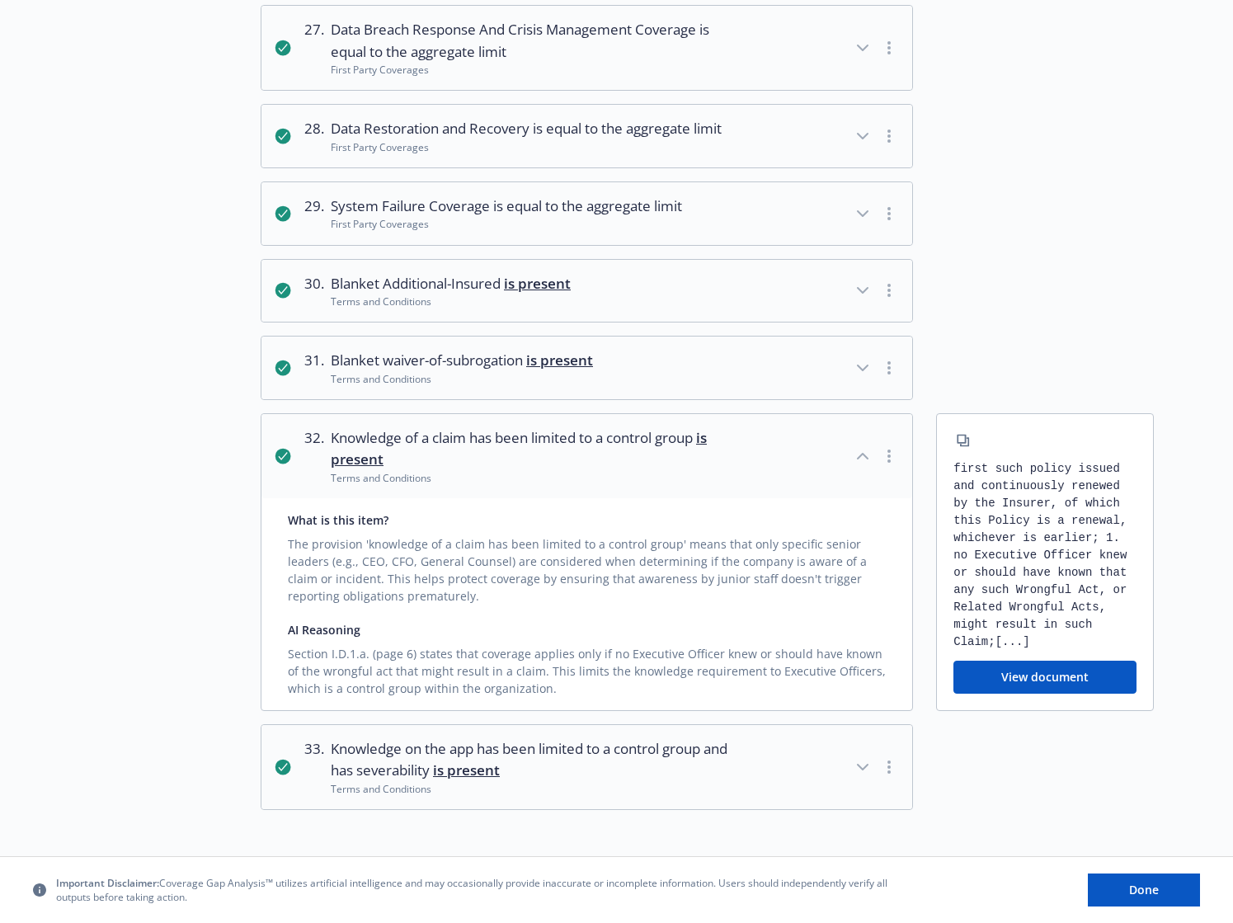
scroll to position [2493, 0]
drag, startPoint x: 1057, startPoint y: 547, endPoint x: 1005, endPoint y: 567, distance: 55.6
click at [1005, 567] on div "[...] 1. The coverages provided under paragraph A. above apply only if: a. prio…" at bounding box center [1044, 555] width 183 height 190
copy div "Executive Officer"
click at [867, 465] on icon "button" at bounding box center [863, 456] width 20 height 20
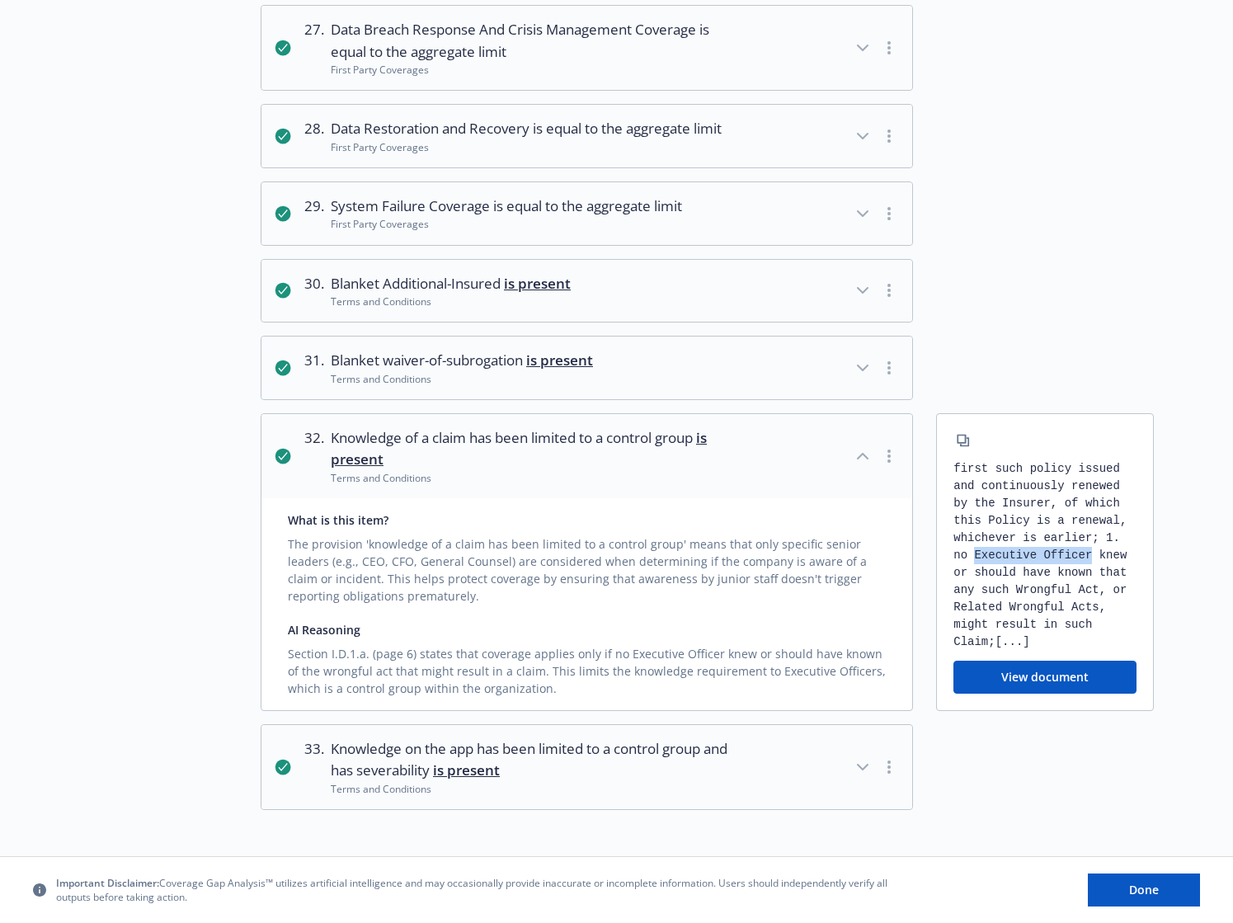
scroll to position [2291, 0]
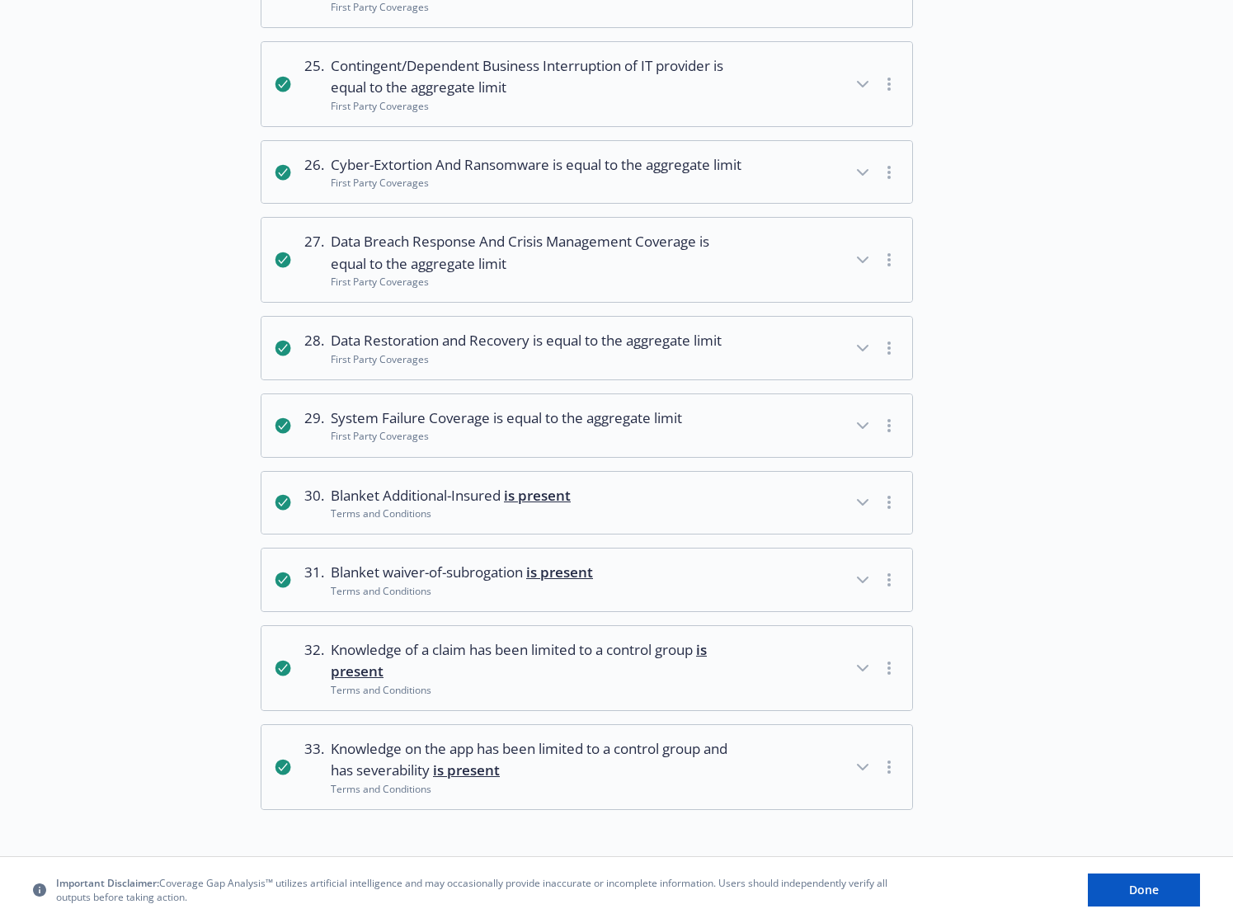
click at [864, 765] on icon "button" at bounding box center [863, 767] width 20 height 20
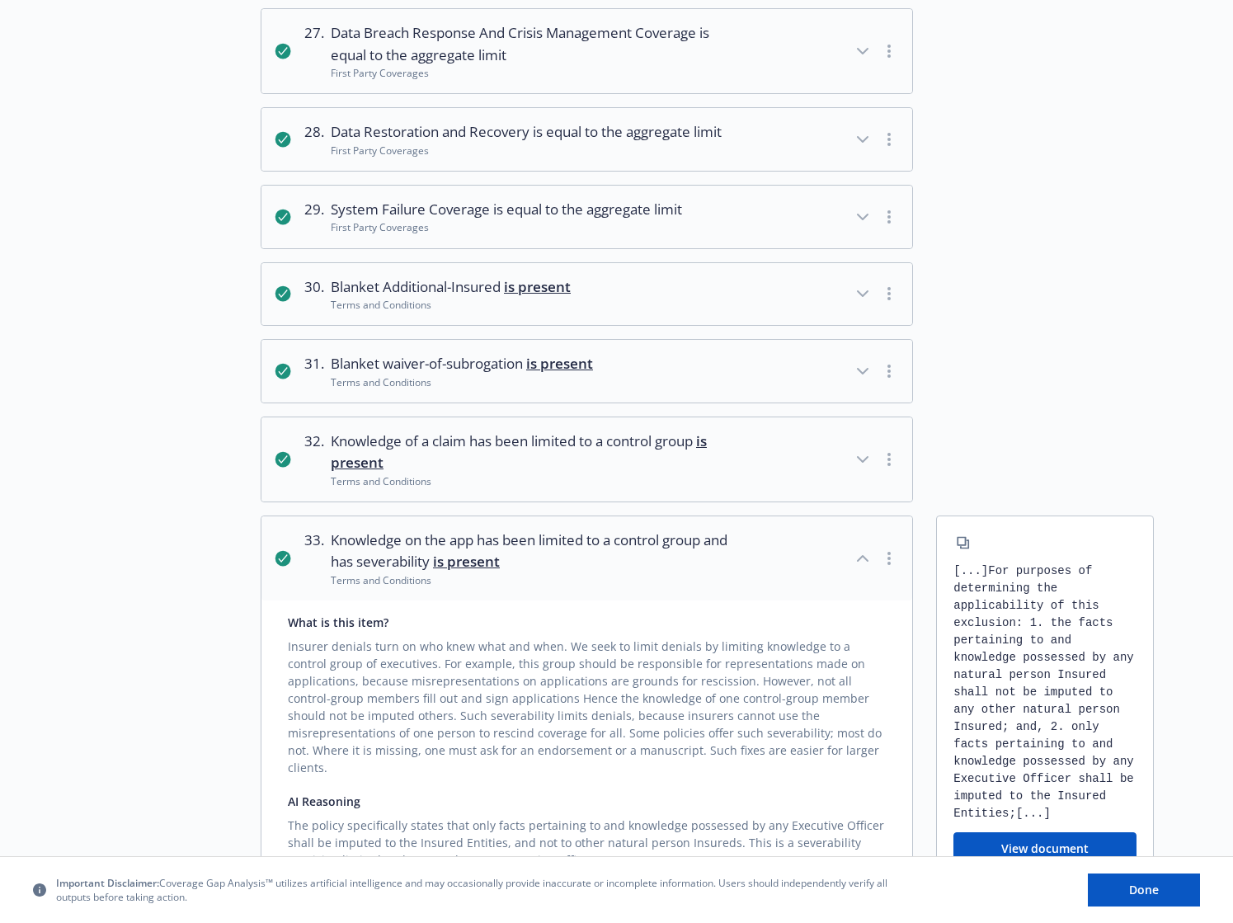
scroll to position [35, 0]
click at [861, 568] on icon "button" at bounding box center [863, 558] width 20 height 20
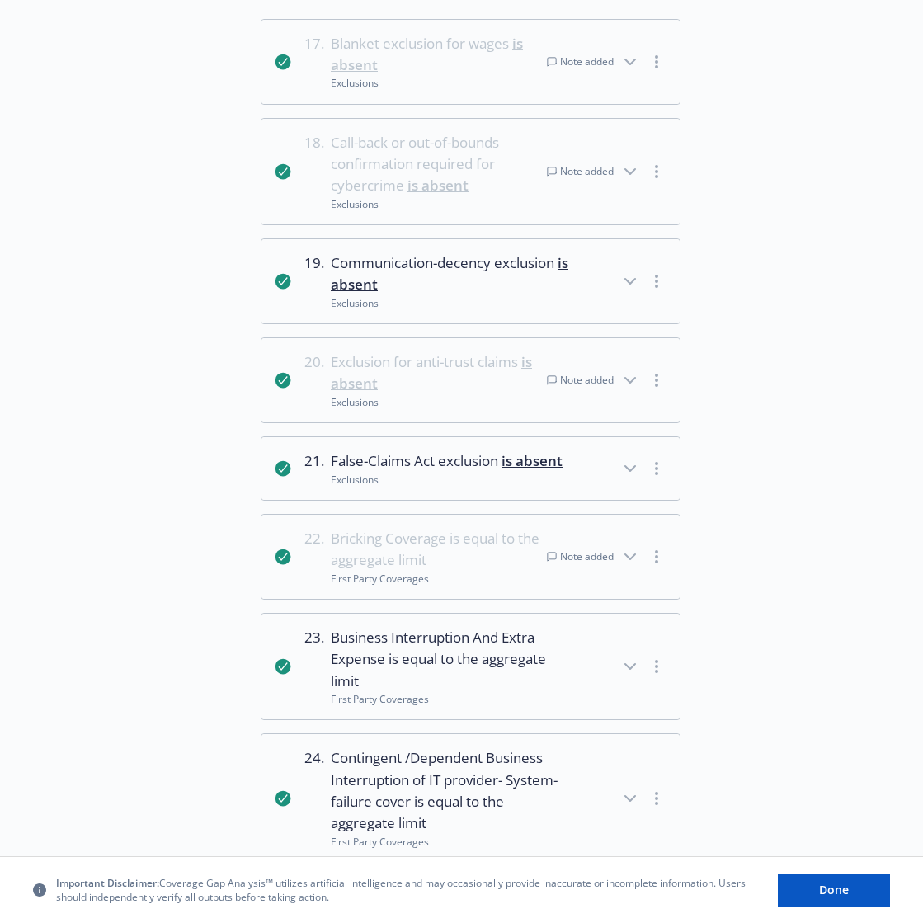
scroll to position [1867, 0]
